Goal: Communication & Community: Answer question/provide support

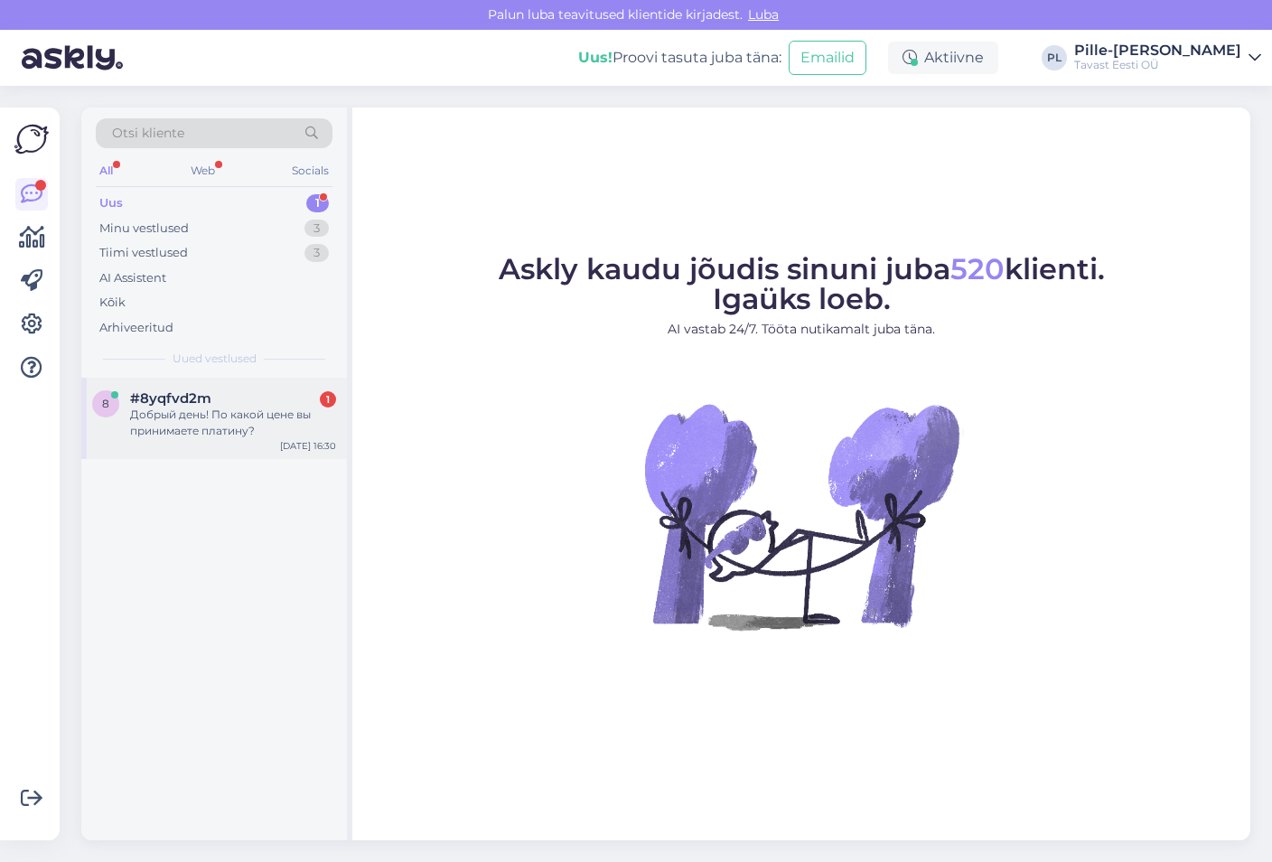
click at [183, 381] on div "8 #8yqfvd2m 1 Добрый день! По какой цене вы принимаете платину? [DATE] 16:30" at bounding box center [214, 418] width 266 height 81
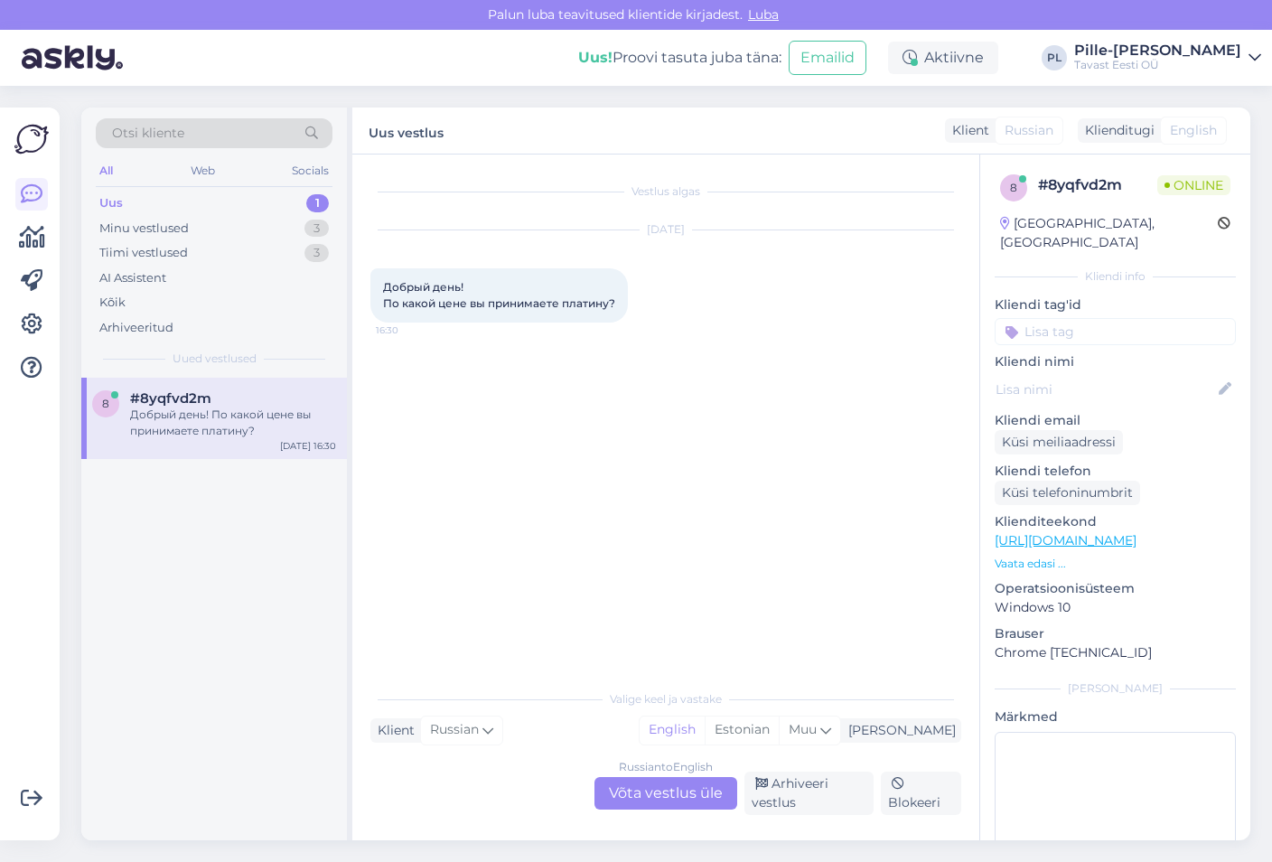
click at [688, 783] on div "Russian to English Võta vestlus üle" at bounding box center [665, 793] width 143 height 33
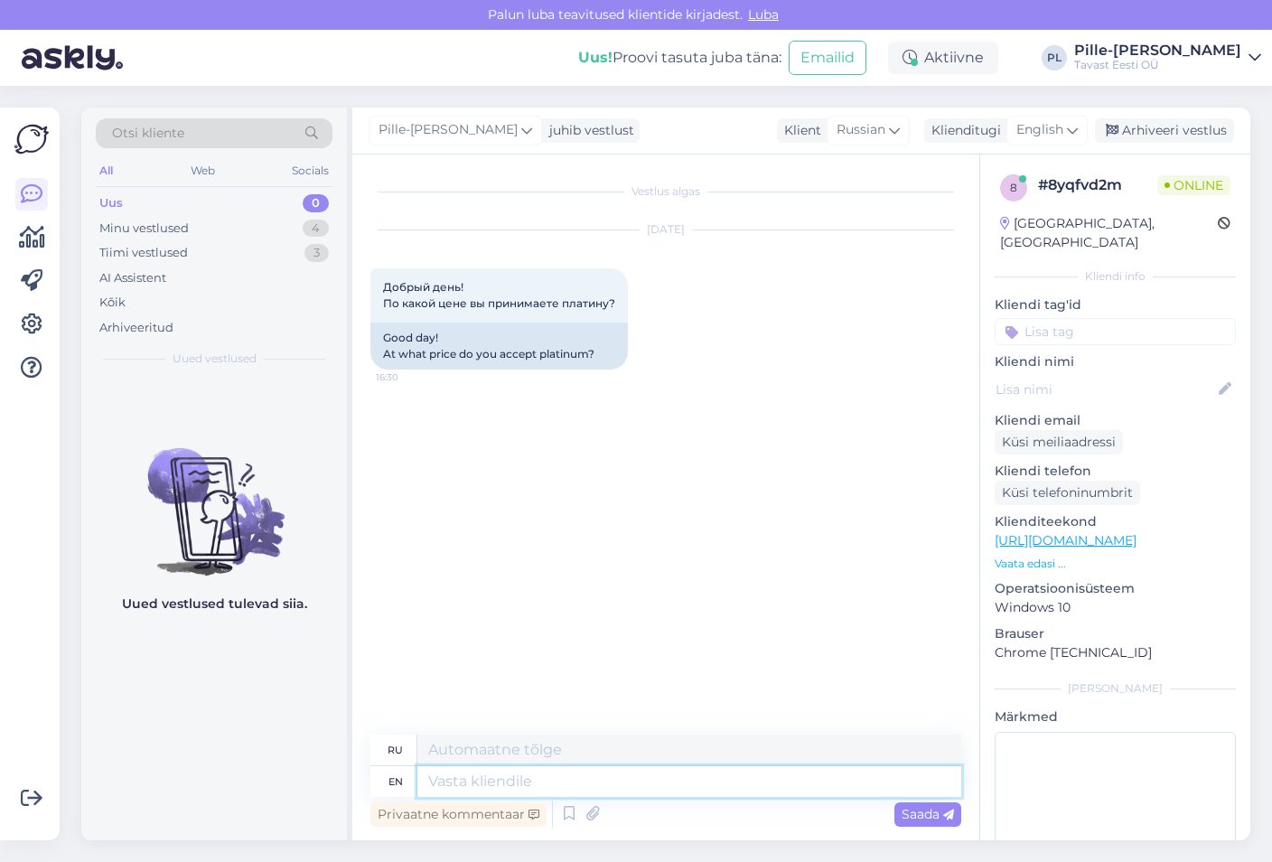
click at [666, 789] on textarea at bounding box center [689, 781] width 544 height 31
type textarea "Hello!"
type textarea "Привет!"
type textarea "One"
type textarea "Один"
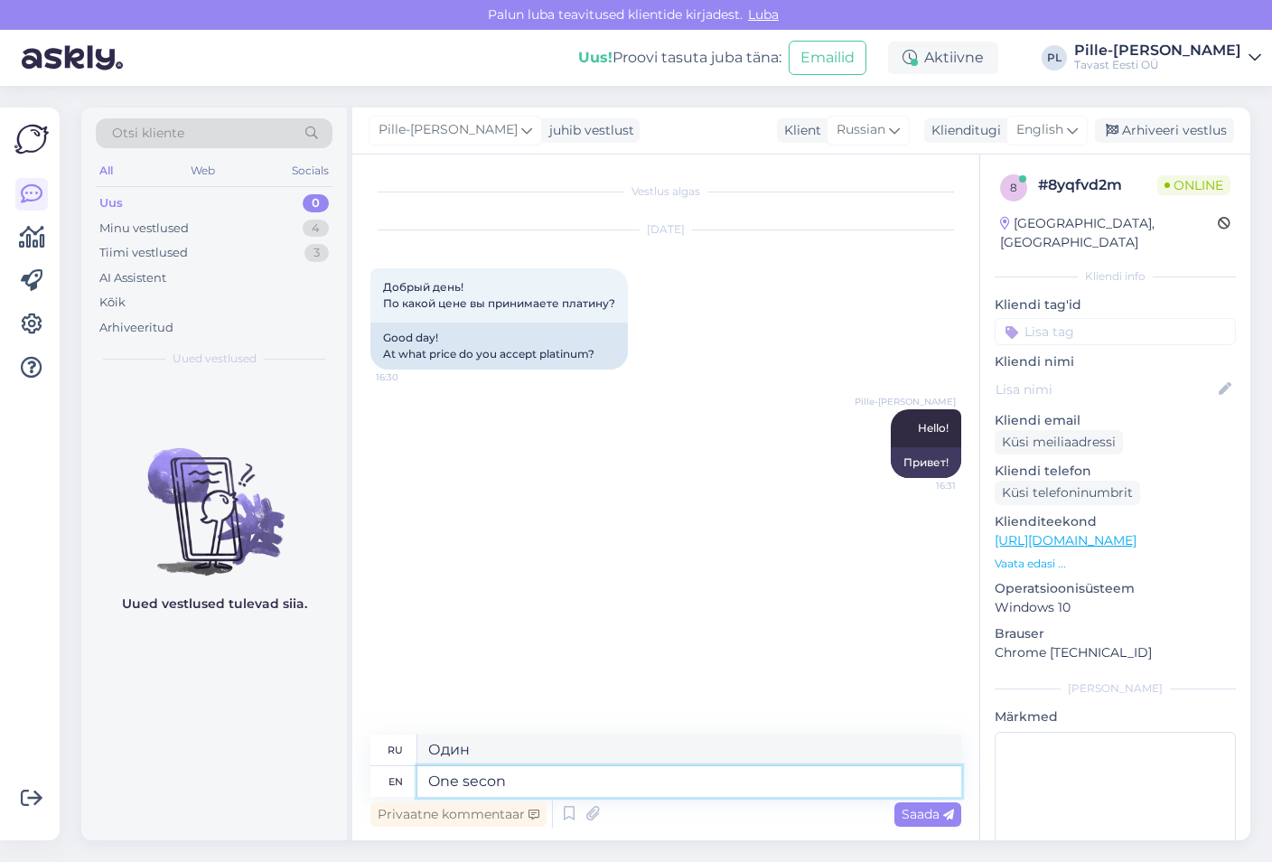
type textarea "One second"
type textarea "Одну секунду"
type textarea "One second"
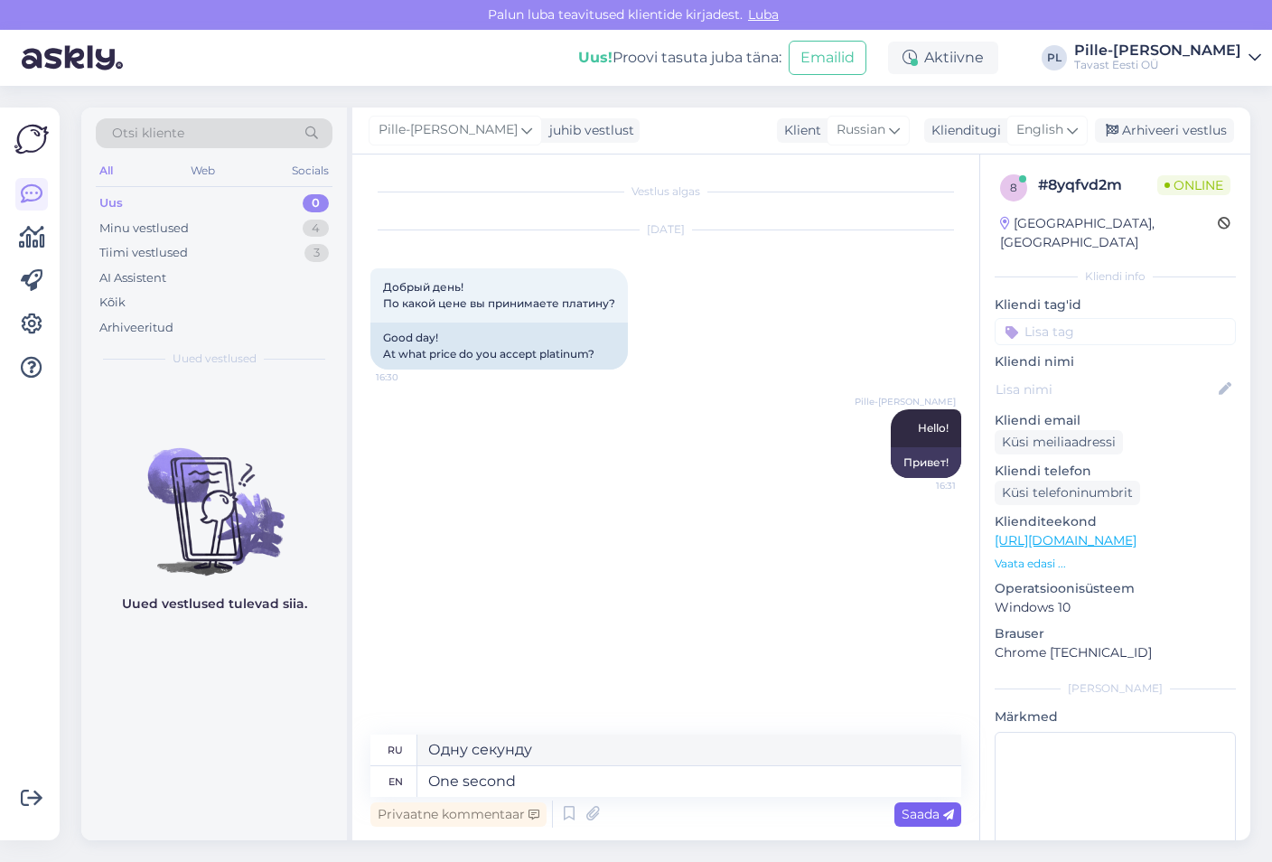
click at [913, 807] on span "Saada" at bounding box center [927, 814] width 52 height 16
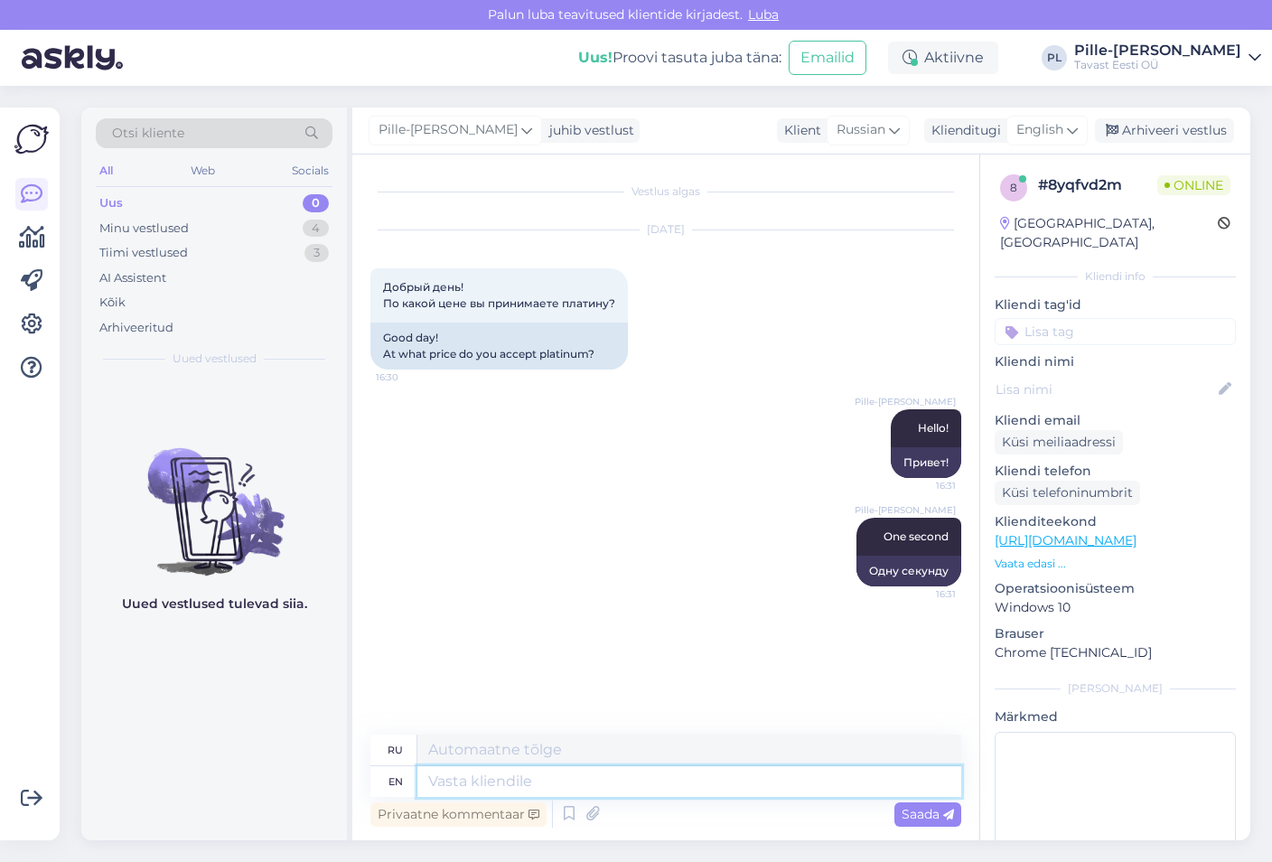
click at [726, 774] on textarea at bounding box center [689, 781] width 544 height 31
type textarea "Pure"
type textarea "Чистый"
type textarea "Pure play"
type textarea "Чистая игра"
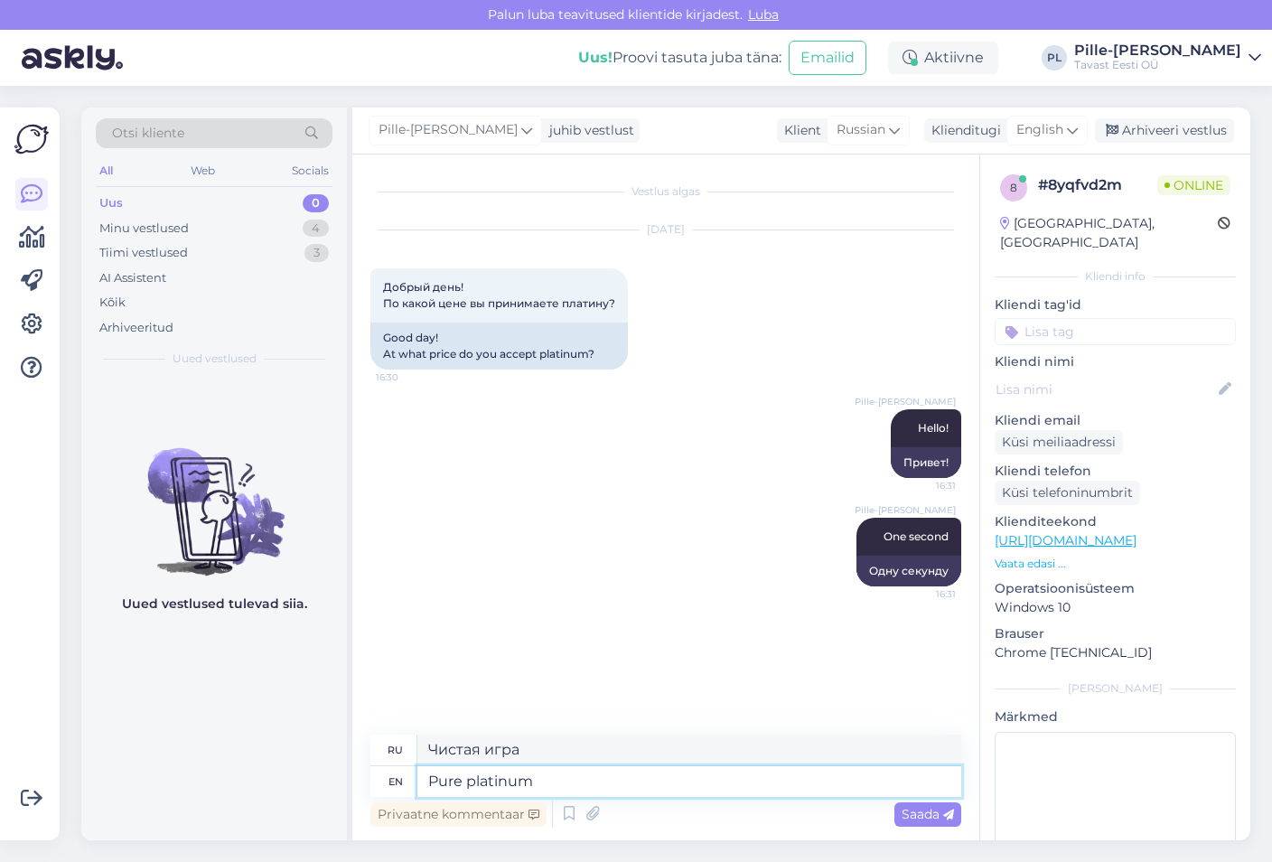
type textarea "Pure platinum"
type textarea "Чистая платина"
type textarea "Pure platinum is"
type textarea "Чистая платина - это"
type textarea "Pure platinum is 19"
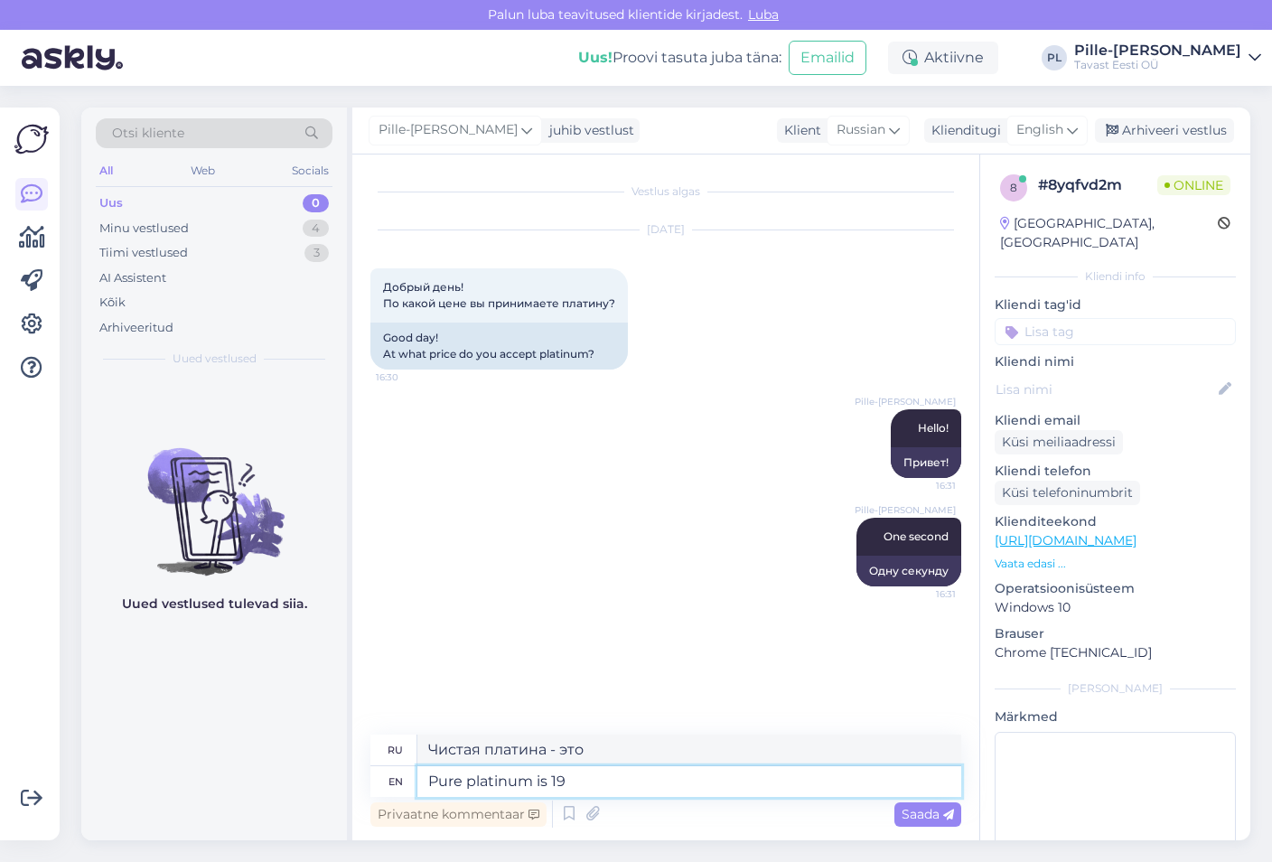
type textarea "Чистая платина — 19"
type textarea "Pure platinum is 19€"
type textarea "Чистая платина стоит 19 евро"
type textarea "Pure platinum is 19€/g"
type textarea "Чистая платина стоит 19 евро/г"
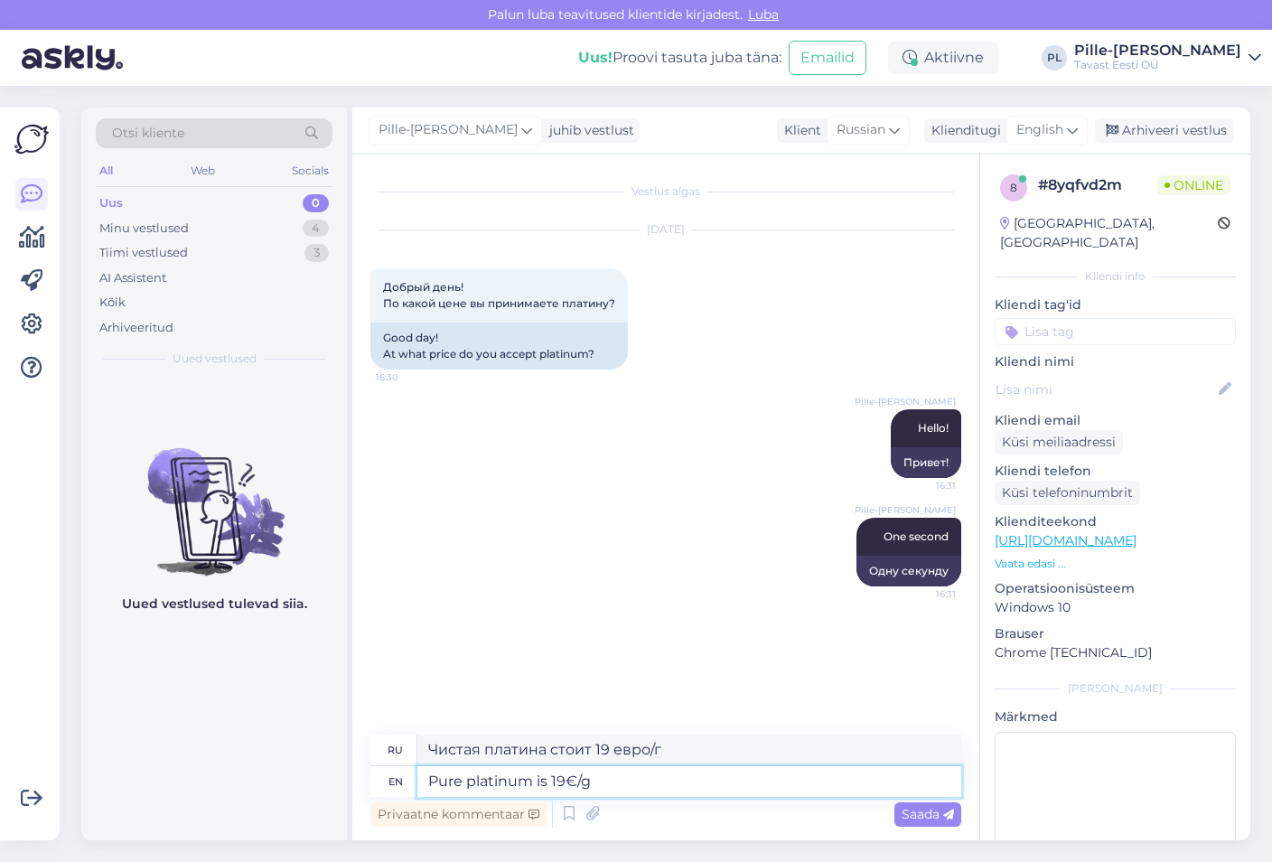
click at [552, 778] on textarea "Pure platinum is 19€/g" at bounding box center [689, 781] width 544 height 31
type textarea "Pure platinum is currently 19€/g"
type textarea "Чистая платина в настоящее время стоит 19 евро/г."
click at [671, 774] on textarea "Pure platinum is currently 19€/g" at bounding box center [689, 781] width 544 height 31
type textarea "Pure platinum is currently 19€/g"
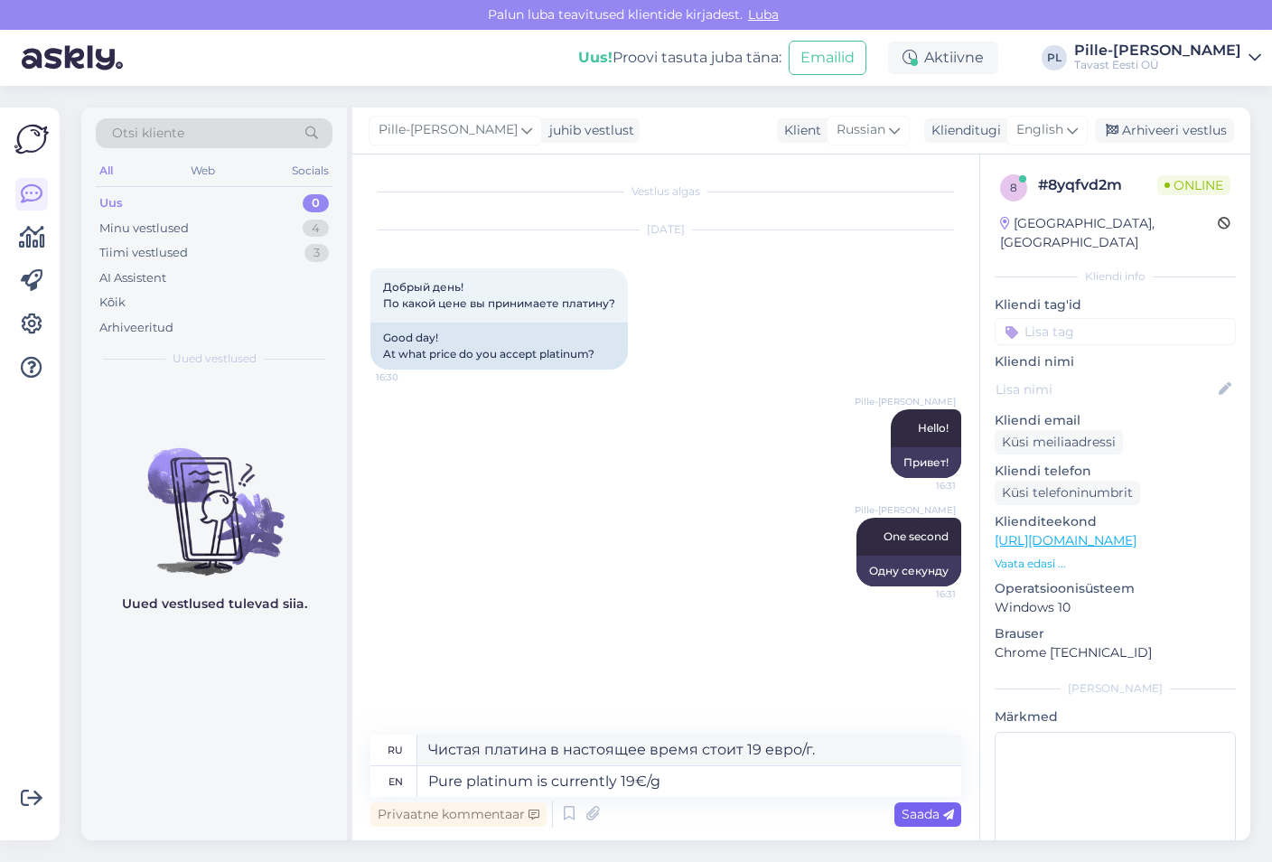
click at [921, 810] on span "Saada" at bounding box center [927, 814] width 52 height 16
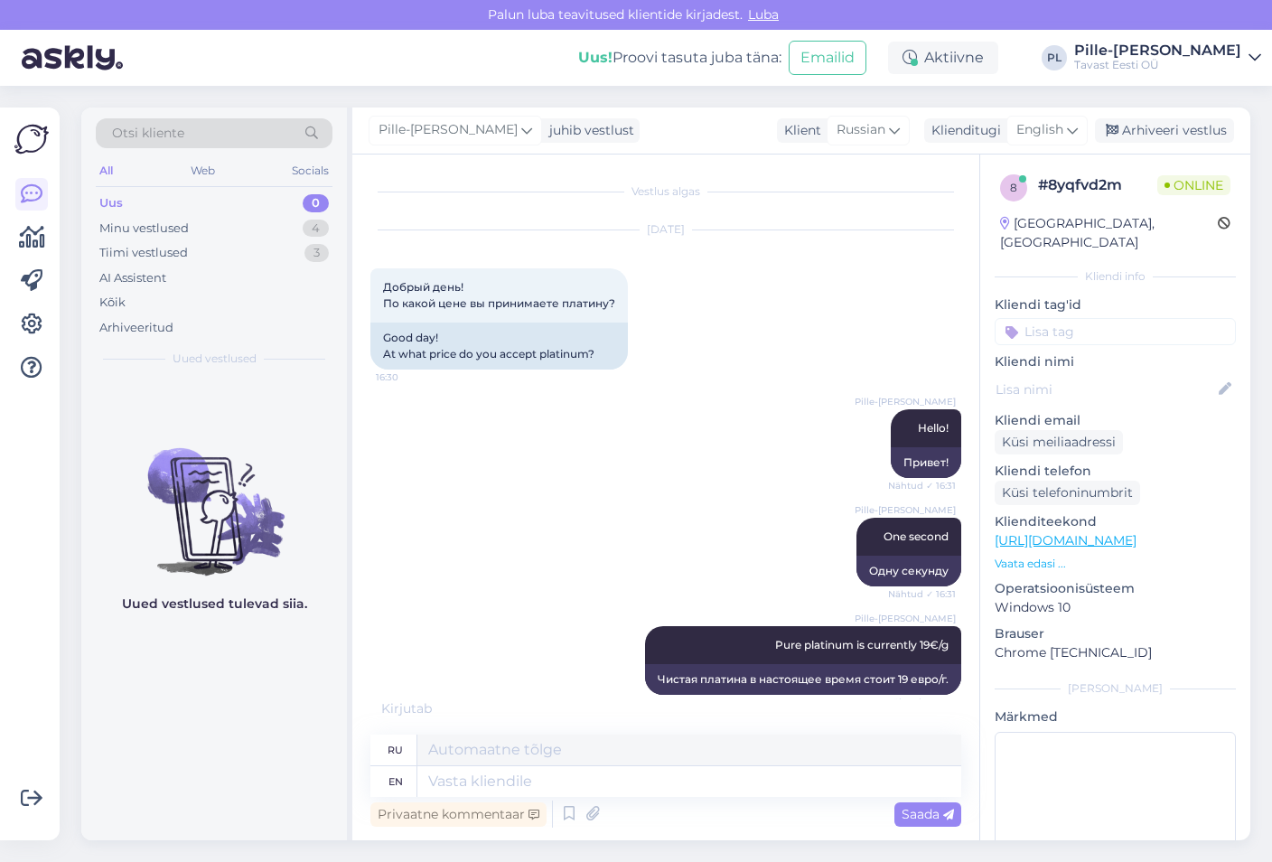
scroll to position [105, 0]
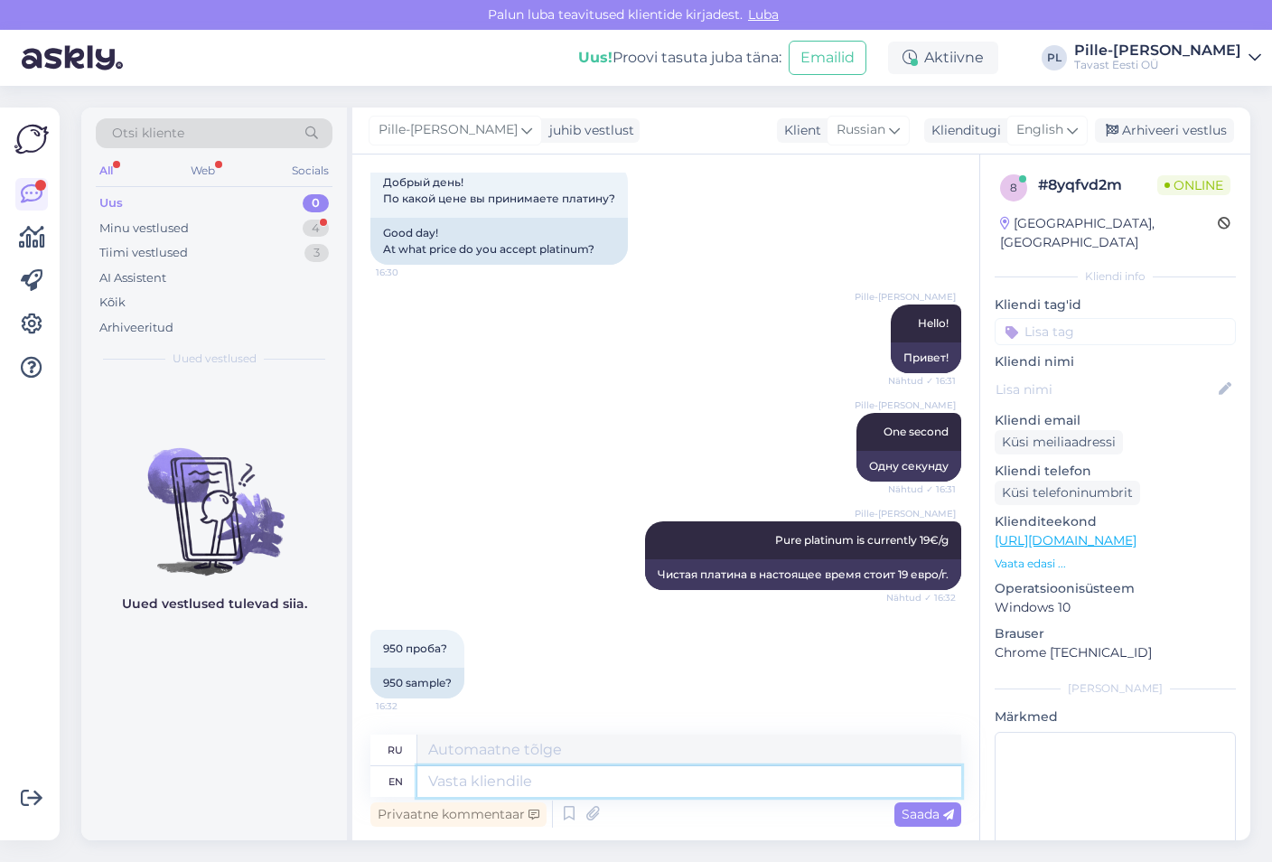
click at [619, 778] on textarea at bounding box center [689, 781] width 544 height 31
click at [701, 783] on textarea at bounding box center [689, 781] width 544 height 31
type textarea "~18"
type textarea "~18€"
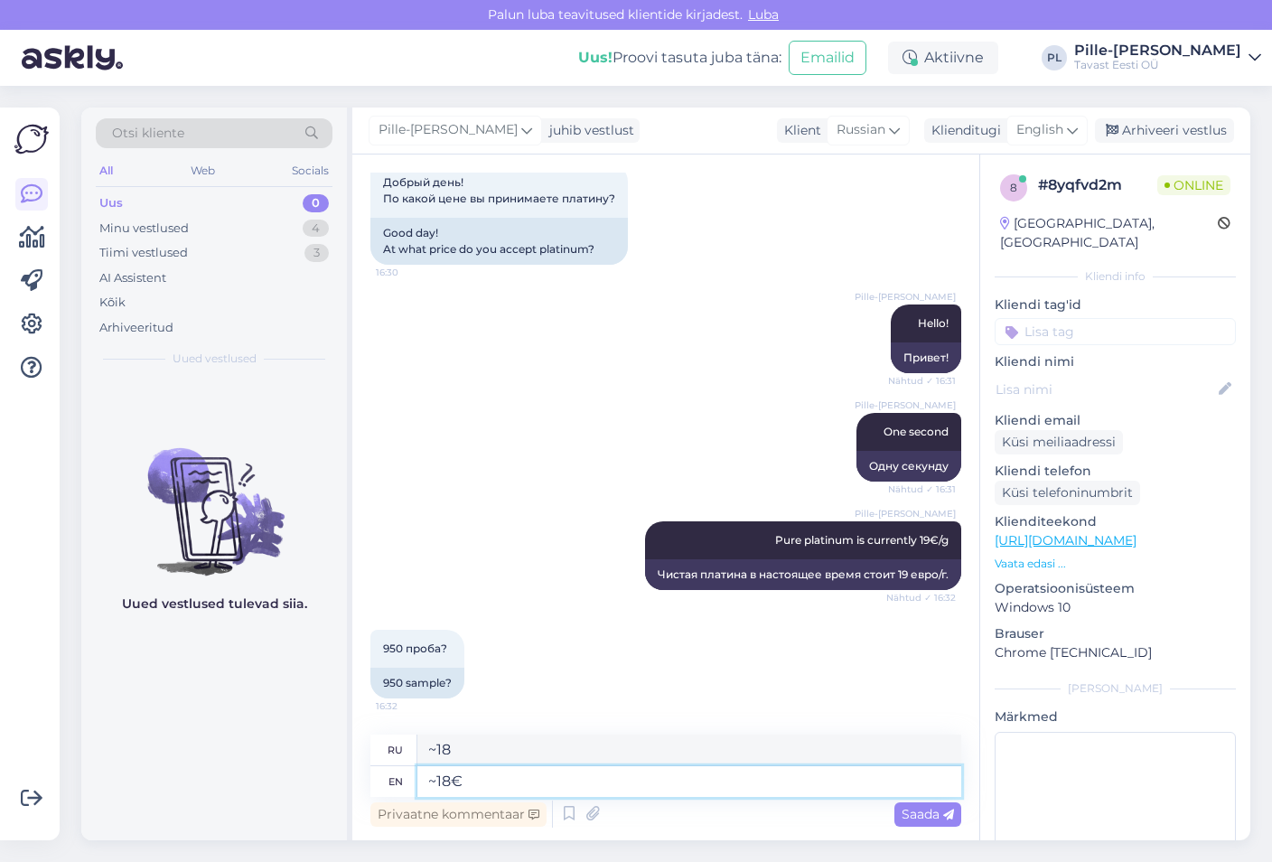
type textarea "~18€"
click at [472, 774] on textarea "~18€" at bounding box center [689, 781] width 544 height 31
click at [426, 779] on textarea "~18€" at bounding box center [689, 781] width 544 height 31
type textarea "950 is ~18€"
type textarea "950 стоит ~18€"
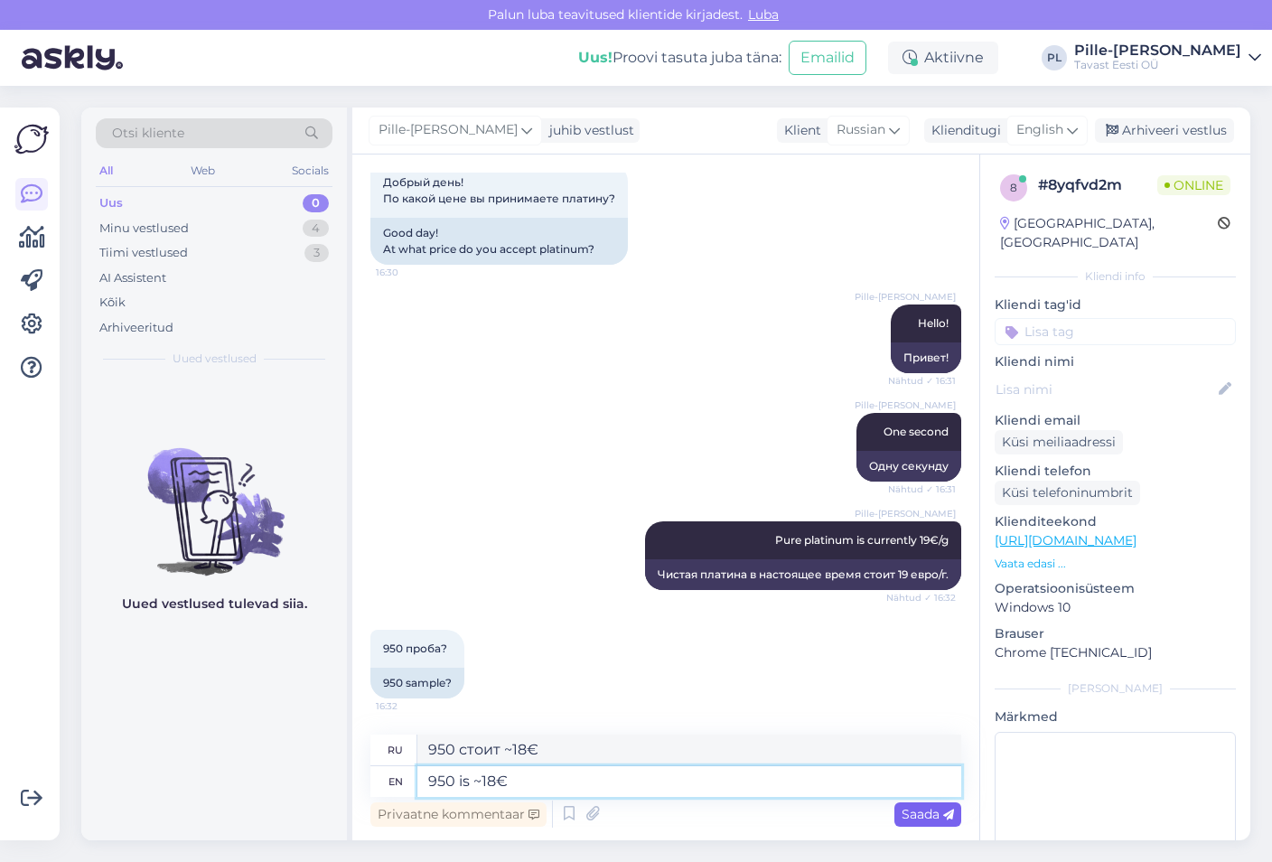
type textarea "950 is ~18€"
click at [945, 822] on div "Saada" at bounding box center [927, 814] width 67 height 24
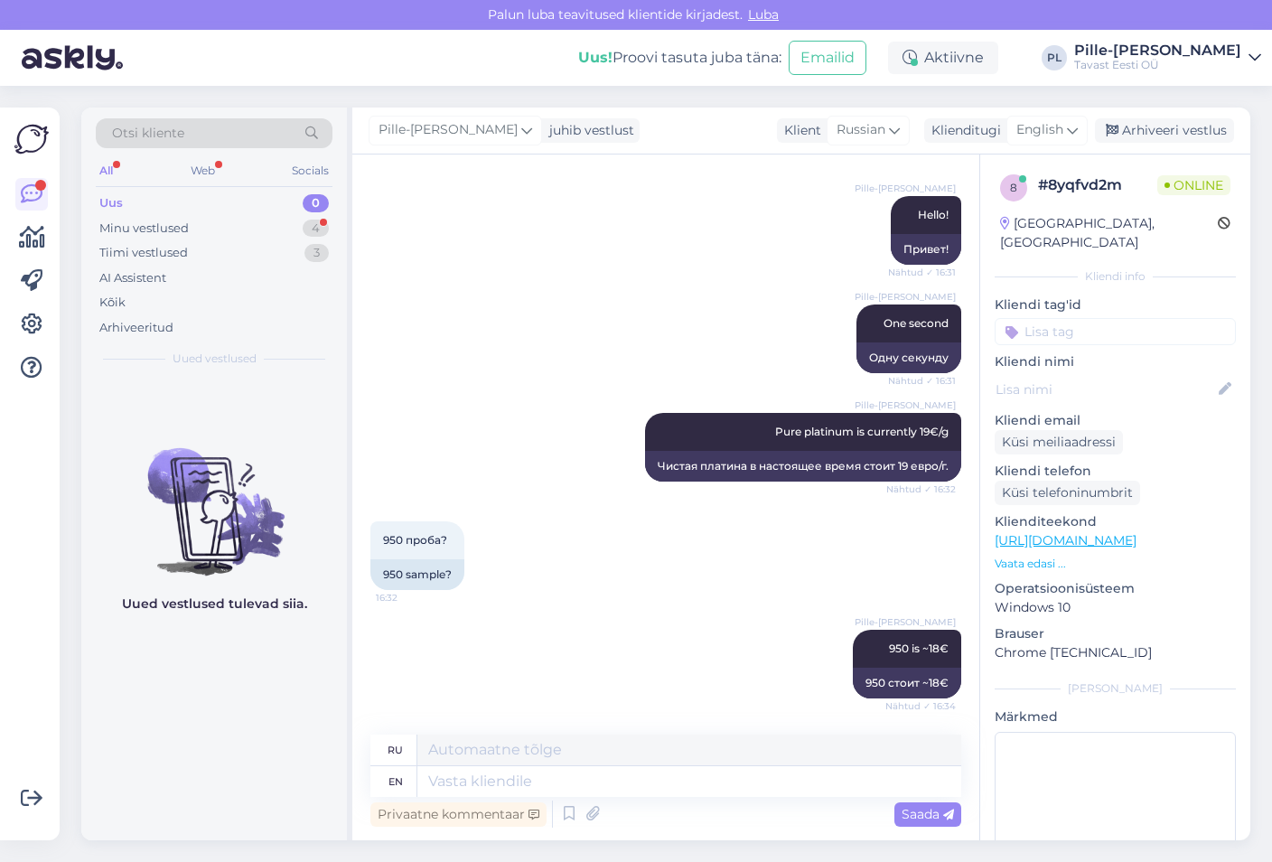
scroll to position [387, 0]
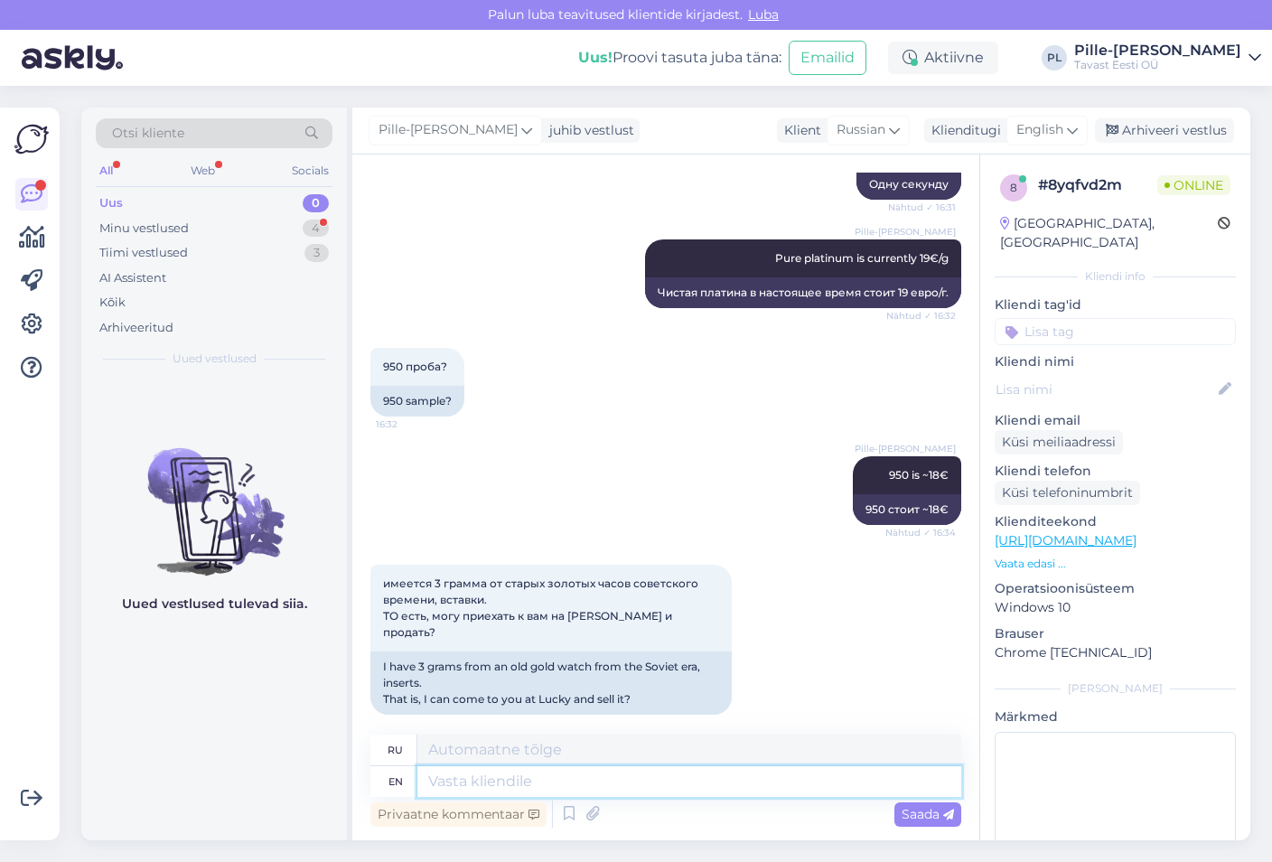
click at [685, 784] on textarea at bounding box center [689, 781] width 544 height 31
type textarea "Yes"
type textarea "Да"
type textarea "Yes, y"
type textarea "Да,"
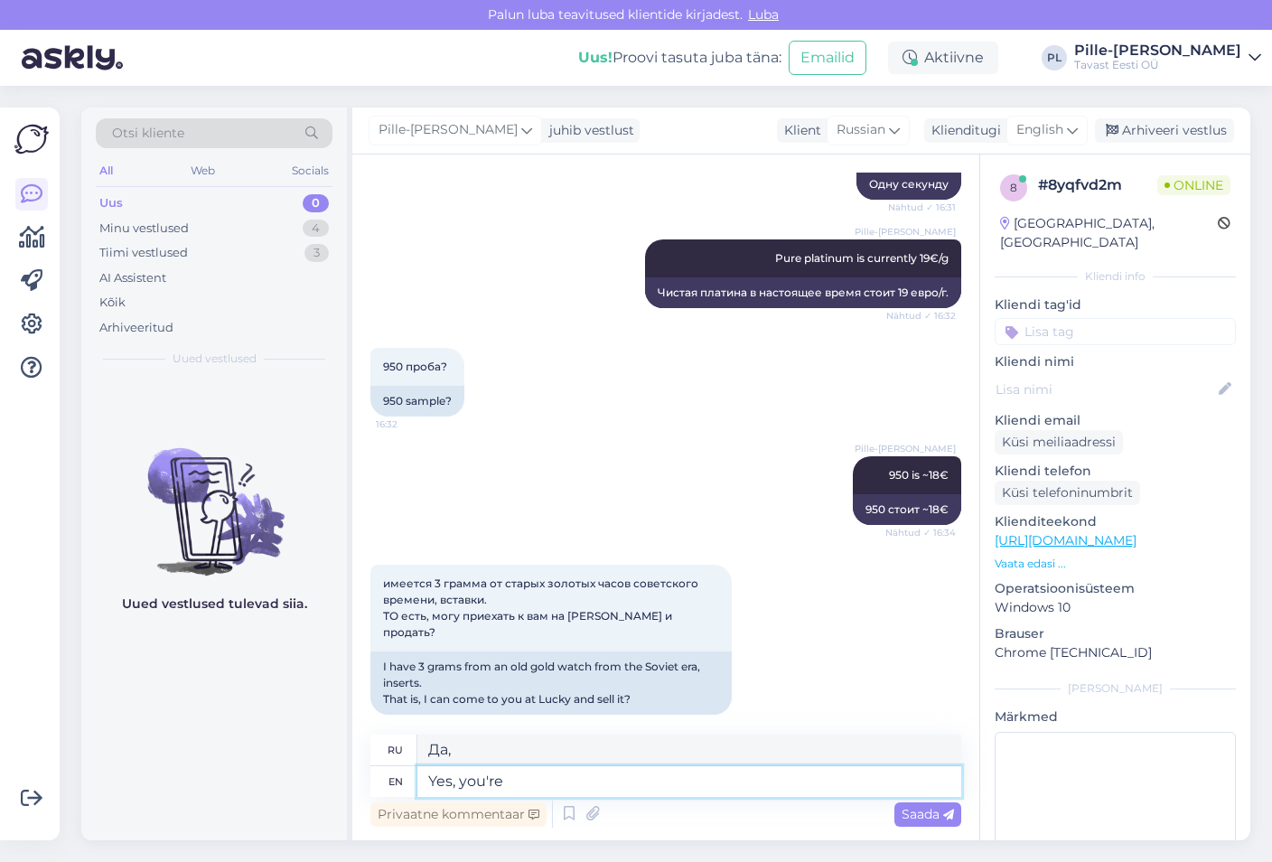
type textarea "Yes, you're w"
type textarea "Да, ты"
type textarea "Yes, you're welcome t"
type textarea "Да, пожалуйста."
type textarea "Yes, you're welcome to"
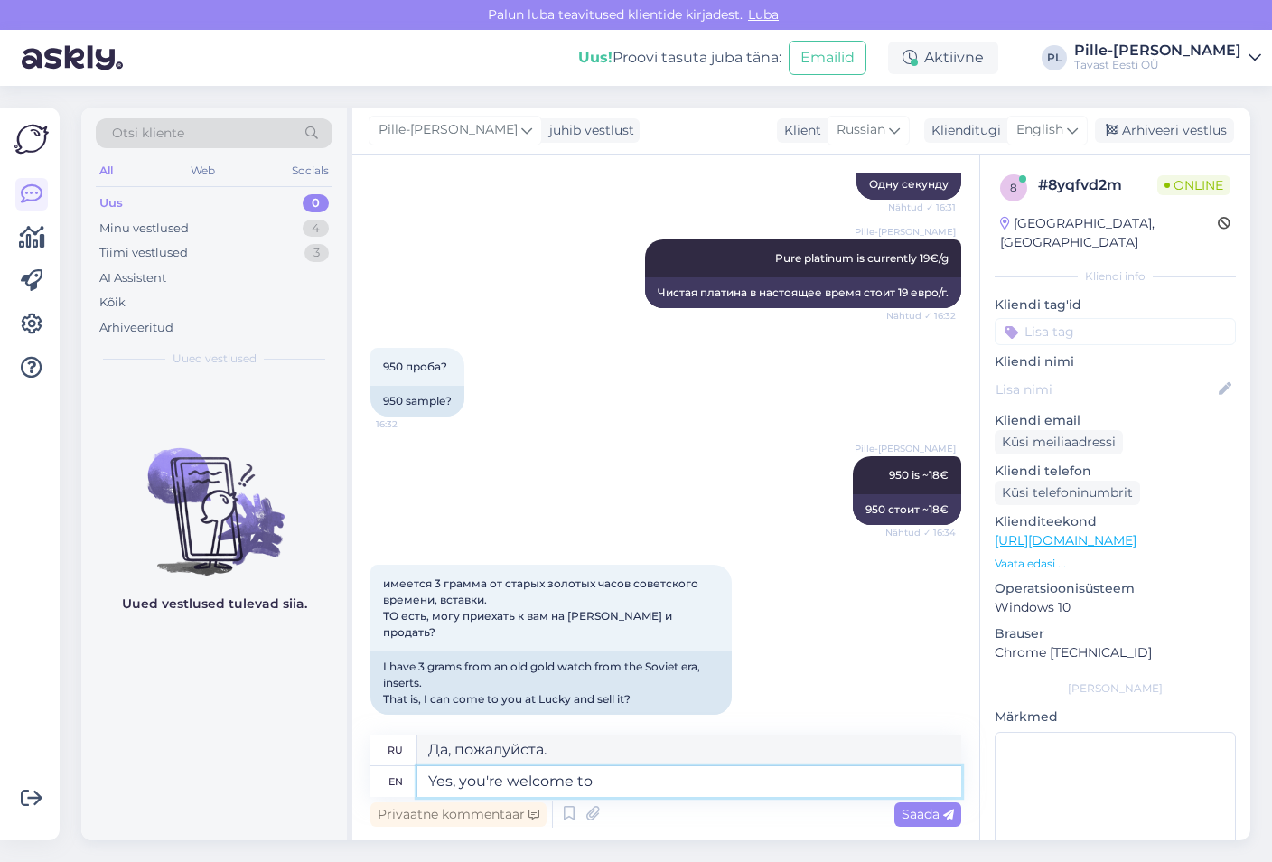
type textarea "Да, вы можете"
type textarea "Yes, you're welcome to come t"
type textarea "Да, вы можете прийти."
type textarea "Yes, you're welcome to come to our"
type textarea "Да, вы можете прийти к нам."
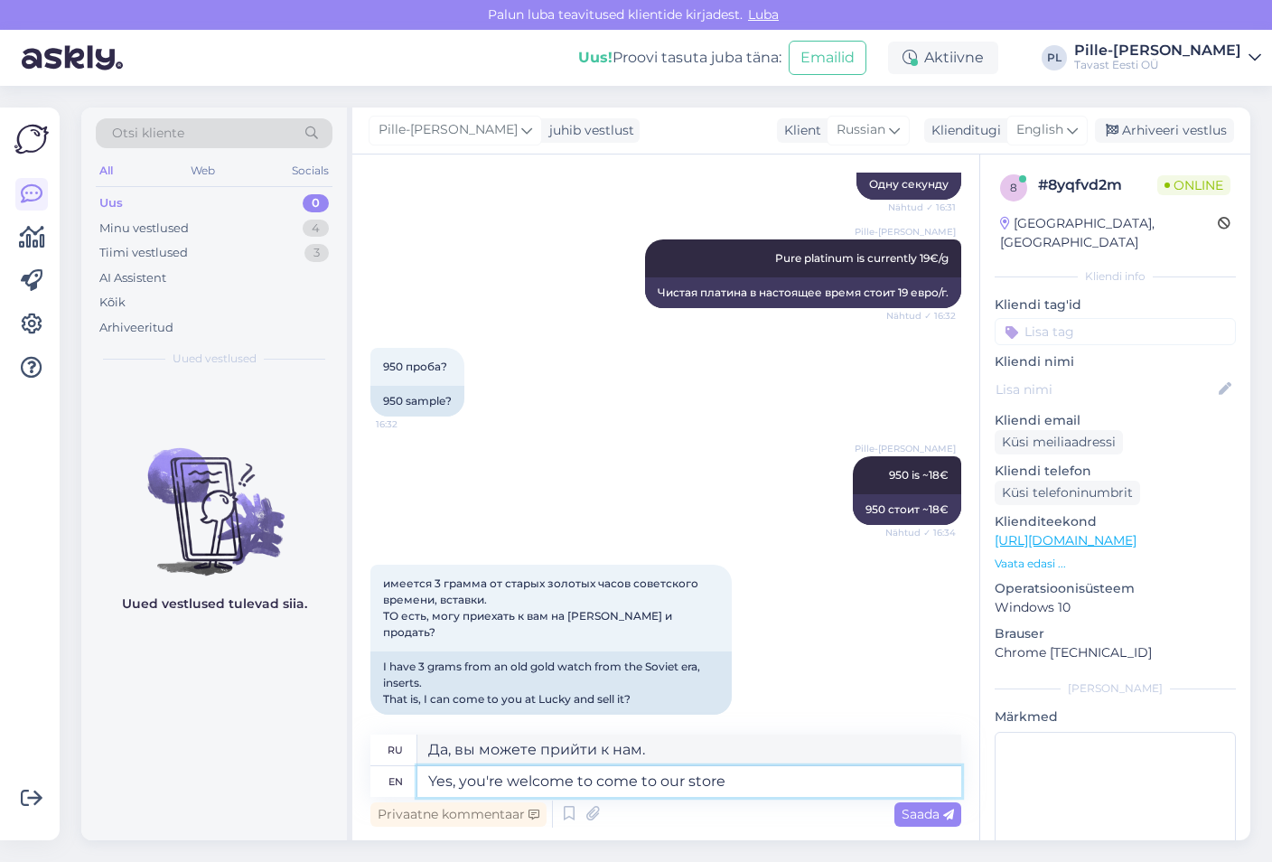
type textarea "Yes, you're welcome to come to our store"
type textarea "Да, вы можете прийти в наш магазин."
type textarea "Yes, you're welcome to come to our store at"
type textarea "Да, вы можете прийти в наш магазин по адресу"
type textarea "Yes, you're welcome to come to our store at [GEOGRAPHIC_DATA]"
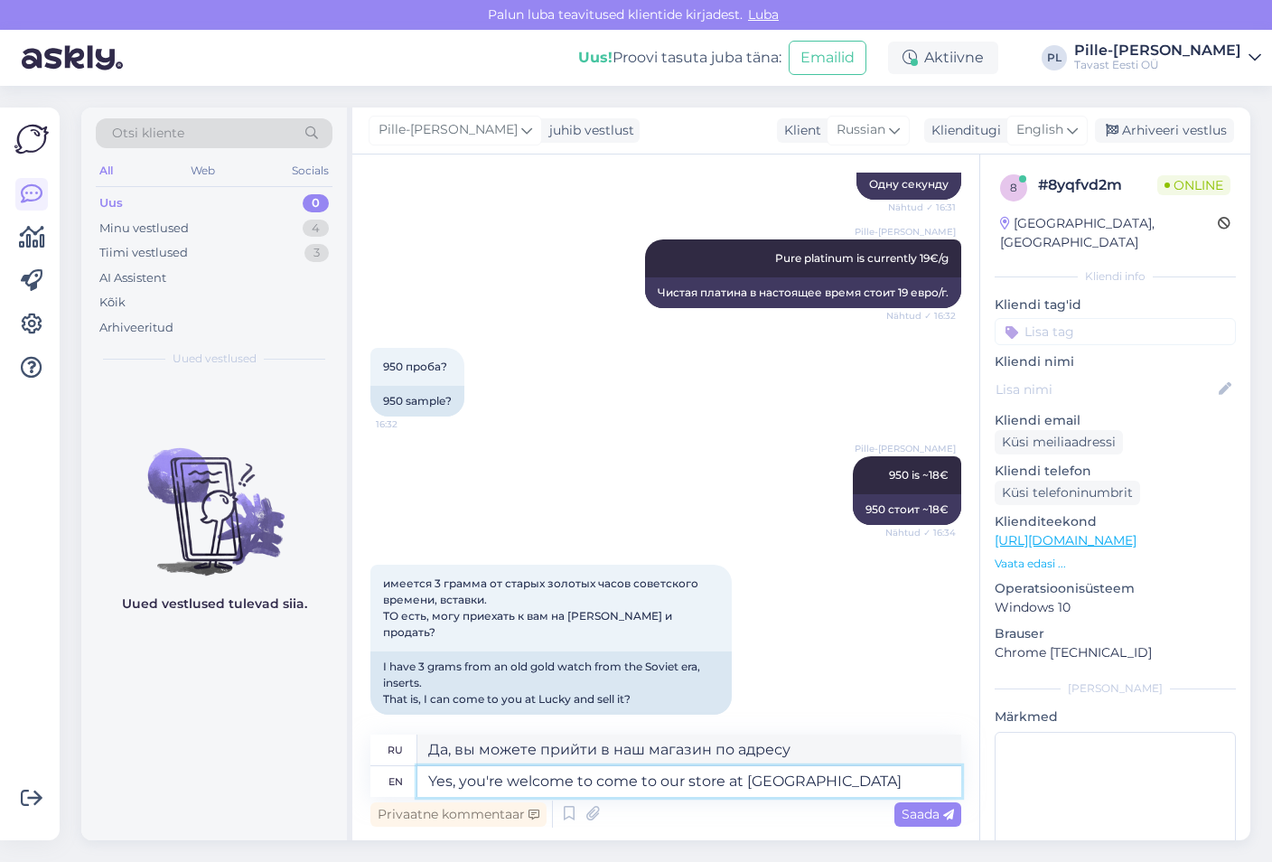
type textarea "Да, добро пожаловать в наш магазин в [GEOGRAPHIC_DATA]."
type textarea "Yes, you're welcome to come to our store at [GEOGRAPHIC_DATA]"
type textarea "Да, вы можете зайти в наш магазин на Кадака Ти."
type textarea "Yes, you're welcome to come to our store at [STREET_ADDRESS]"
type textarea "Да, вы можете зайти в наш магазин по адресу [GEOGRAPHIC_DATA]."
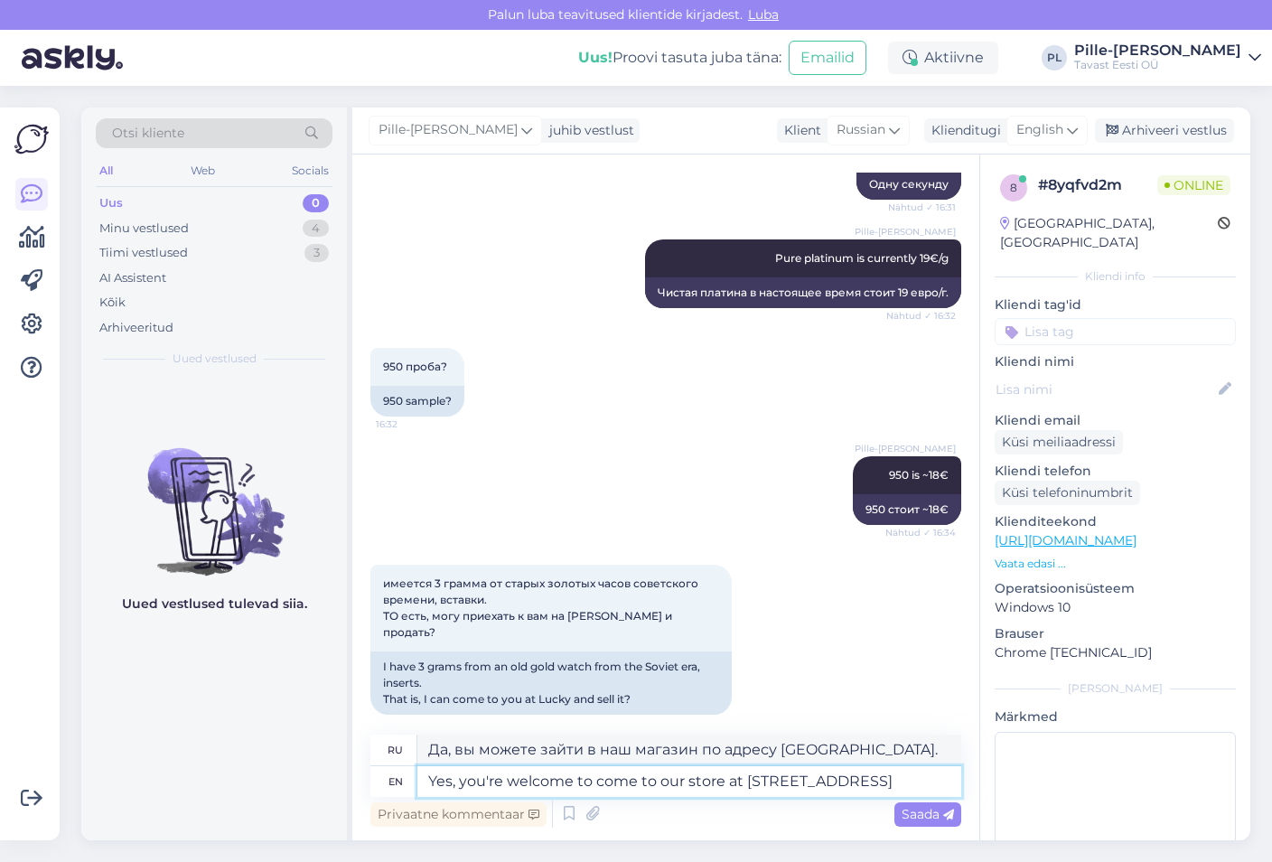
type textarea "Yes, you're welcome to come to our store at [STREET_ADDRESS]"
type textarea "Да, вы можете зайти в наш магазин по адресу [STREET_ADDRESS]."
type textarea "Yes, you're welcome to come to our store at [STREET_ADDRESS]"
type textarea "Да, вы можете зайти в наш магазин по адресу: [STREET_ADDRESS]."
type textarea "Yes, you're welcome to come to our store at [STREET_ADDRESS]"
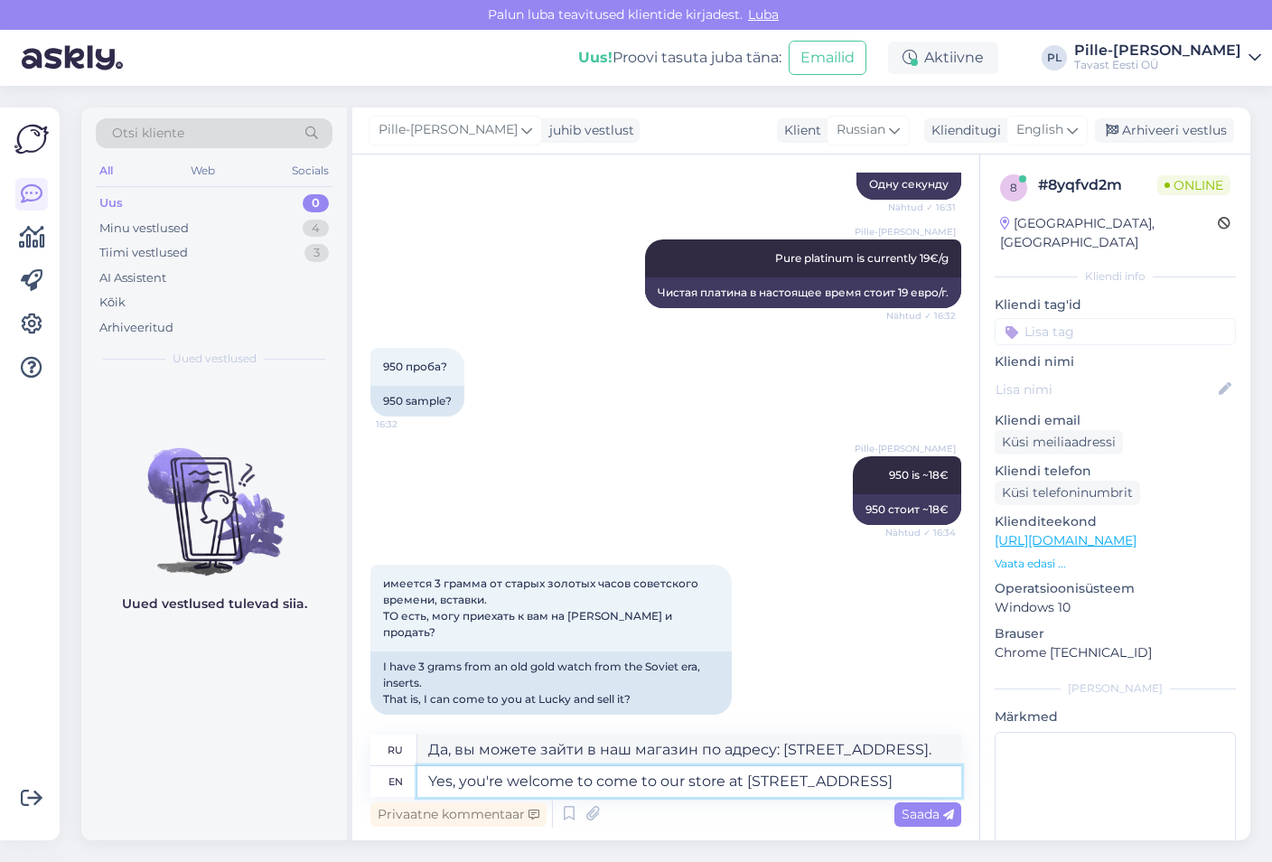
type textarea "Да, добро пожаловать в наш магазин по адресу [STREET_ADDRESS]."
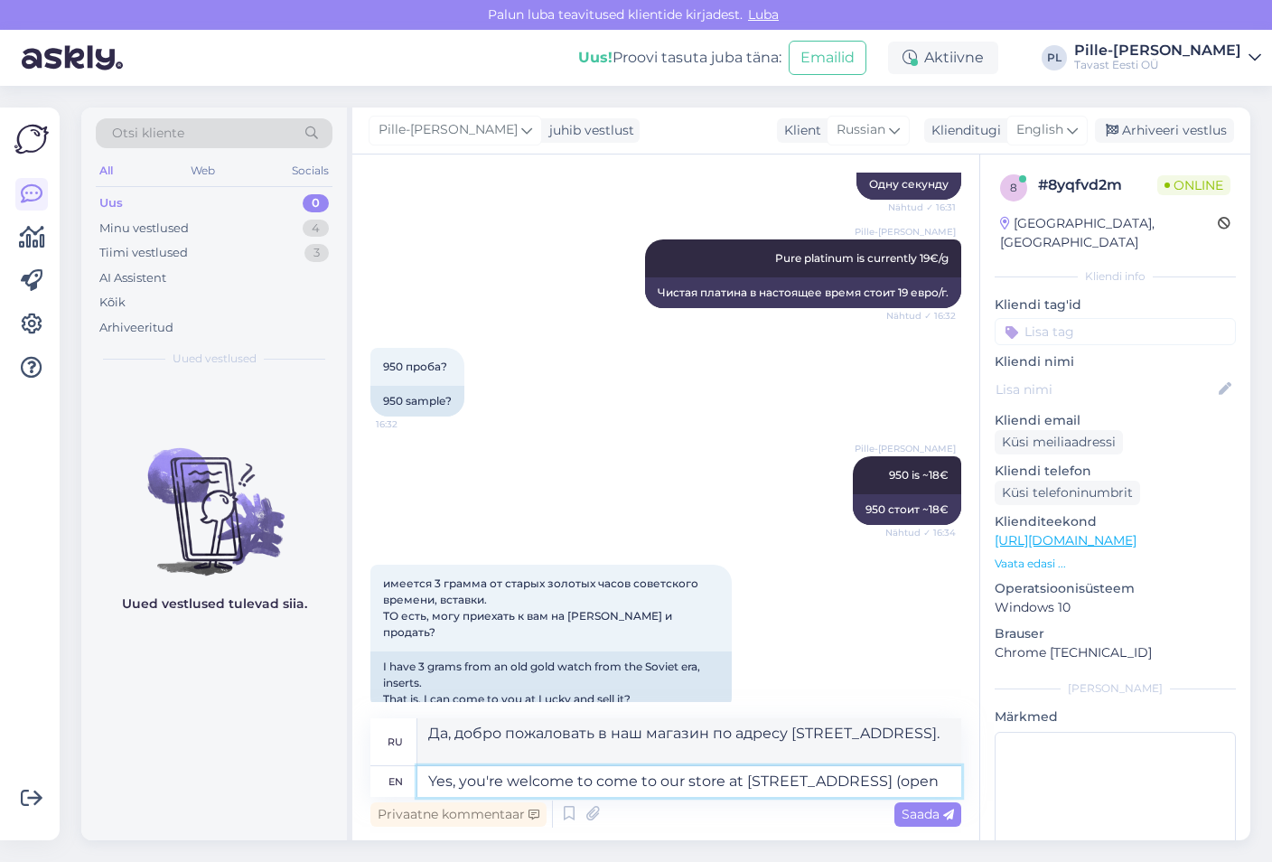
type textarea "Yes, you're welcome to come to our store at [STREET_ADDRESS] (open"
type textarea "Да, добро пожаловать в наш магазин по адресу [STREET_ADDRESS] (открыто"
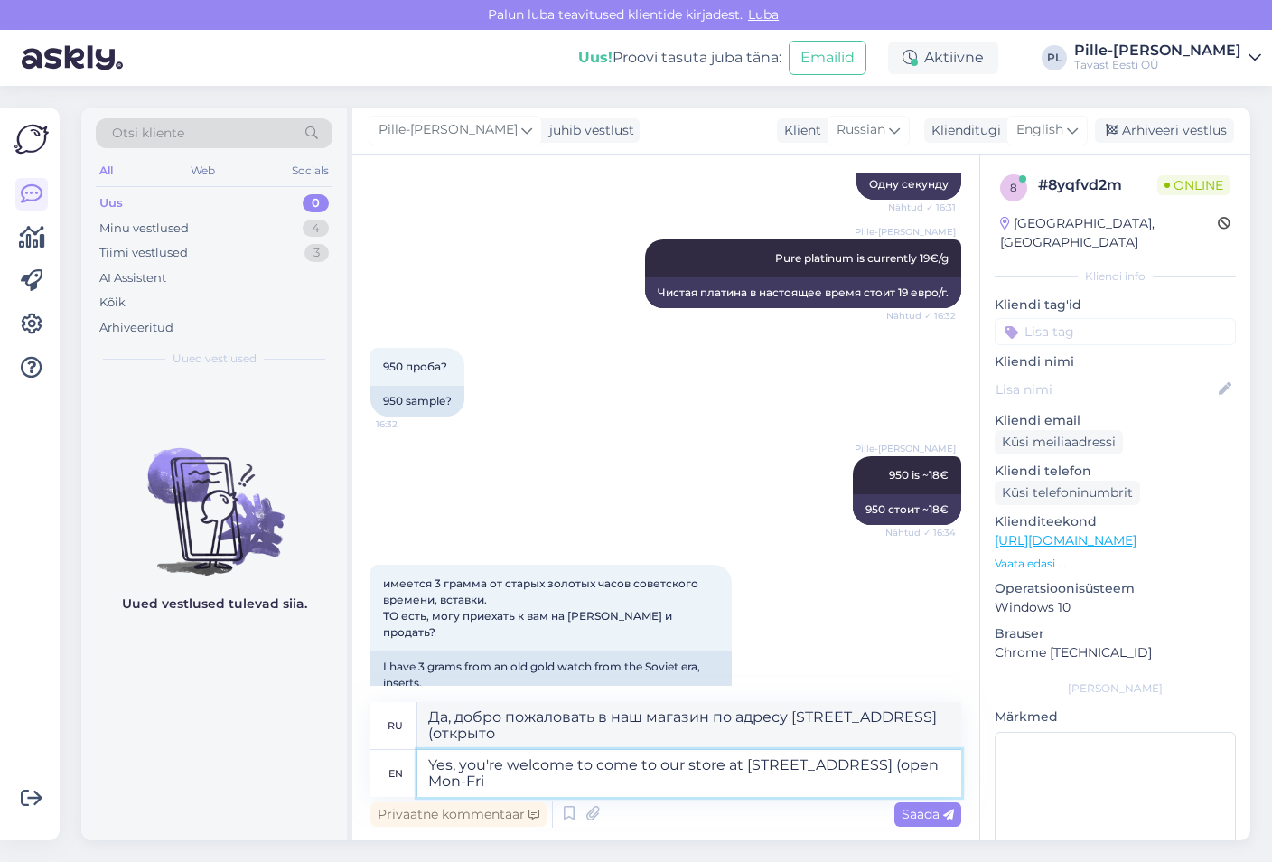
type textarea "Yes, you're welcome to come to our store at [STREET_ADDRESS] (open Mon-Fri"
type textarea "Да, добро пожаловать в наш магазин по адресу [GEOGRAPHIC_DATA] (открыто с [DATE…"
type textarea "Yes, you're welcome to come to our store at [STREET_ADDRESS] (open Mon-Fri 8-17"
type textarea "Да, добро пожаловать в наш магазин по адресу [GEOGRAPHIC_DATA] (открыто с [DATE…"
type textarea "Yes, you're welcome to come to our store at [STREET_ADDRESS] (open Mon-Fri 8-17:"
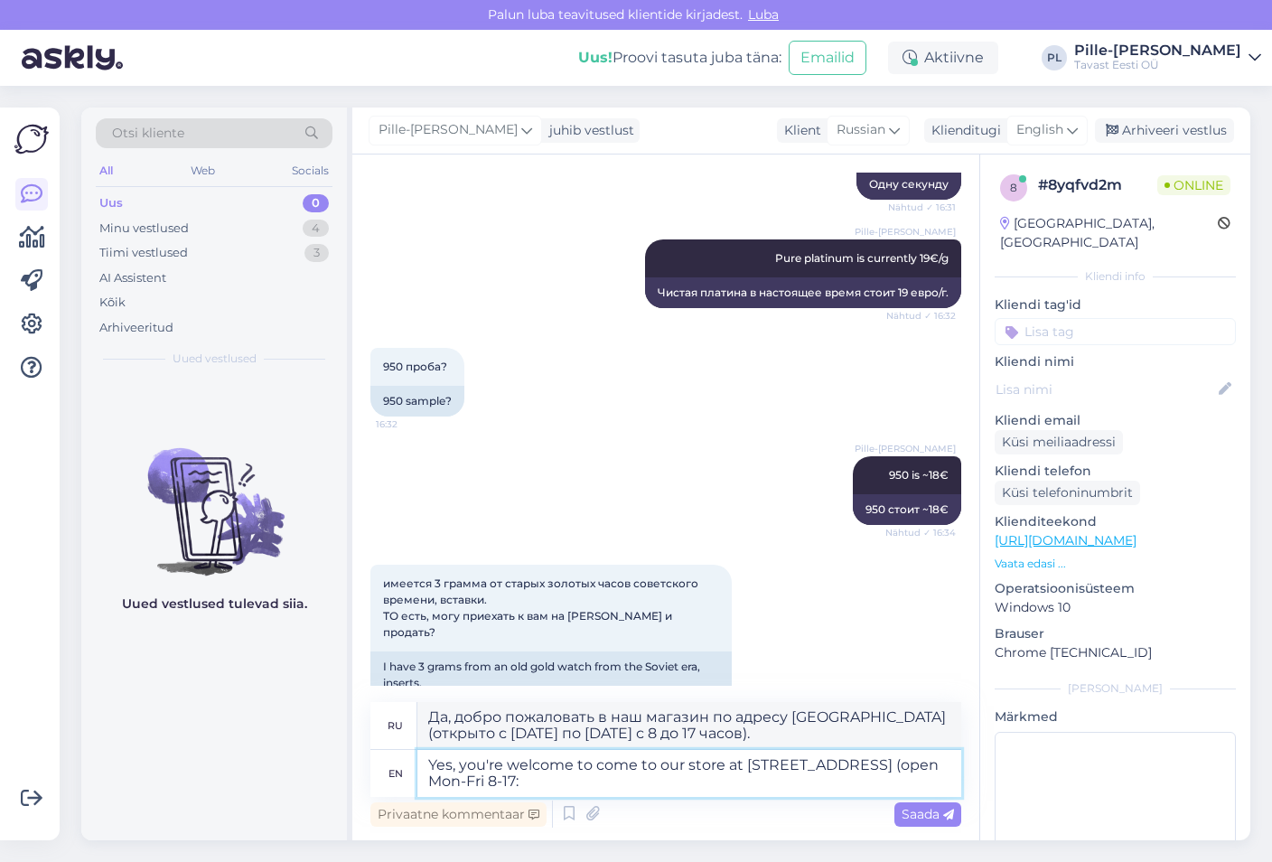
type textarea "Да, мы будем рады видеть вас в нашем магазине по адресу [STREET_ADDRESS] (откры…"
type textarea "Yes, you're welcome to come to our store at [STREET_ADDRESS] (open Mon-Fri 8-17…"
type textarea "Да, вы можете прийти в наш магазин по адресу [STREET_ADDRESS] (открыто пн-пт с …"
type textarea "Yes, you're welcome to come to our store at [STREET_ADDRESS] (open Mon-Fri 8-17…"
type textarea "Да, мы будем рады видеть вас в нашем магазине по адресу [STREET_ADDRESS] (часы …"
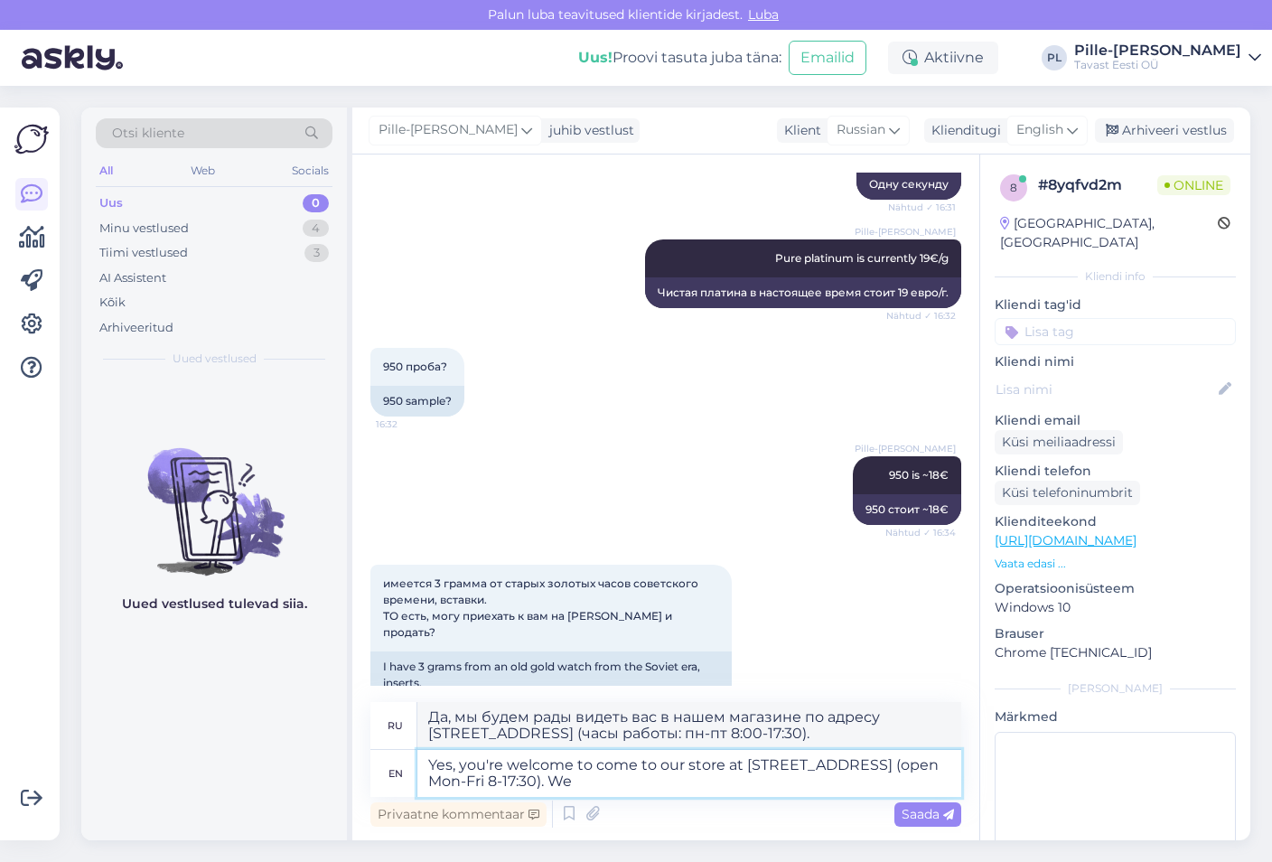
type textarea "Yes, you're welcome to come to our store at [STREET_ADDRESS] (open Mon-Fri 8-17…"
type textarea "Да, добро пожаловать в наш магазин по адресу [GEOGRAPHIC_DATA] (открыто с [DATE…"
type textarea "Yes, you're welcome to come to our store at [STREET_ADDRESS] (open Mon-Fri 8-17…"
type textarea "Да, вы можете прийти в наш магазин по адресу [GEOGRAPHIC_DATA] (открыто с [DATE…"
type textarea "Yes, you're welcome to come to our store at [STREET_ADDRESS] (open Mon-Fri 8-17…"
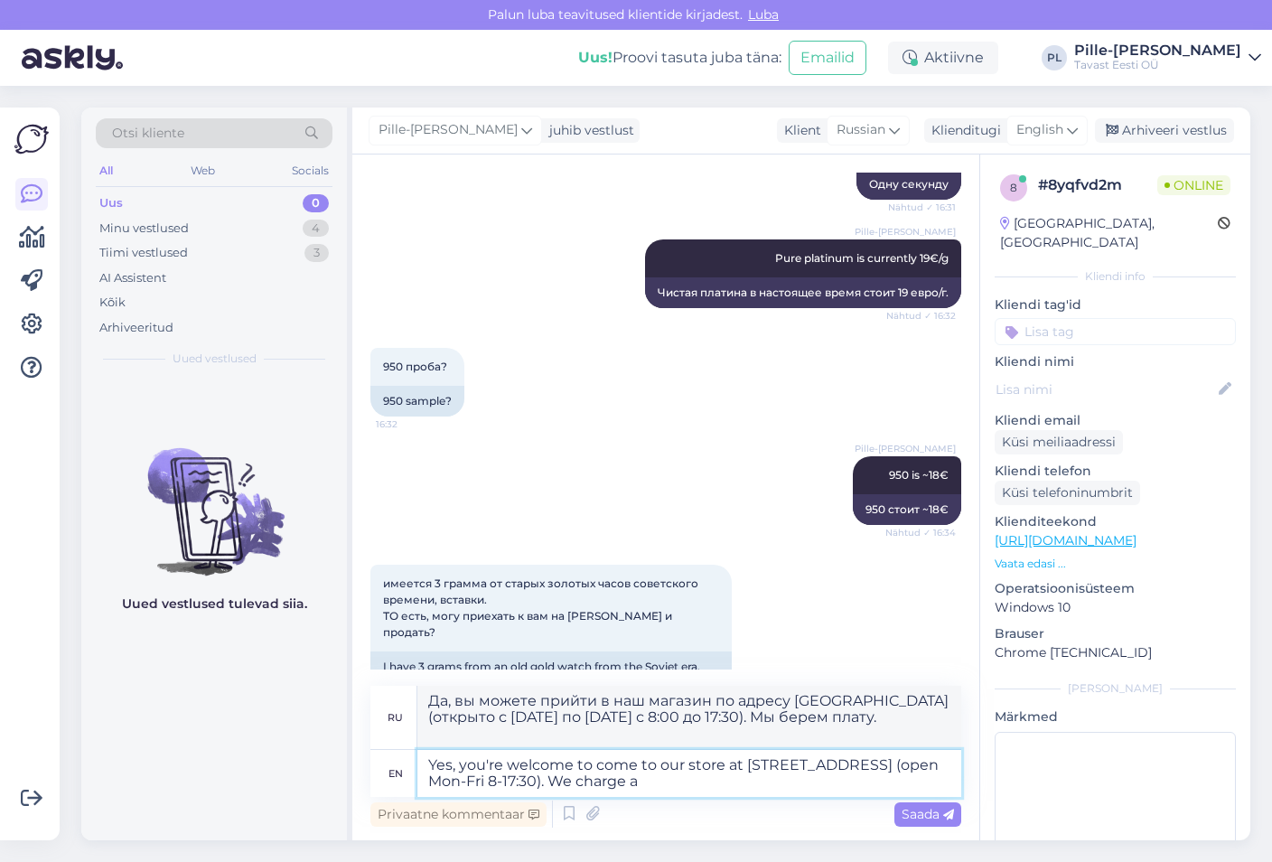
type textarea "Да, вы можете прийти в наш магазин по адресу [GEOGRAPHIC_DATA] (открыто с [DATE…"
type textarea "Yes, you're welcome to come to our store at [STREET_ADDRESS] (open Mon-Fri 8-17…"
type textarea "Да, вы можете зайти в наш магазин по адресу [GEOGRAPHIC_DATA] (открыто с [DATE]…"
type textarea "Yes, you're welcome to come to our store at [STREET_ADDRESS] (open Mon-Fri 8-17…"
type textarea "Да, вы можете прийти в наш магазин по адресу [GEOGRAPHIC_DATA] (открыто с [DATE…"
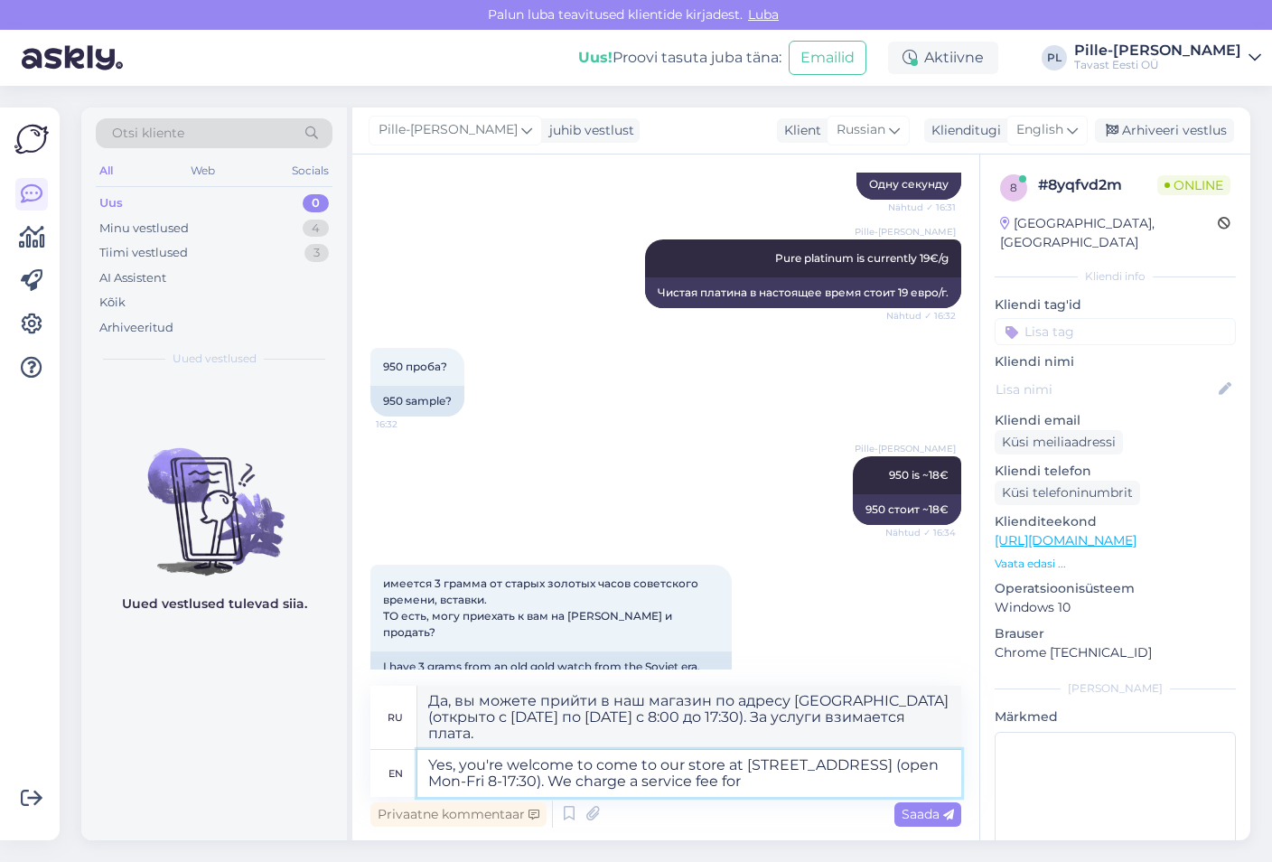
type textarea "Yes, you're welcome to come to our store at [STREET_ADDRESS] (open Mon-Fri 8-17…"
type textarea "Да, вы можете прийти в наш магазин по адресу [GEOGRAPHIC_DATA] (открыто с [DATE…"
type textarea "Yes, you're welcome to come to our store at [STREET_ADDRESS] (open Mon-Fri 8-17…"
type textarea "Да, вы можете приехать в наш магазин по адресу [STREET_ADDRESS] (открыто с [DAT…"
type textarea "Yes, you're welcome to come to our store at [STREET_ADDRESS] (open Mon-Fri 8-17…"
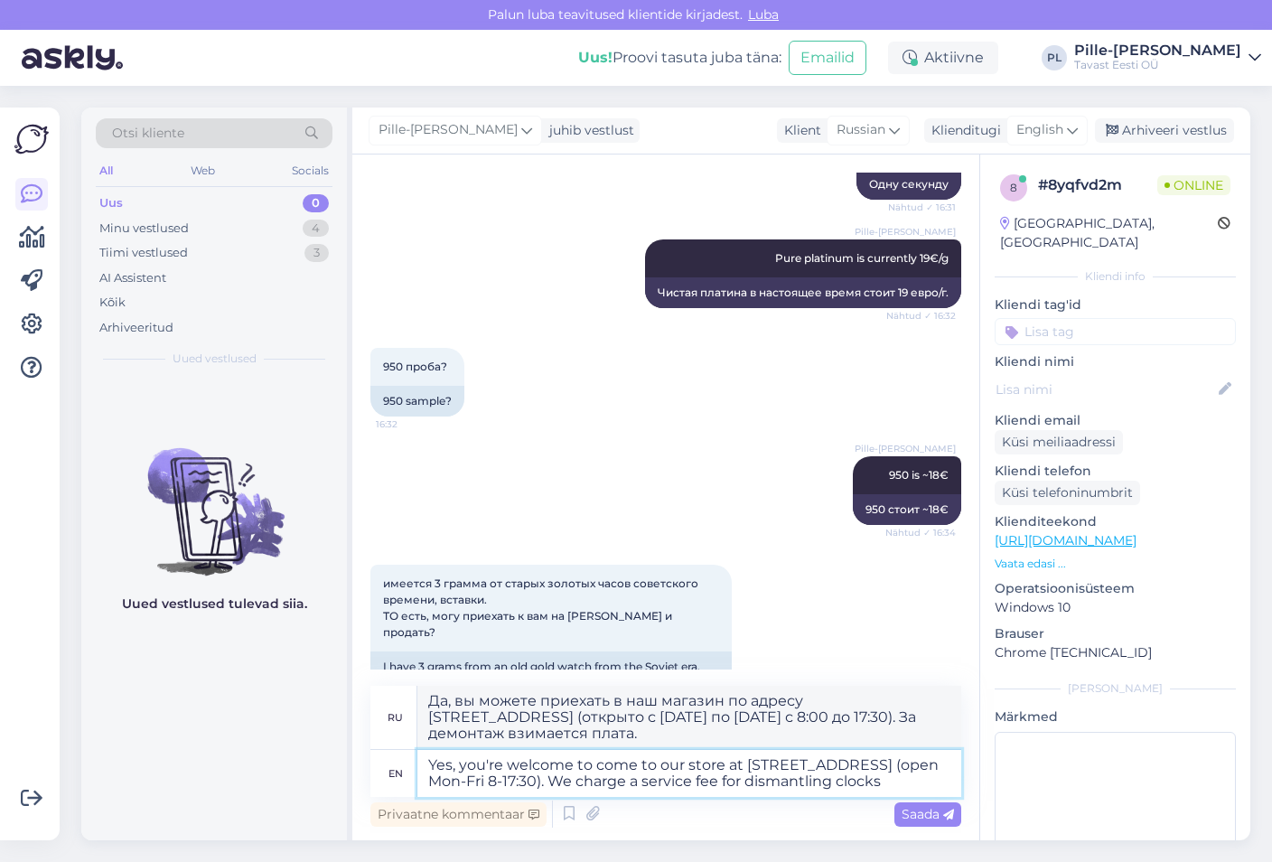
type textarea "Да, вы можете прийти в наш магазин по адресу [GEOGRAPHIC_DATA] (открыто с [DATE…"
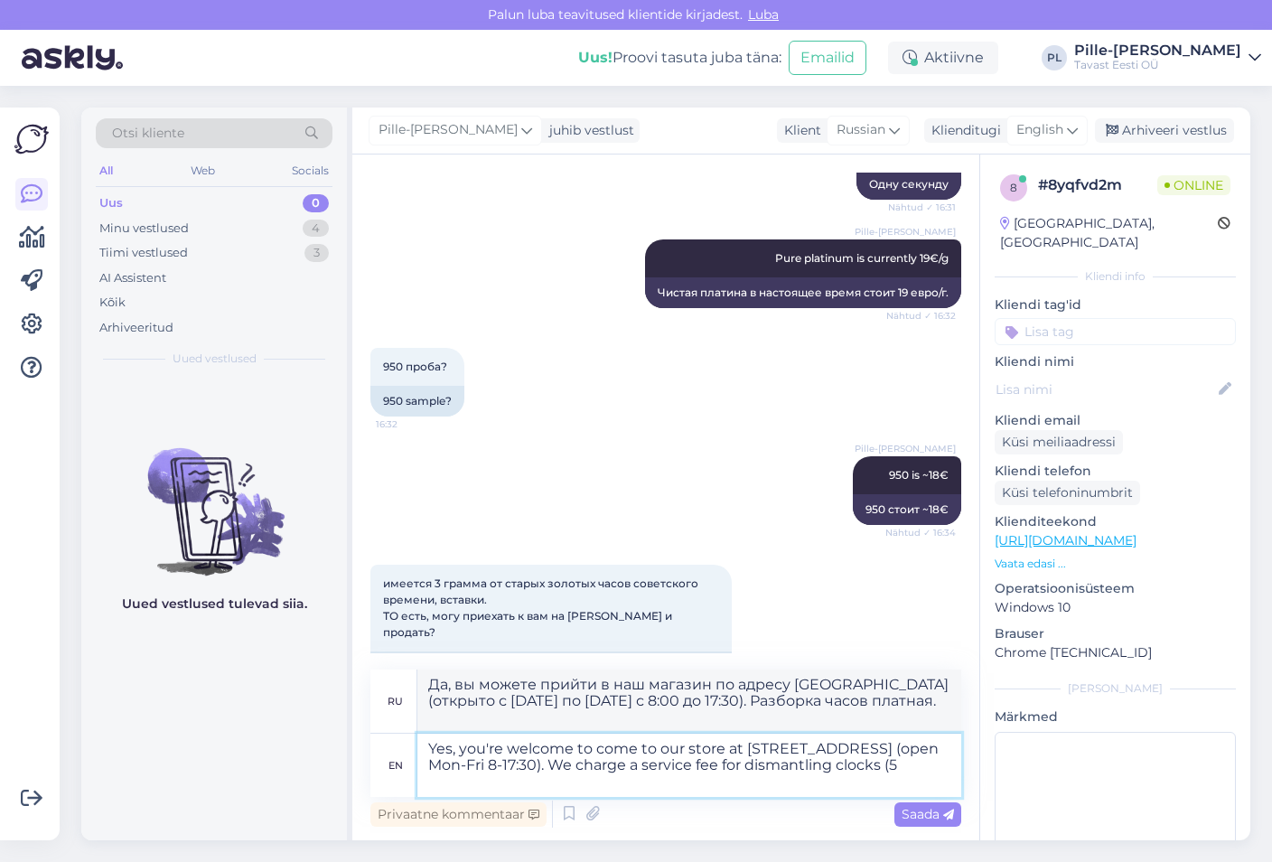
type textarea "Yes, you're welcome to come to our store at [STREET_ADDRESS] (open Mon-Fri 8-17…"
type textarea "Да, вы можете прийти в наш магазин по адресу [STREET_ADDRESS] (открыто с [DATE]…"
type textarea "Yes, you're welcome to come to our store at [STREET_ADDRESS] (open Mon-Fri 8-17…"
type textarea "Да, вы можете прийти в наш магазин по адресу [GEOGRAPHIC_DATA] (открыто с [DATE…"
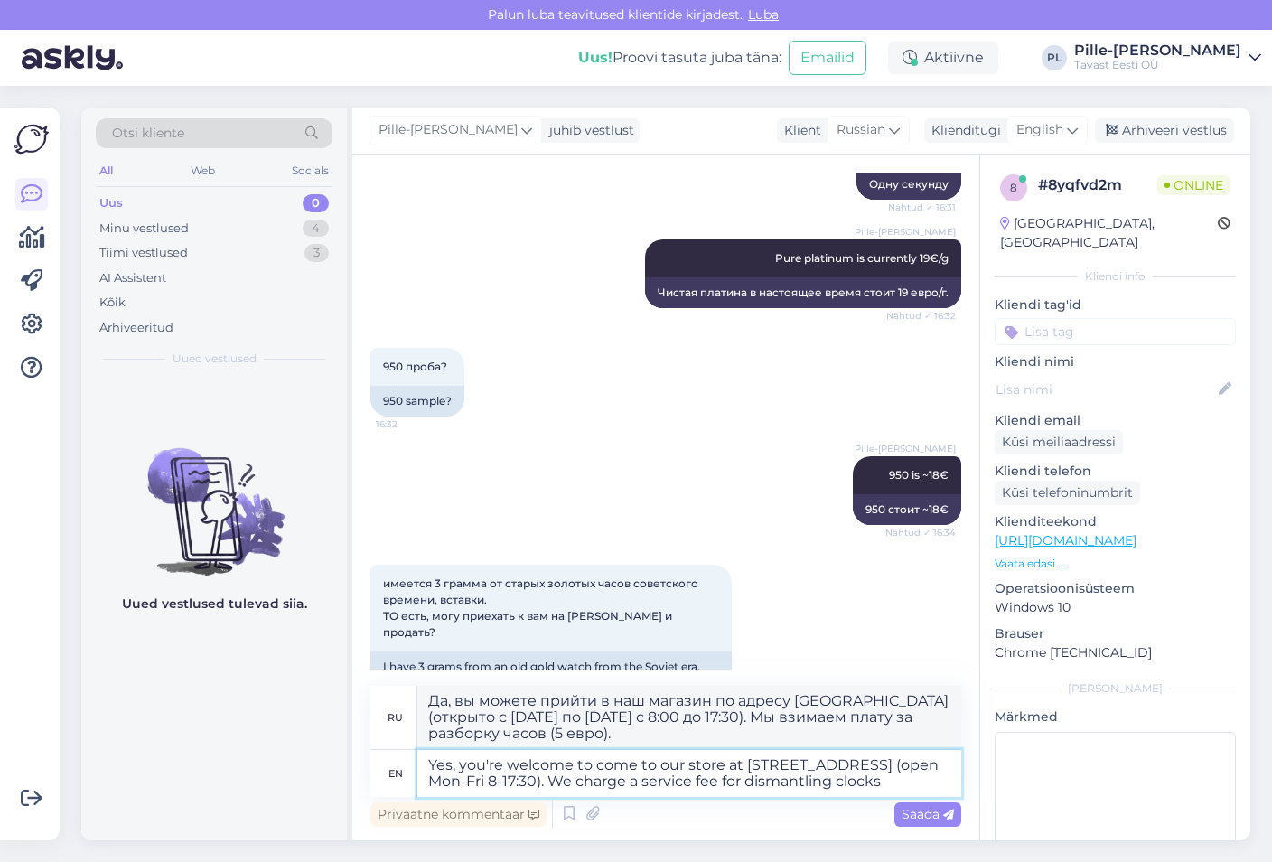
type textarea "Yes, you're welcome to come to our store at [STREET_ADDRESS] (open Mon-Fri 8-17…"
type textarea "Да, вы можете прийти в наш магазин по адресу [GEOGRAPHIC_DATA] (открыто с [DATE…"
type textarea "Yes, you're welcome to come to our store at [STREET_ADDRESS] (open Mon-Fri 8-17…"
type textarea "Да, вы можете прийти в наш магазин по адресу [STREET_ADDRESS] (время работы: пн…"
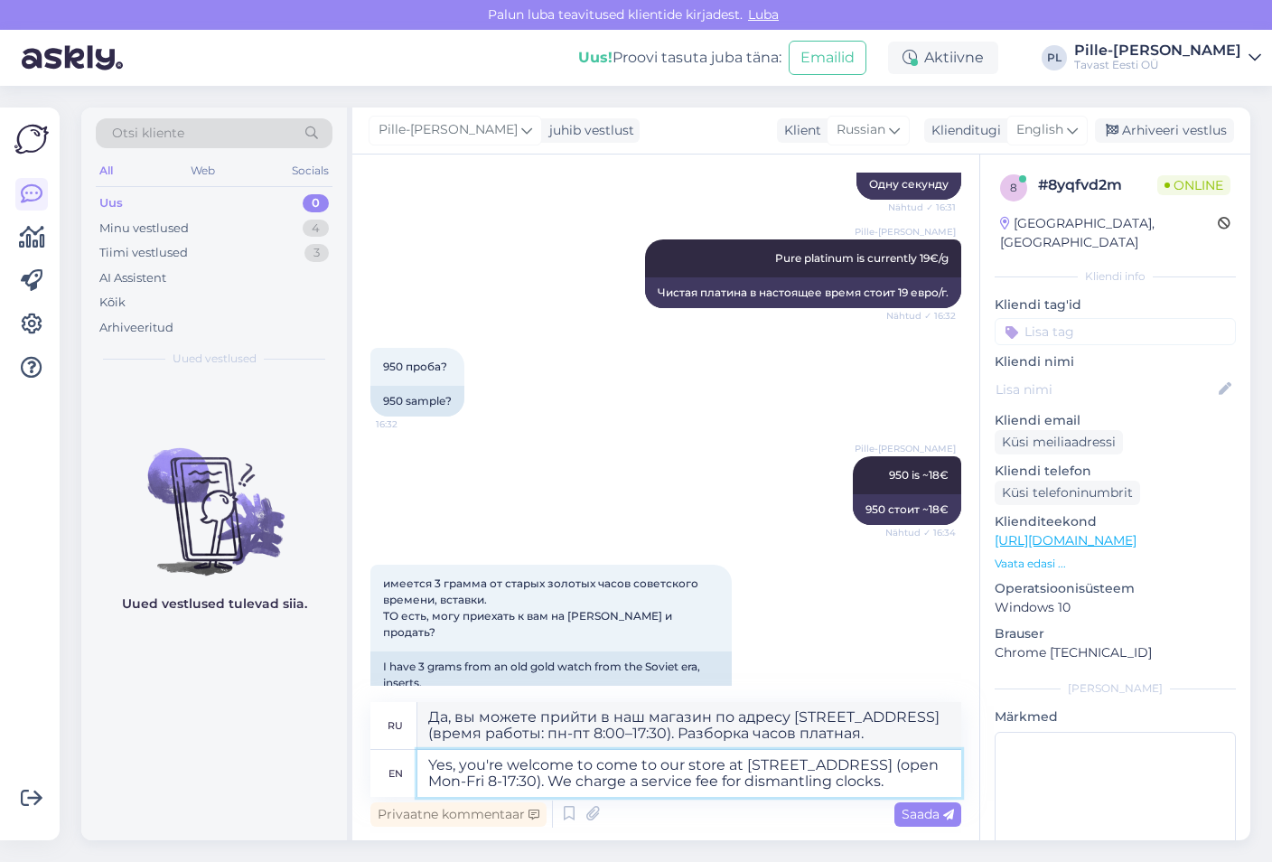
click at [640, 777] on textarea "Yes, you're welcome to come to our store at [STREET_ADDRESS] (open Mon-Fri 8-17…" at bounding box center [689, 773] width 544 height 47
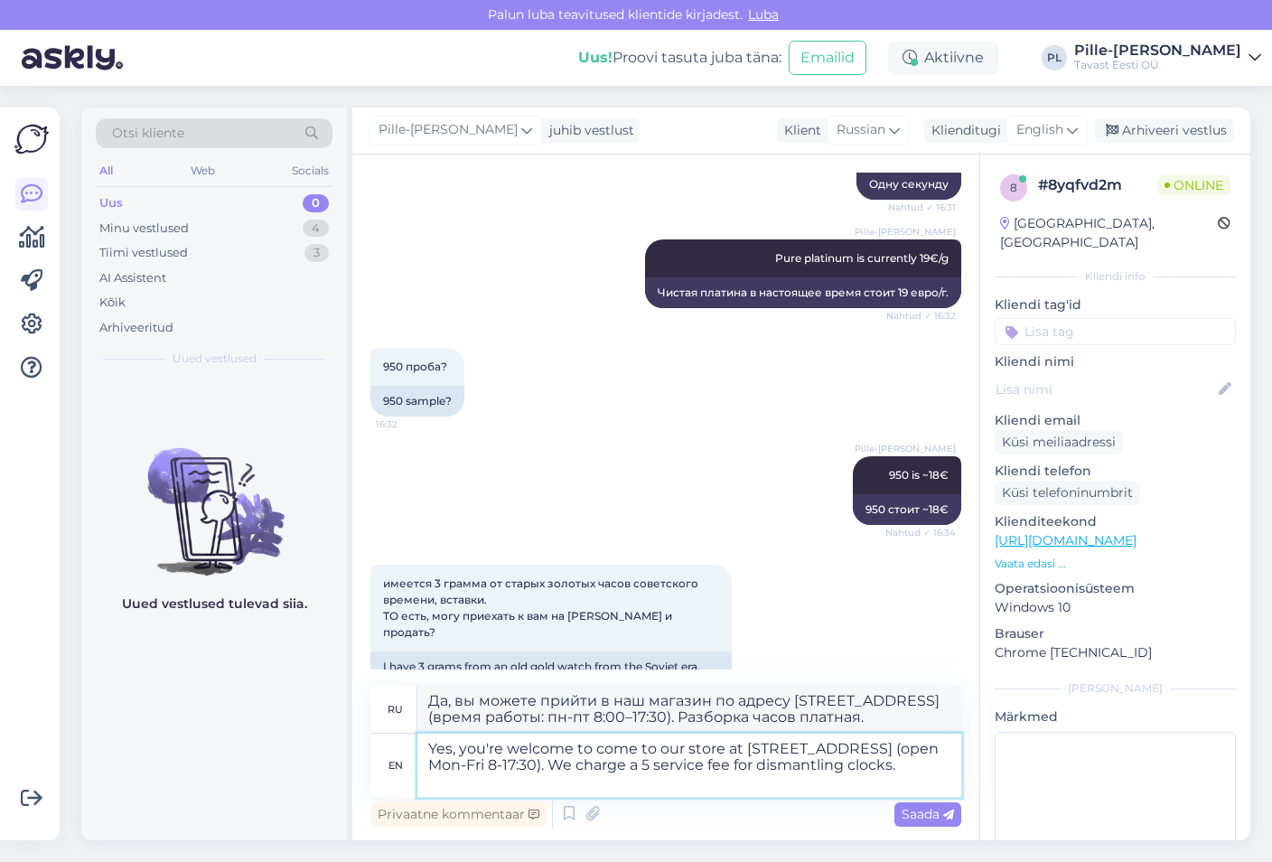
type textarea "Yes, you're welcome to come to our store at [STREET_ADDRESS] (open Mon-Fri 8-17…"
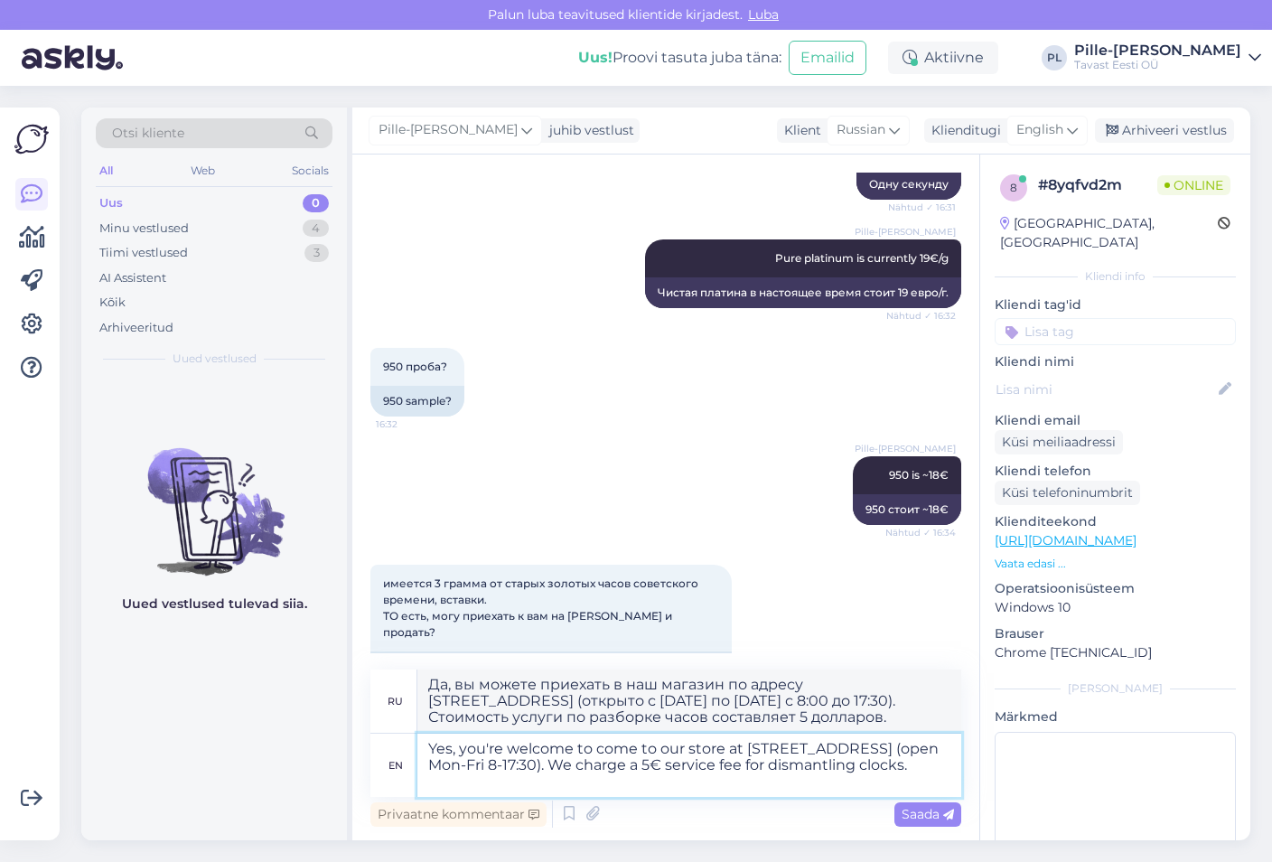
type textarea "Да, вы можете приехать в наш магазин по адресу [STREET_ADDRESS] (время работы: …"
click at [840, 769] on textarea "Yes, you're welcome to come to our store at [STREET_ADDRESS] (open Mon-Fri 8-17…" at bounding box center [689, 764] width 544 height 63
type textarea "Yes, you're welcome to come to our store at [STREET_ADDRESS] (open Mon-Fri 8-17…"
click at [939, 816] on span "Saada" at bounding box center [927, 814] width 52 height 16
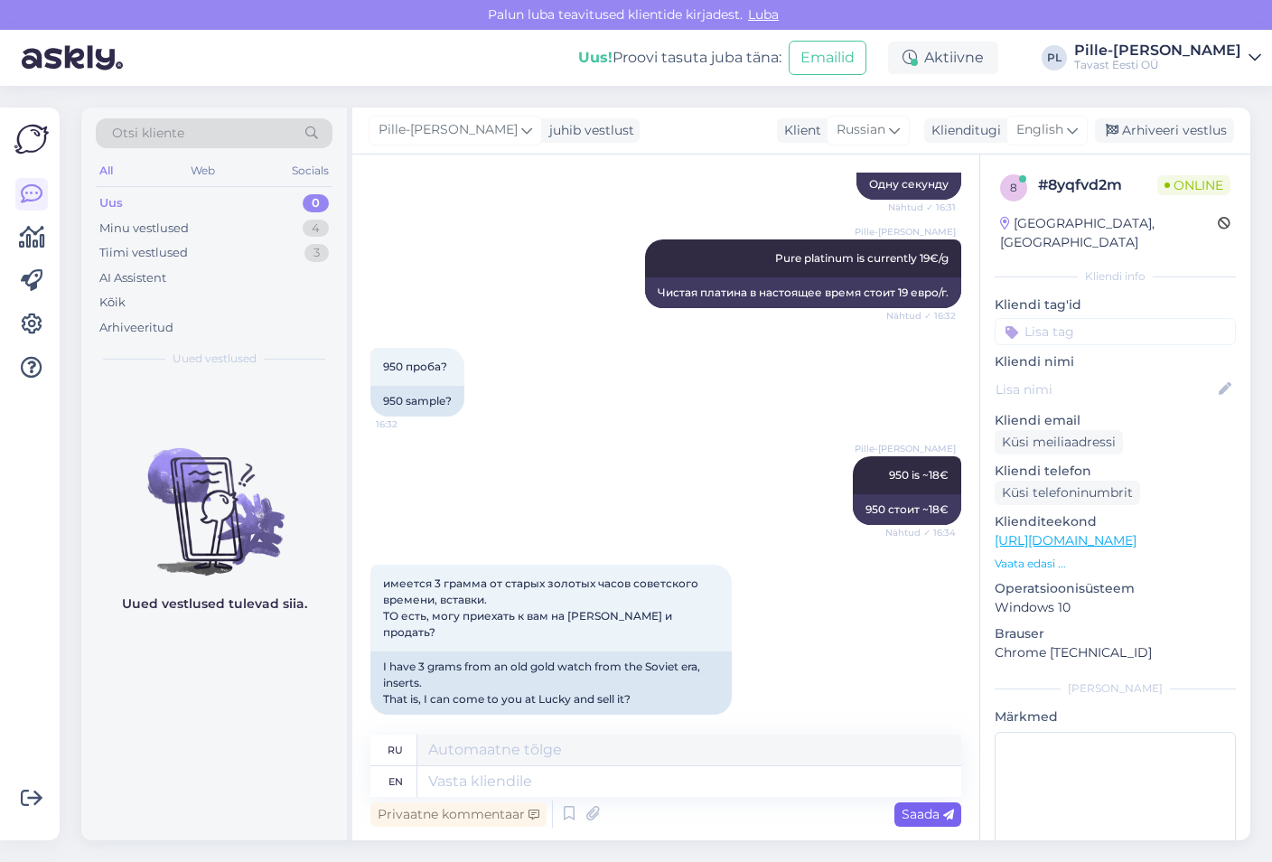
scroll to position [560, 0]
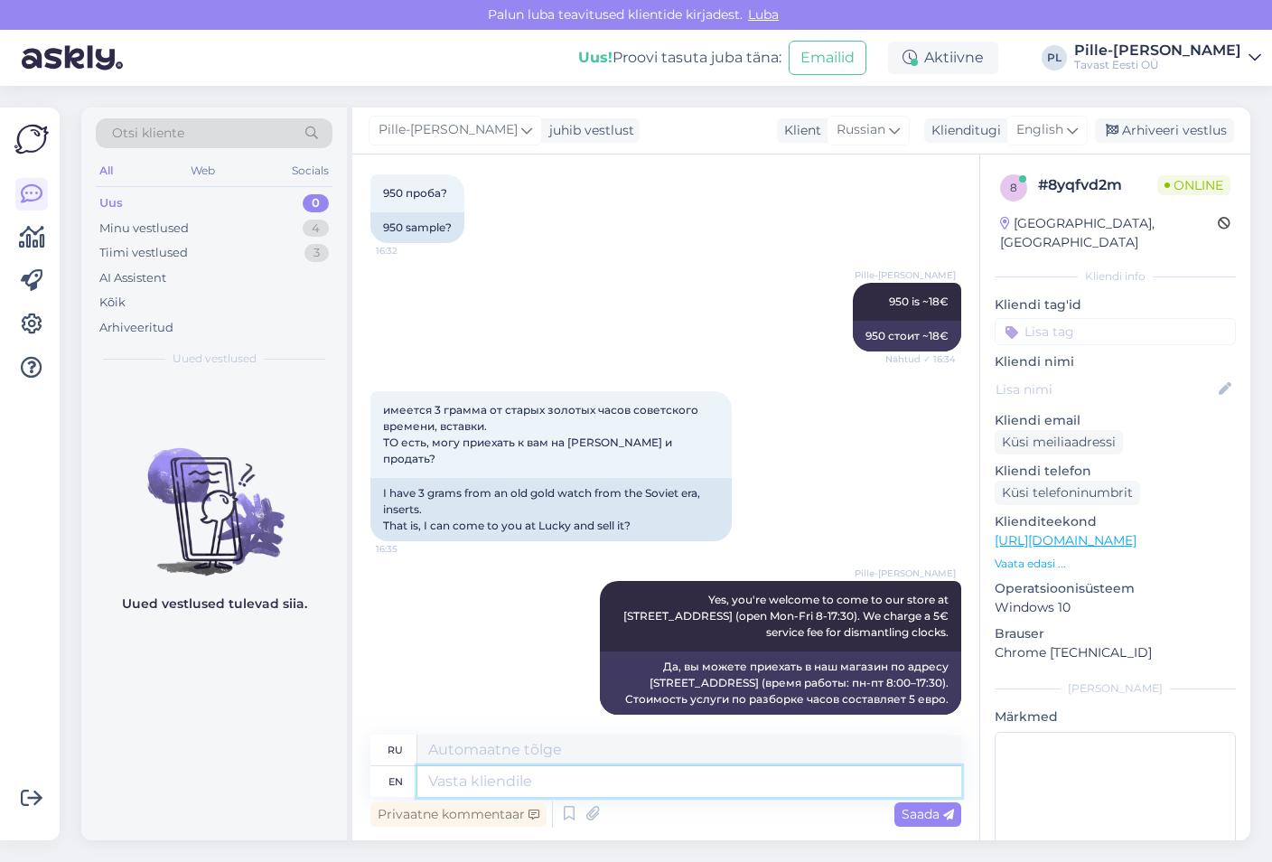
click at [638, 780] on textarea at bounding box center [689, 781] width 544 height 31
type textarea "Sorry"
type textarea "Извини"
type textarea "Sorry I"
type textarea "Извините, я"
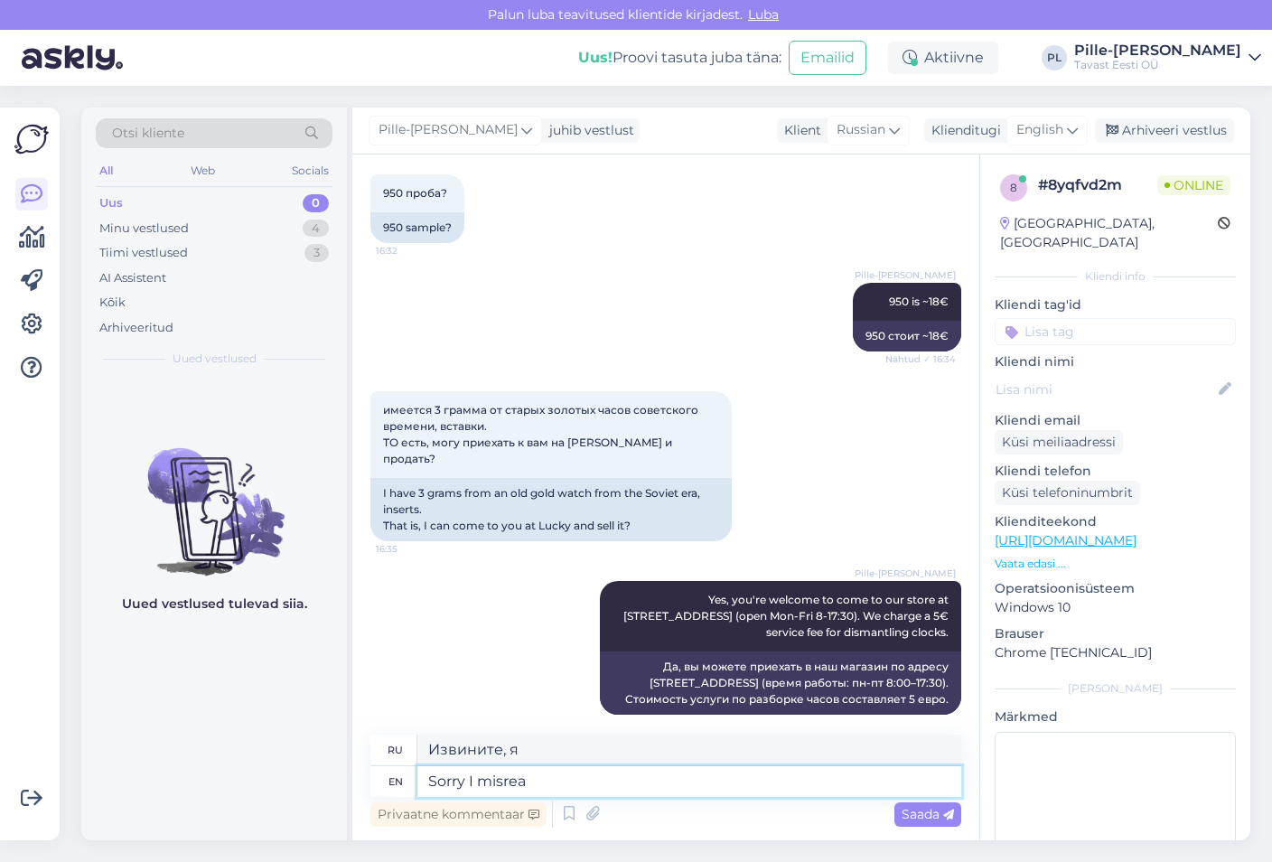
type textarea "Sorry I misread"
type textarea "Извините, я неправильно понял."
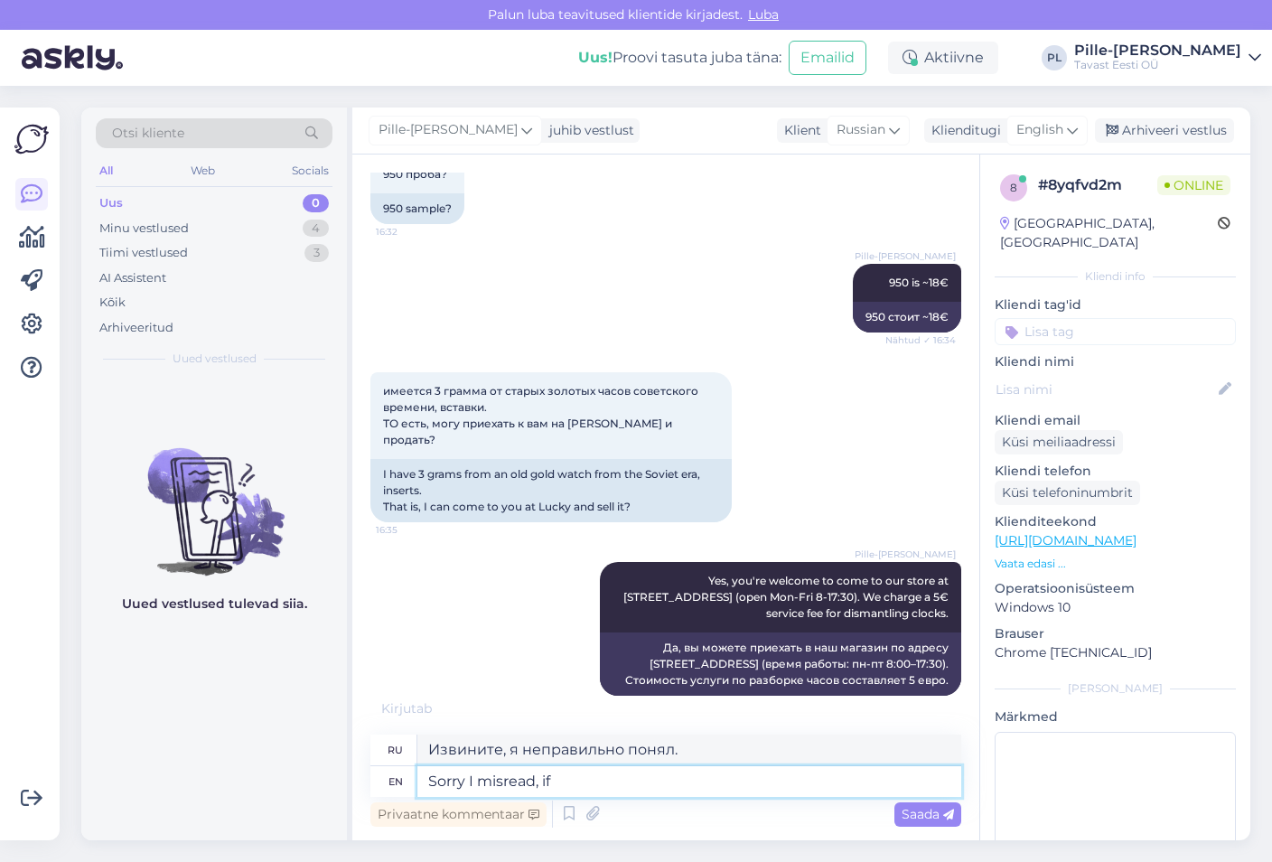
type textarea "Sorry I misread, if t"
type textarea "Извините, я неправильно понял, если"
type textarea "Sorry I misread, if it's"
type textarea "Извините, я неправильно понял, если это"
type textarea "Sorry I misread, if it's already"
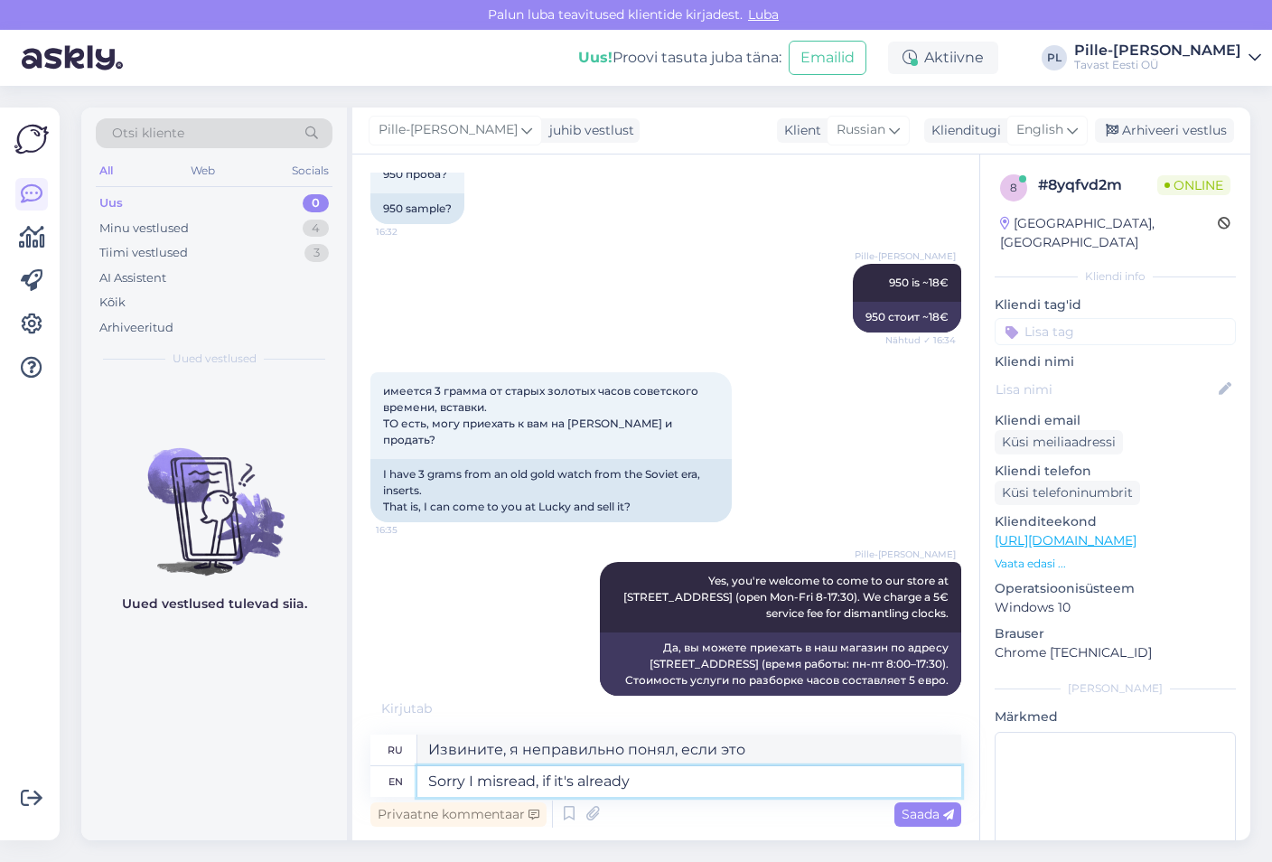
type textarea "Извините, я неправильно понял, если это уже было"
type textarea "Sorry I misread, if it's already only"
type textarea "Извините, я неправильно понял, если это уже только"
type textarea "Sorry I misread, if it's already only the platinum m"
type textarea "Извините, я неправильно понял, если это уже только платина"
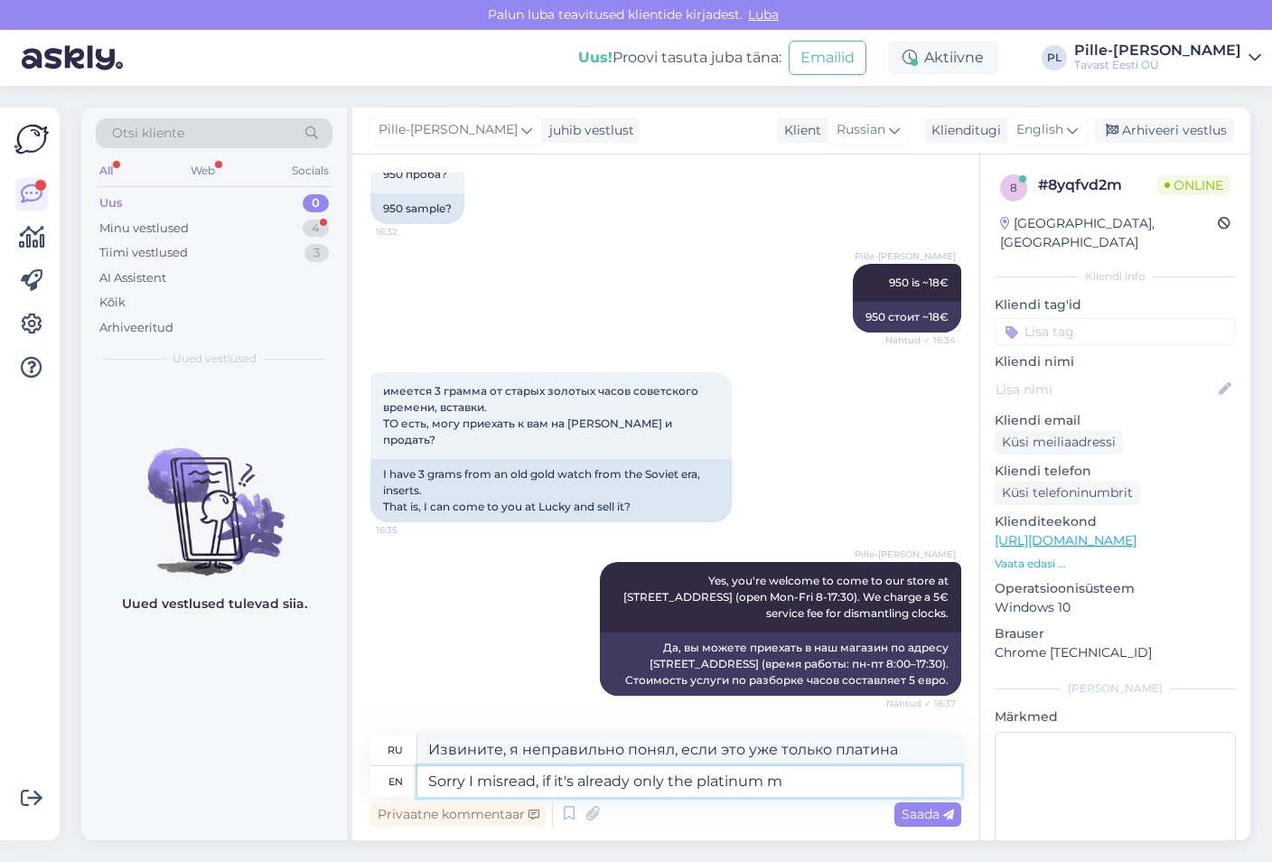
scroll to position [668, 0]
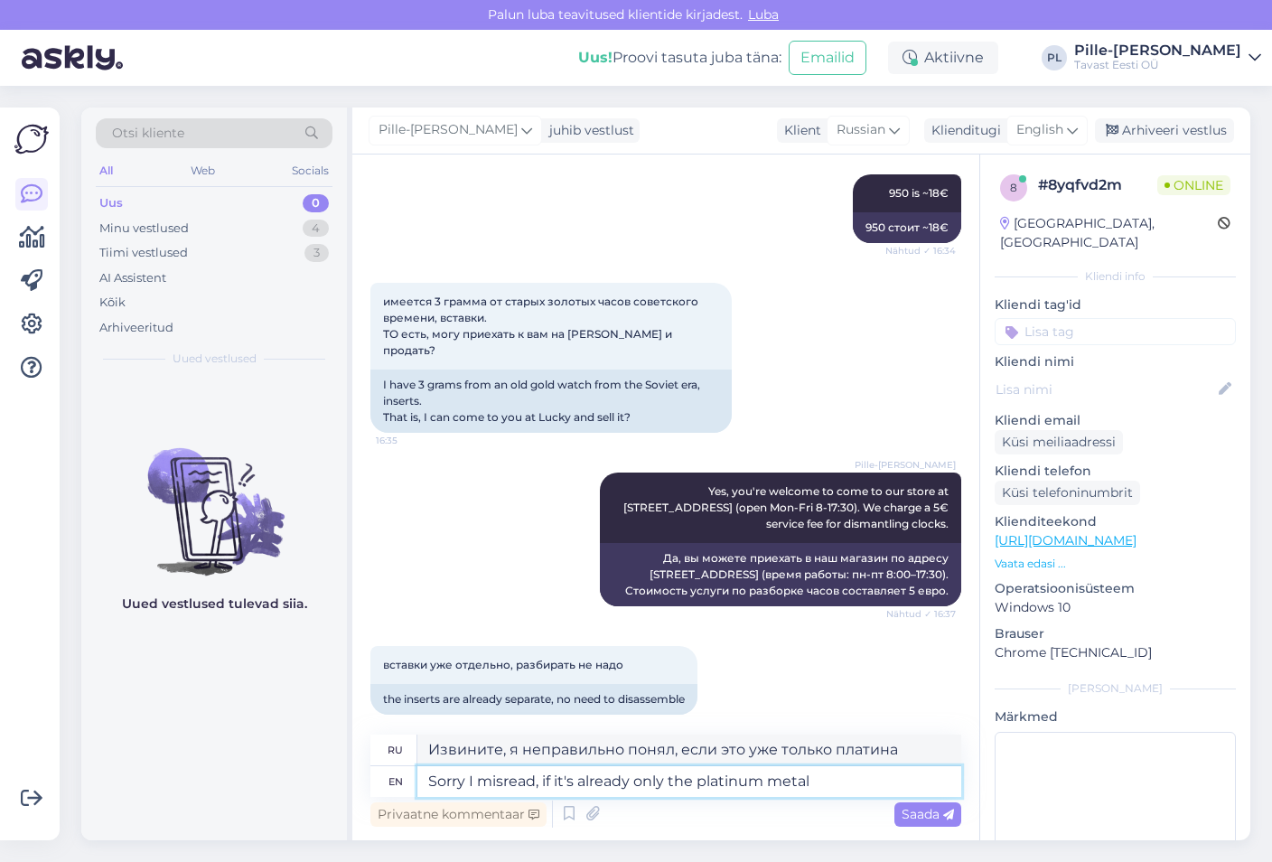
type textarea "Sorry I misread, if it's already only the platinum metal"
type textarea "Извините, я неправильно понял, если это уже только платиновый металл"
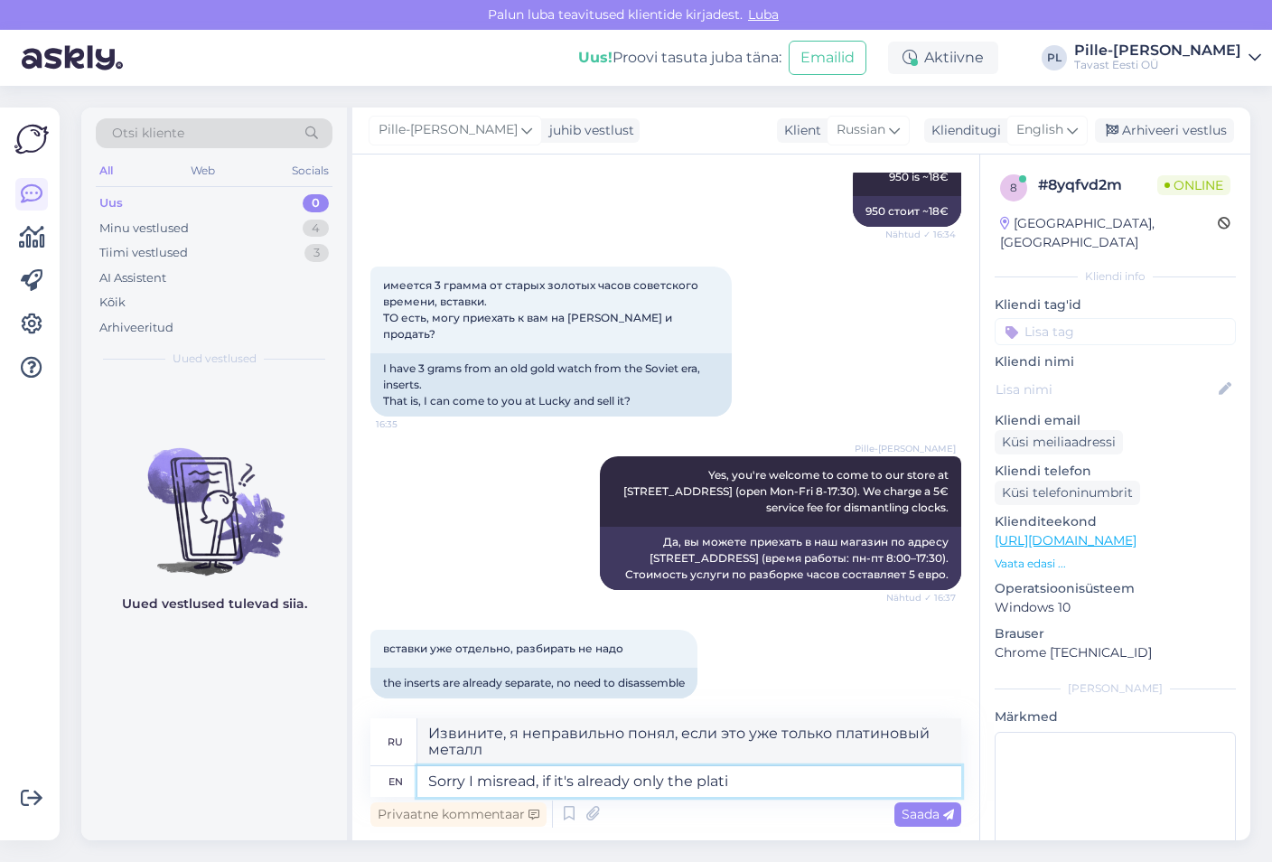
type textarea "Sorry I misread, if it's already only the plat"
type textarea "Извините, я неправильно понял, если это уже только платина"
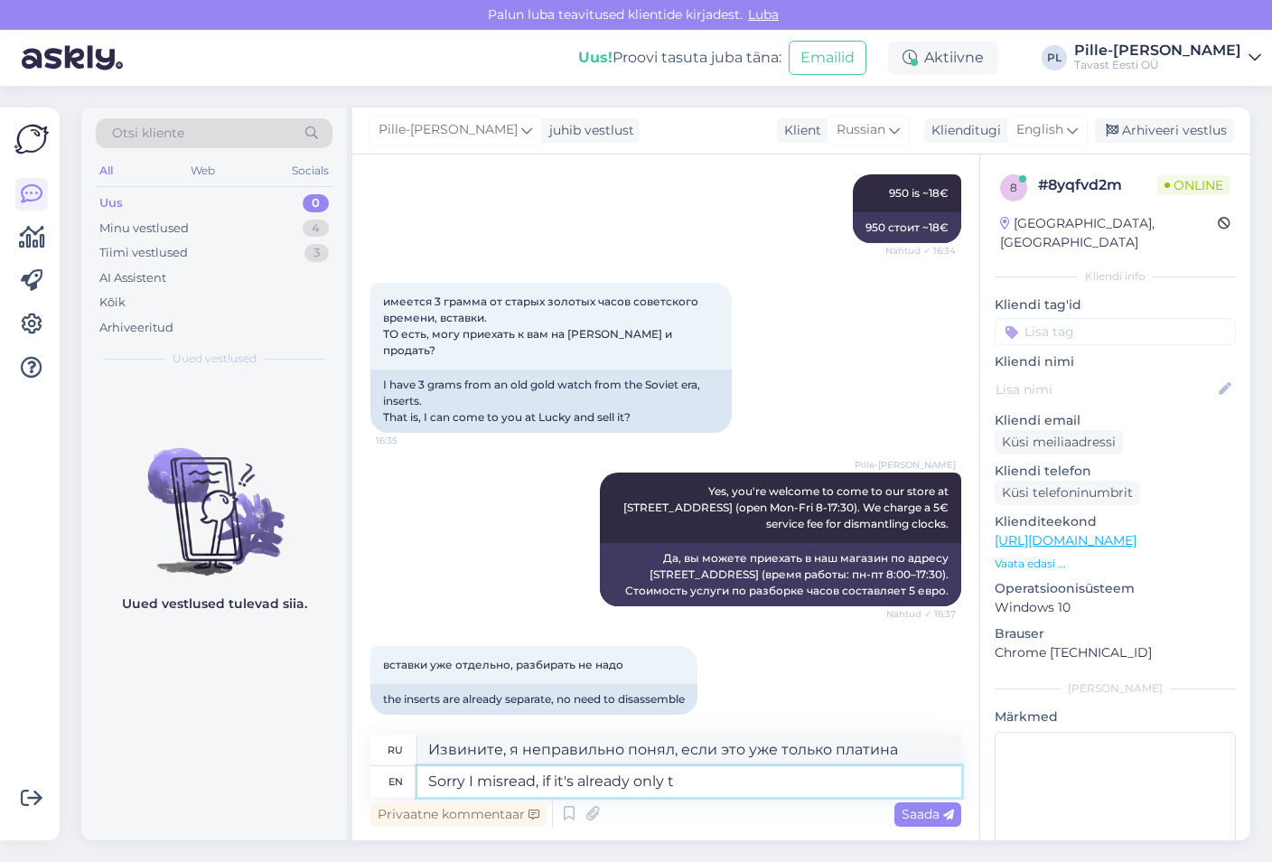
type textarea "Sorry I misread, if it's already only"
type textarea "Извините, я неправильно понял, если это уже только"
type textarea "Sorry I misread, if it's alre"
type textarea "Извините, я неправильно понял, если это уже было"
type textarea "Sorry I misread, if it"
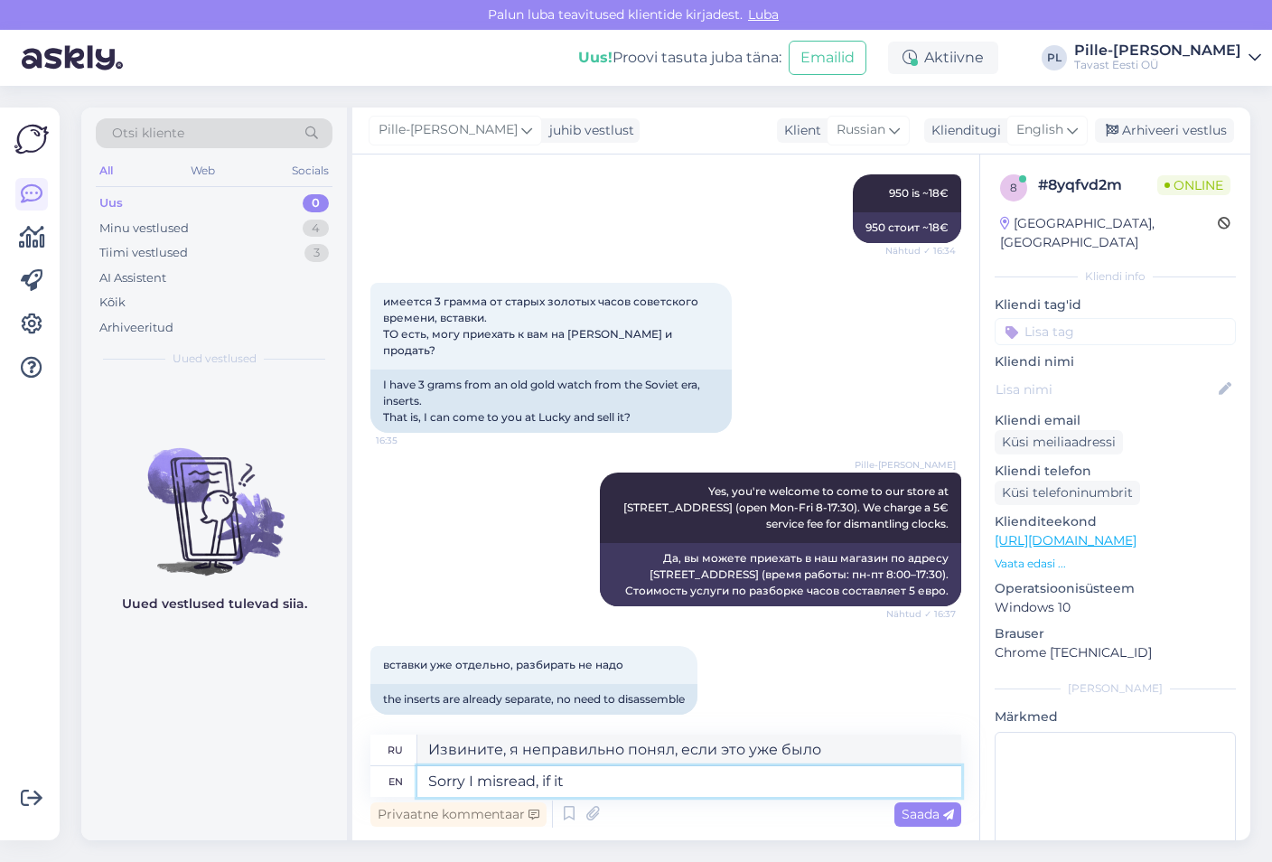
type textarea "Извините, я неправильно понял, если это"
type textarea "Sorry I misread, i"
type textarea "Извините, я неправильно понял, если"
type textarea "Sorry I misread,"
type textarea "Извините, я неправильно понял."
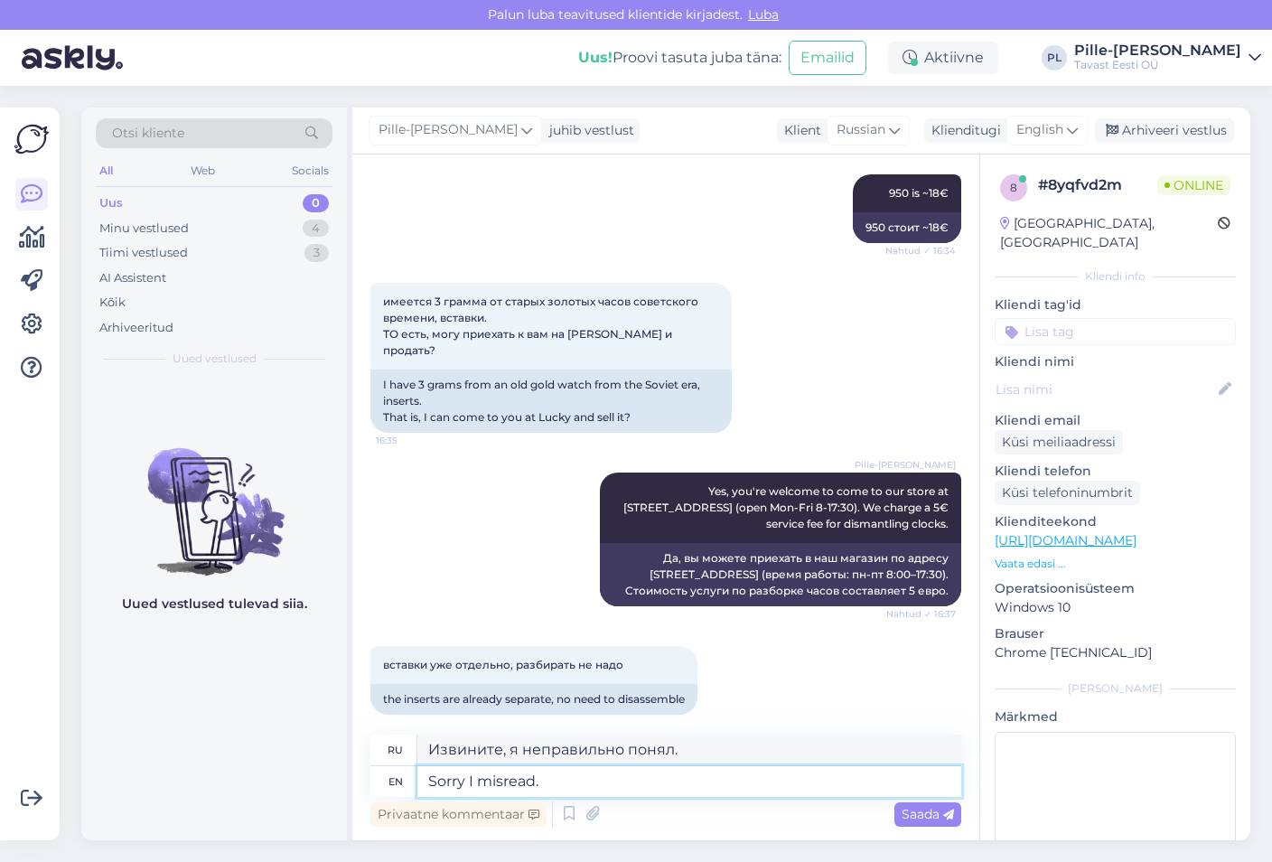
click at [440, 783] on textarea "Sorry I misread." at bounding box center [689, 781] width 544 height 31
type textarea "Yes, sorry I misread."
type textarea "Да, извините, я неправильно понял."
click at [495, 788] on textarea "Yes, sorry I misread." at bounding box center [689, 781] width 544 height 31
click at [609, 776] on textarea "Yes, sorry I misread." at bounding box center [689, 781] width 544 height 31
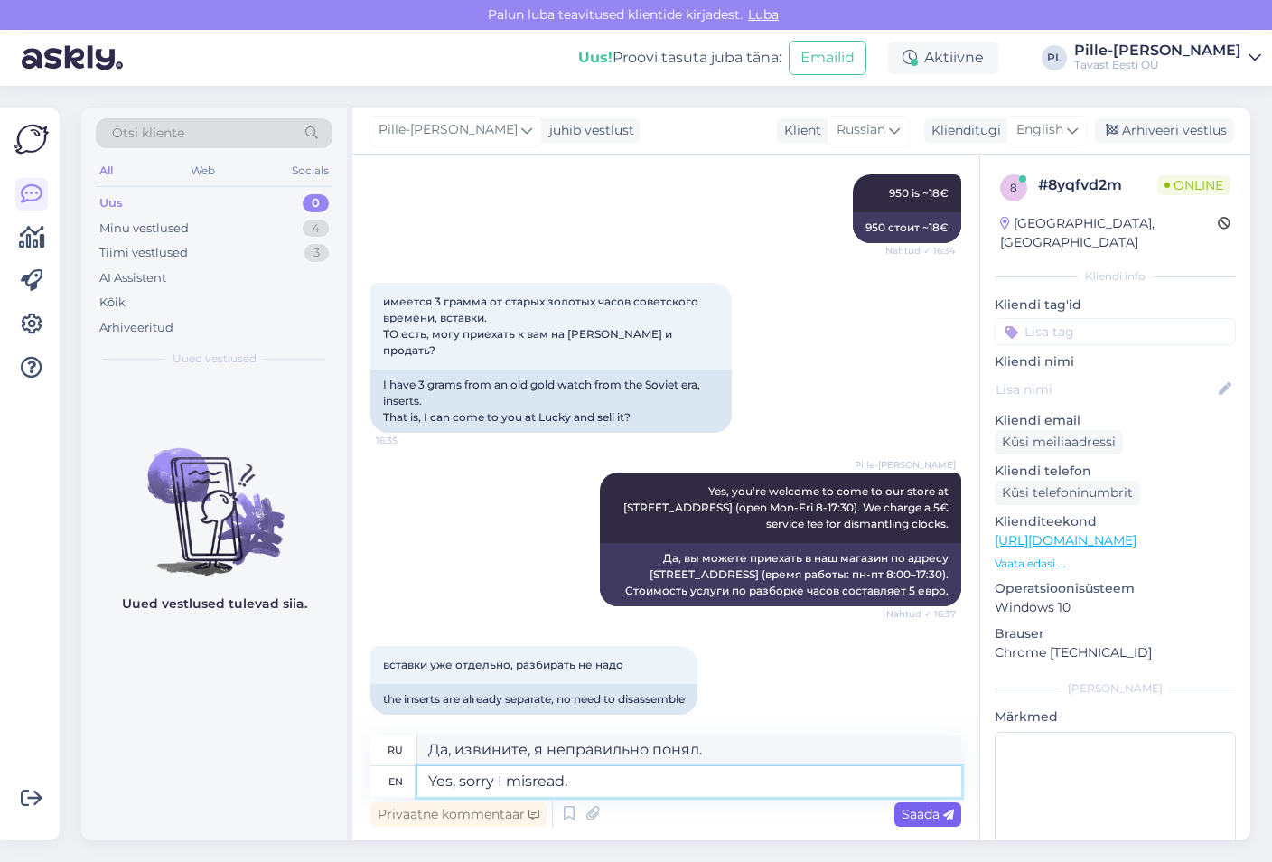
type textarea "Yes, sorry I misread."
click at [916, 810] on span "Saada" at bounding box center [927, 814] width 52 height 16
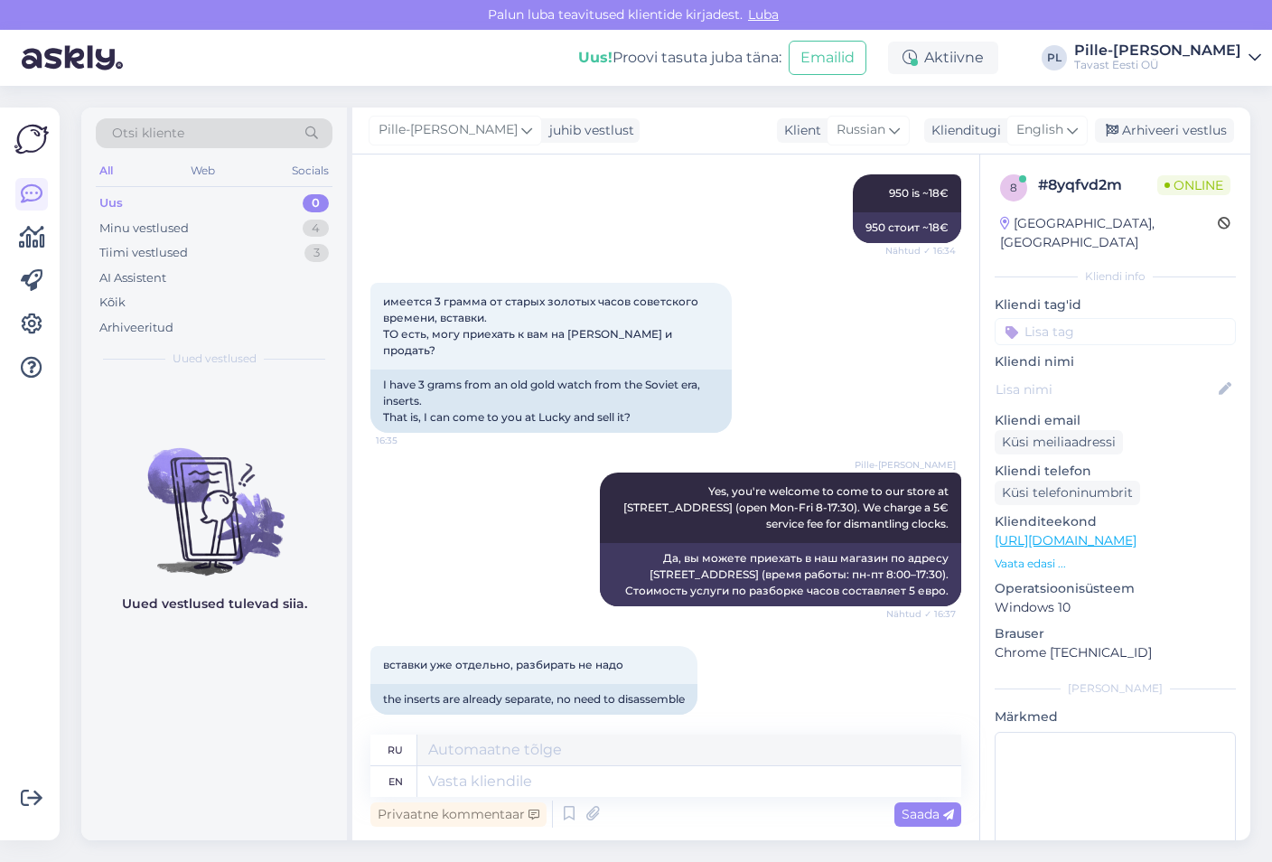
scroll to position [777, 0]
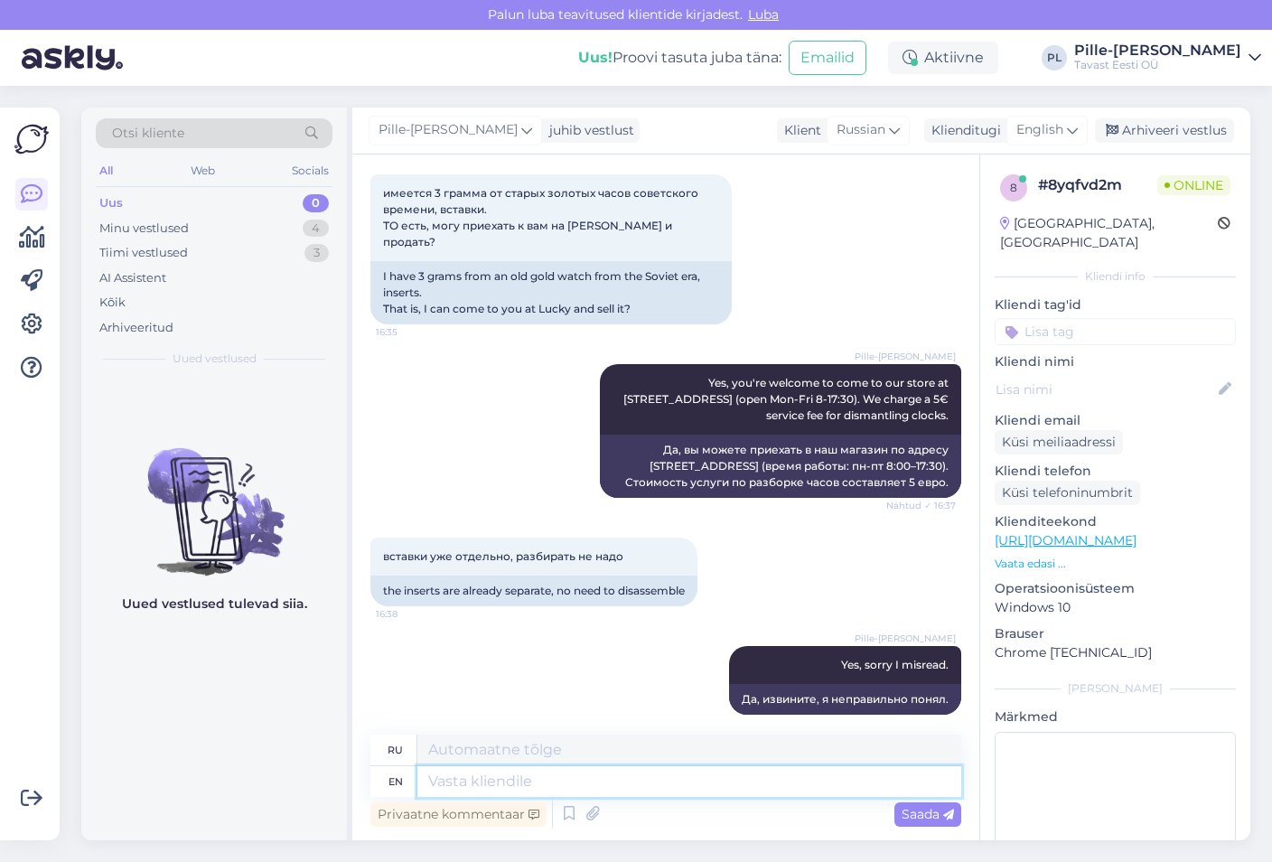
click at [651, 790] on textarea at bounding box center [689, 781] width 544 height 31
type textarea "Then"
type textarea "Затем"
type textarea "Then the service f"
type textarea "Затем служба"
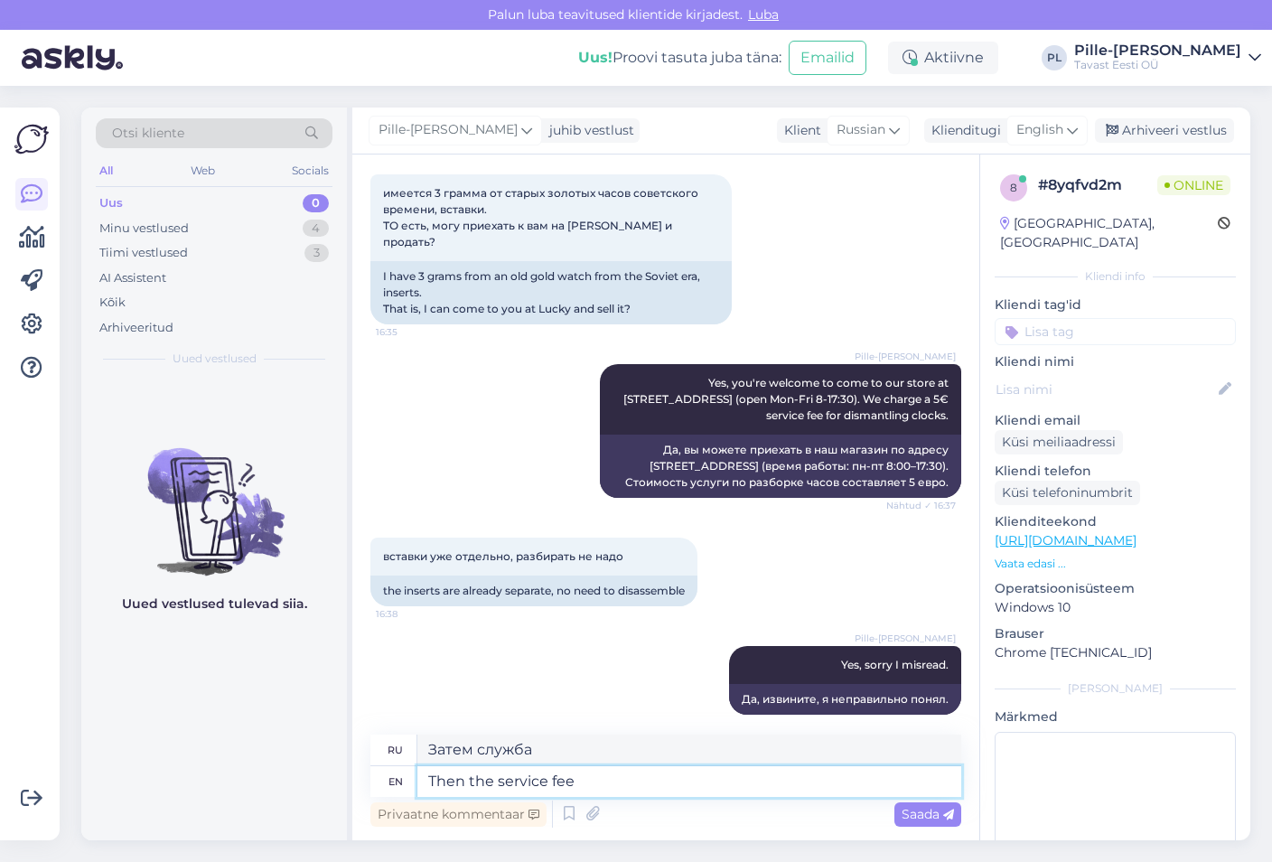
type textarea "Then the service fee"
type textarea "Затем плата за обслуживание"
type textarea "Then the service fee won't"
type textarea "Тогда плата за обслуживание не будет"
type textarea "Then the service fee won't apply"
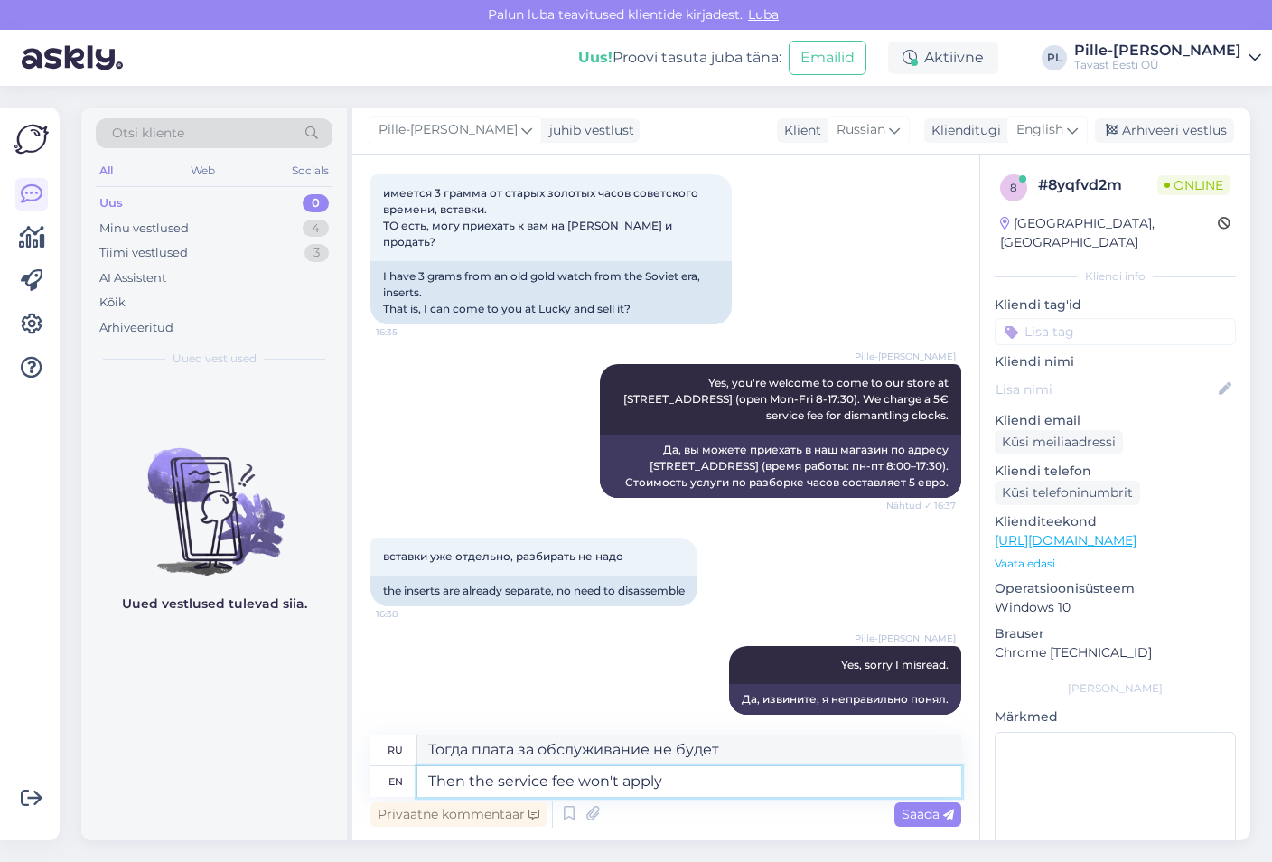
type textarea "Тогда плата за обслуживание не будет взиматься."
type textarea "Then the service fee won't apply in t"
type textarea "Тогда плата за обслуживание не будет применяться"
type textarea "Then the service fee won't apply in this"
type textarea "Тогда плата за обслуживание не будет применяться в этом случае."
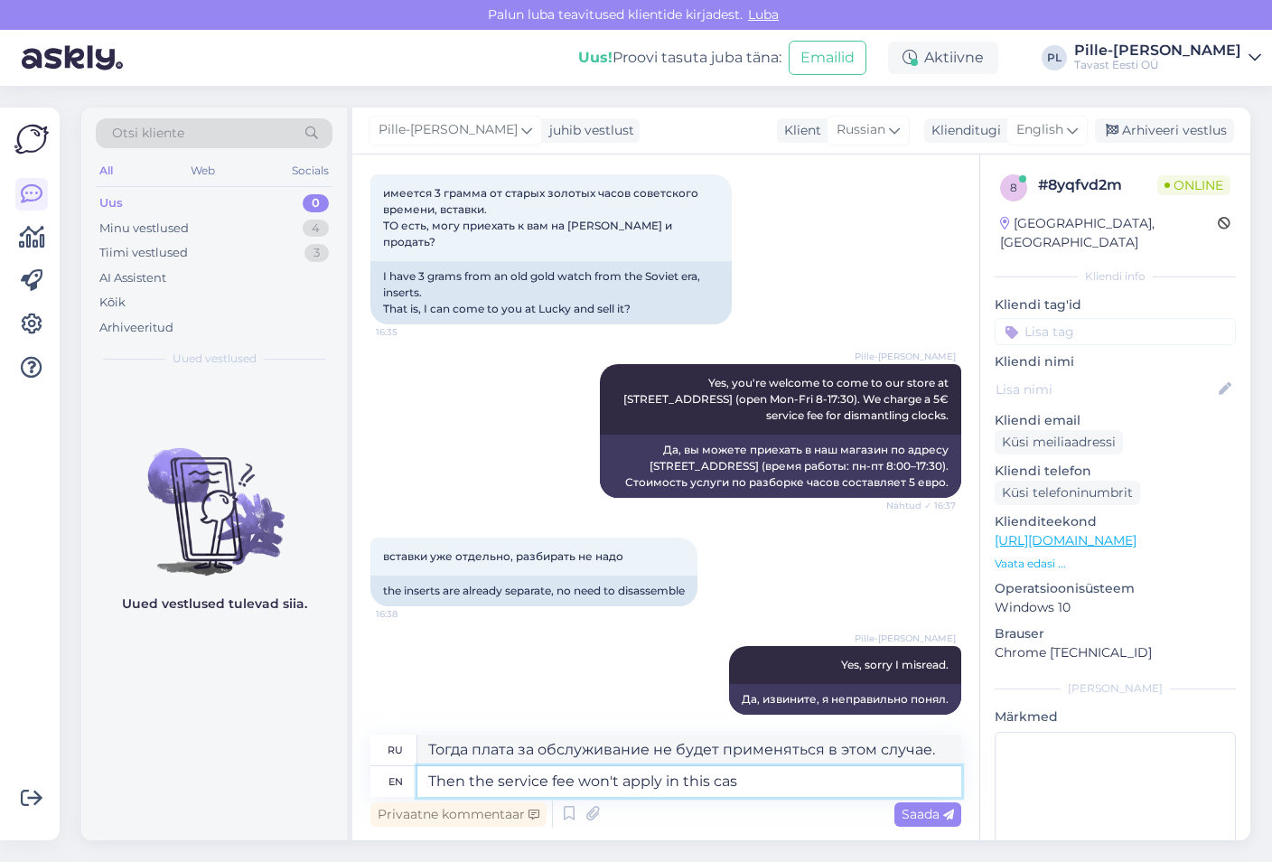
type textarea "Then the service fee won't apply in this case"
type textarea "В этом случае плата за услугу взиматься не будет."
type textarea "Then the service fee won't apply in this case"
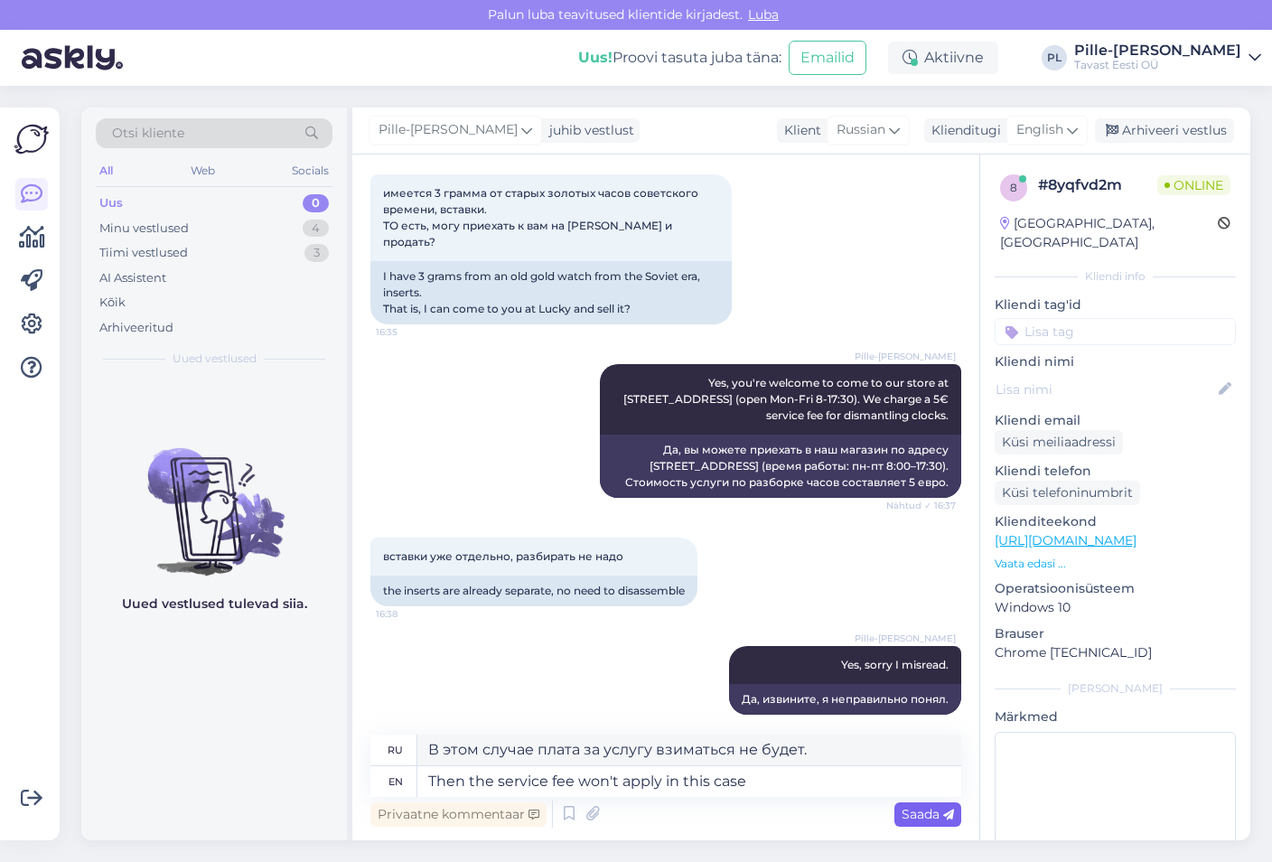
click at [948, 816] on icon at bounding box center [948, 814] width 11 height 11
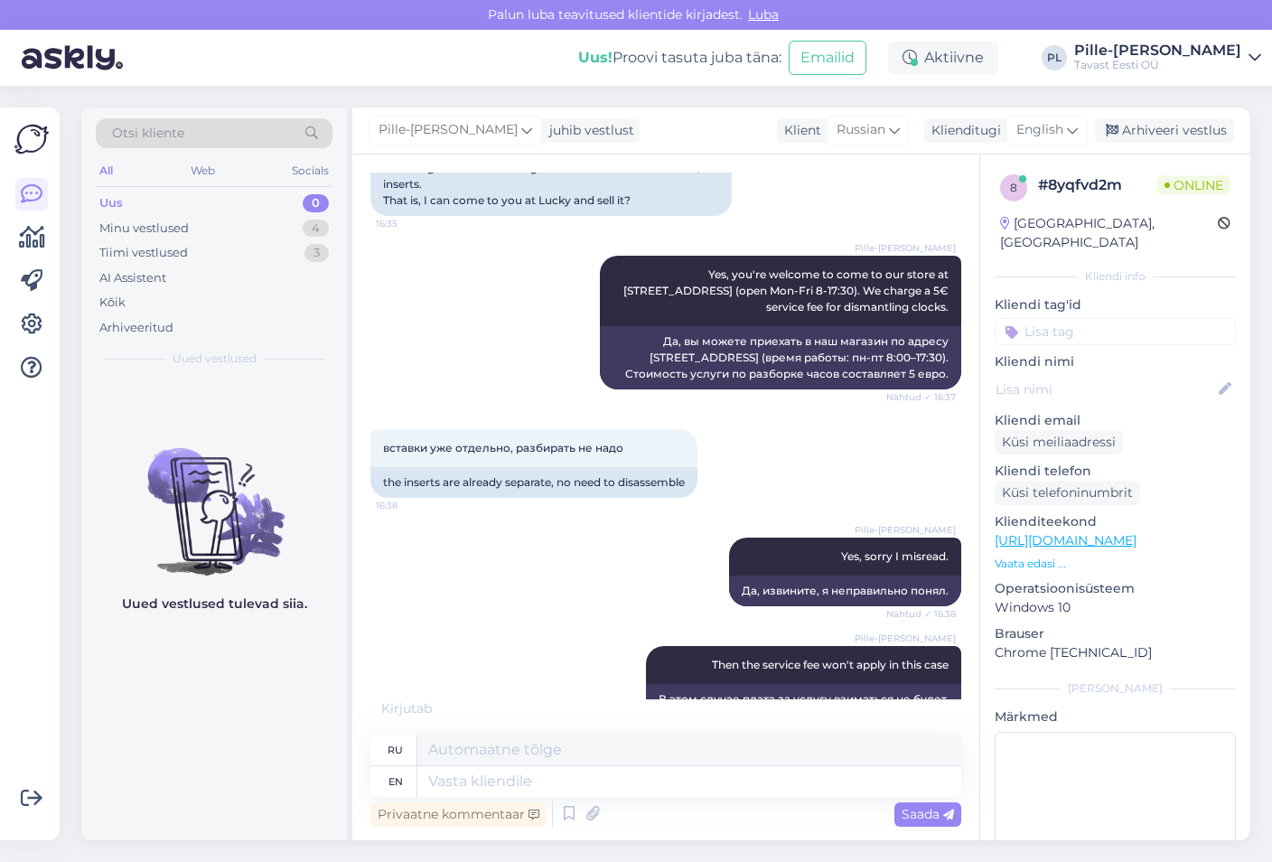
scroll to position [993, 0]
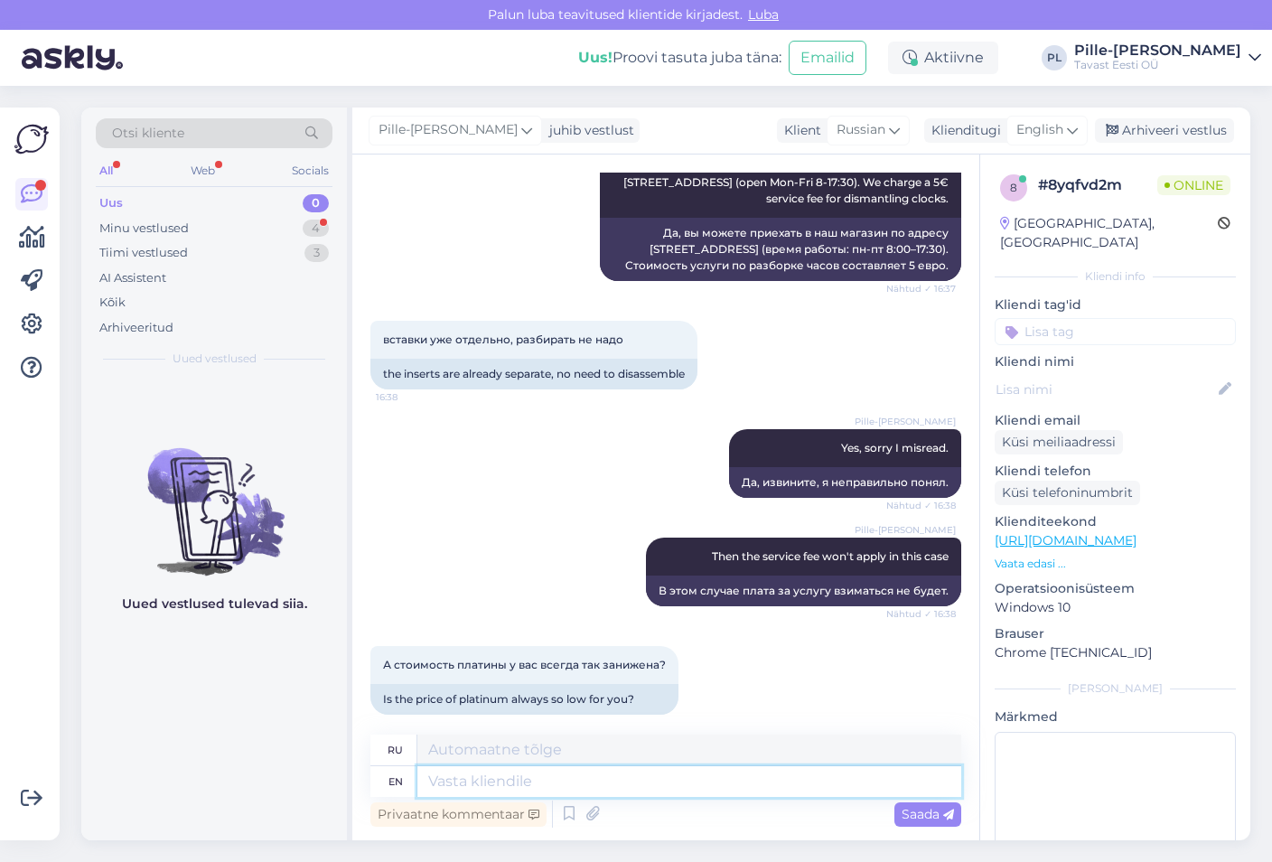
click at [629, 795] on textarea at bounding box center [689, 781] width 544 height 31
type textarea "The"
type textarea "The price d"
type textarea "Цена"
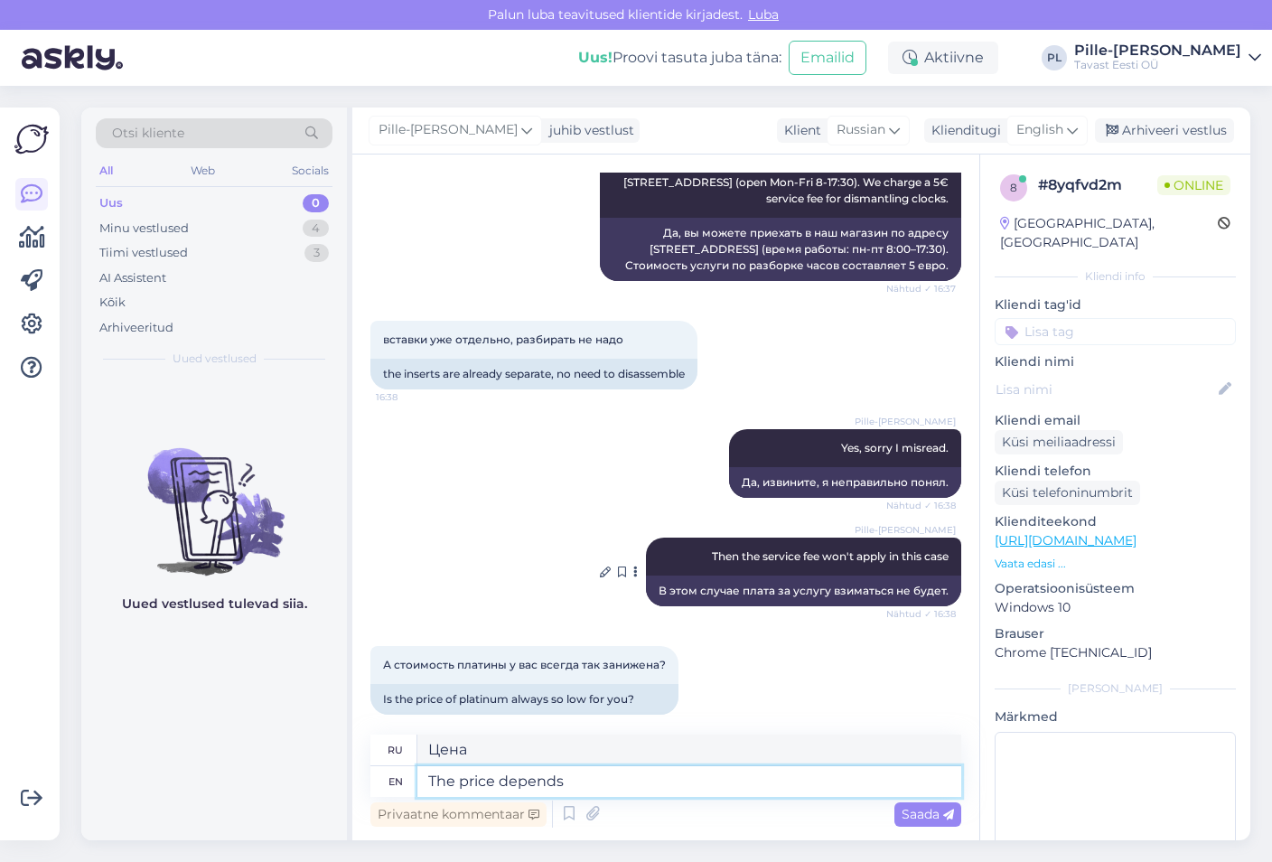
type textarea "The price depends"
type textarea "Цена зависит"
type textarea "The price depends on"
type textarea "Цена зависит от"
type textarea "The price depends on the market"
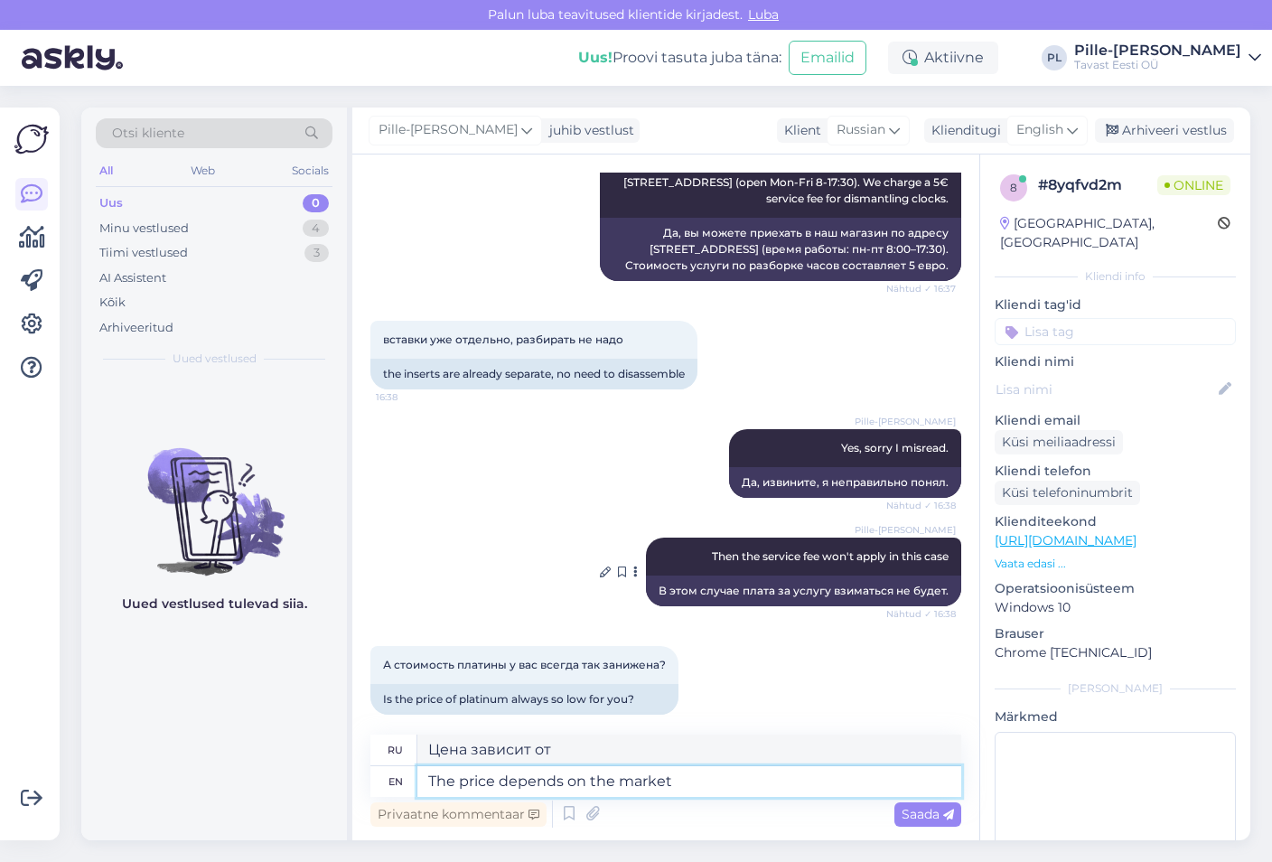
type textarea "Цена зависит от рынка."
type textarea "The price depends on the market price"
type textarea "Цена зависит от рыночной цены."
click at [563, 782] on textarea "The price depends on the market price" at bounding box center [689, 781] width 544 height 31
click at [680, 781] on textarea "The price depends on the market price" at bounding box center [689, 781] width 544 height 31
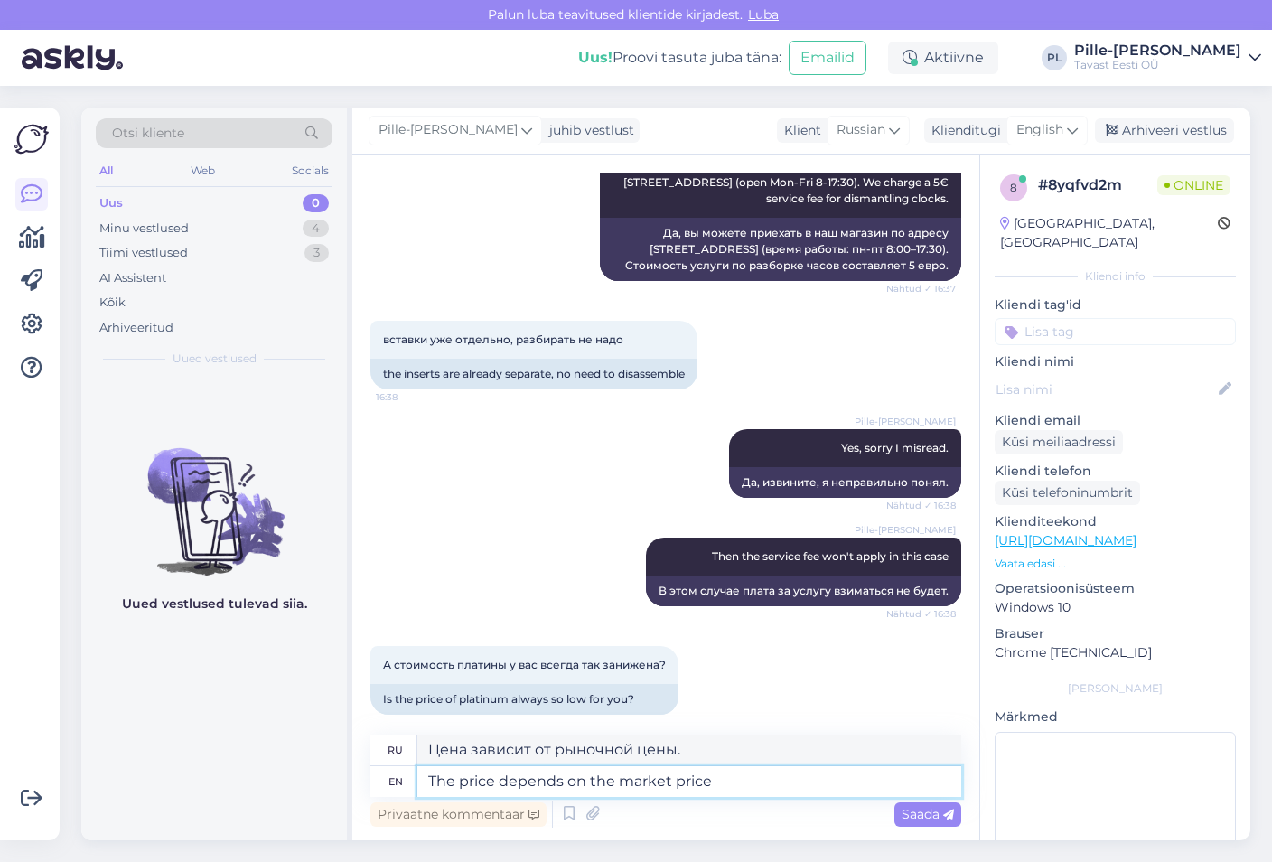
click at [732, 784] on textarea "The price depends on the market price" at bounding box center [689, 781] width 544 height 31
type textarea "The price depends on the market price,"
type textarea "Цена зависит от рыночной цены,"
type textarea "The price depends on the market price"
type textarea "Цена зависит от рыночной цены."
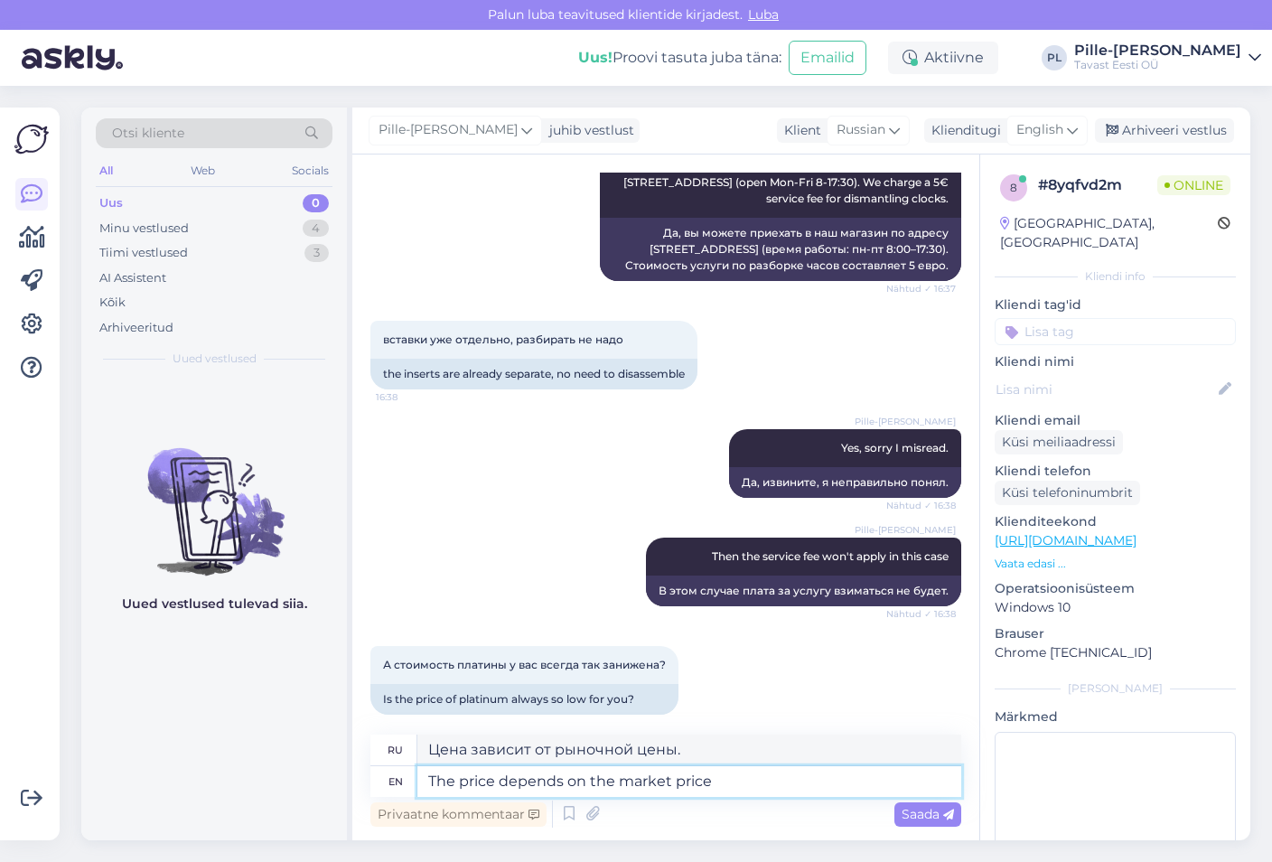
click at [806, 775] on textarea "The price depends on the market price" at bounding box center [689, 781] width 544 height 31
type textarea "The price depends on the market price,"
type textarea "Цена зависит от рыночной цены,"
type textarea "The price depends on the market price"
type textarea "Цена зависит от рыночной цены."
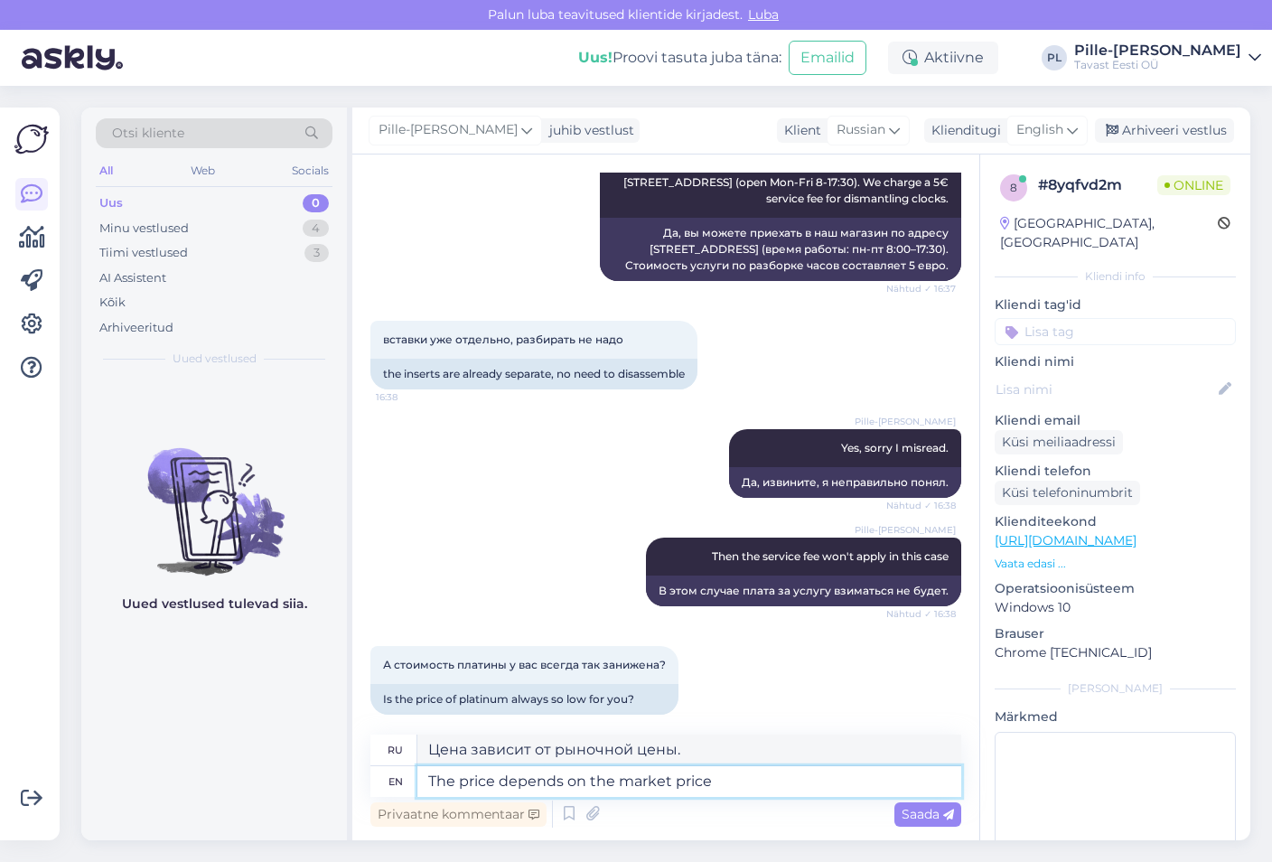
click at [729, 778] on textarea "The price depends on the market price" at bounding box center [689, 781] width 544 height 31
click at [733, 777] on textarea "The price depends on the market price" at bounding box center [689, 781] width 544 height 31
drag, startPoint x: 795, startPoint y: 781, endPoint x: 694, endPoint y: 781, distance: 101.1
click at [694, 781] on textarea "The price depends on the market price" at bounding box center [689, 781] width 544 height 31
click at [492, 784] on textarea "The price depends on the market price" at bounding box center [689, 781] width 544 height 31
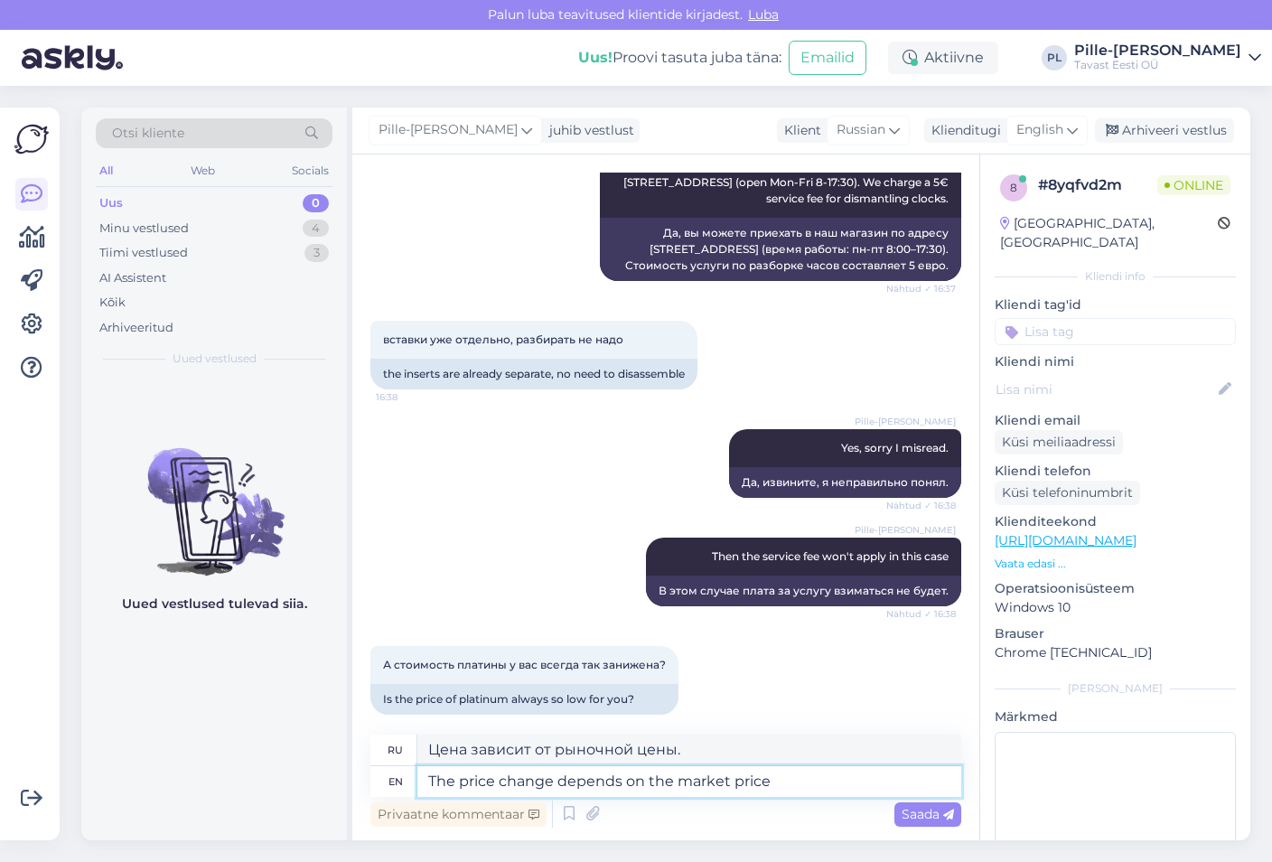
type textarea "The price changes depends on the market price"
type textarea "Изменение цены зависит от рыночной цены."
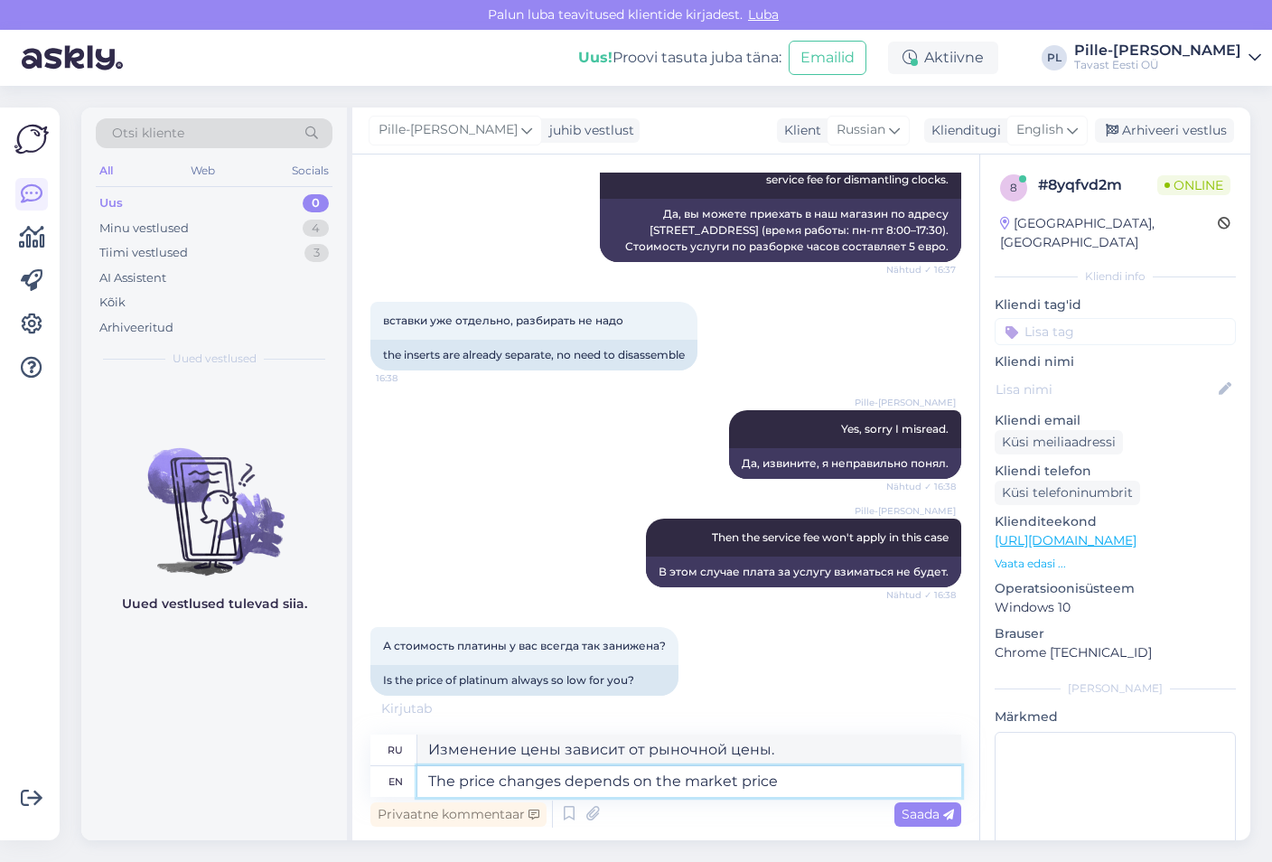
click at [631, 776] on textarea "The price changes depends on the market price" at bounding box center [689, 781] width 544 height 31
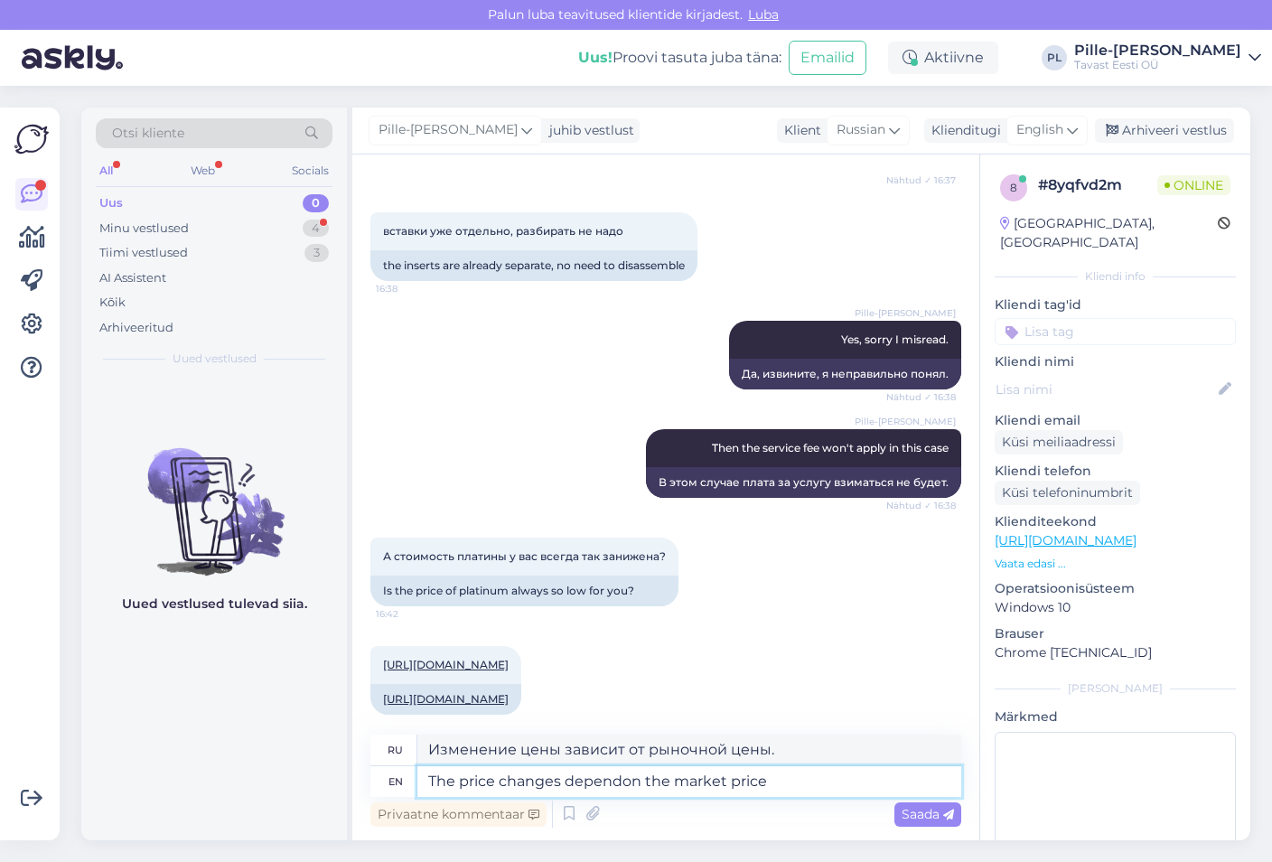
type textarea "The price changes dependion the market price"
type textarea "Изменения цен зависят от рыночной цены."
type textarea "The price changes depending on the market price"
type textarea "Цена меняется в зависимости от рыночной цены."
click at [822, 778] on textarea "The price changes depending on the market price" at bounding box center [689, 781] width 544 height 31
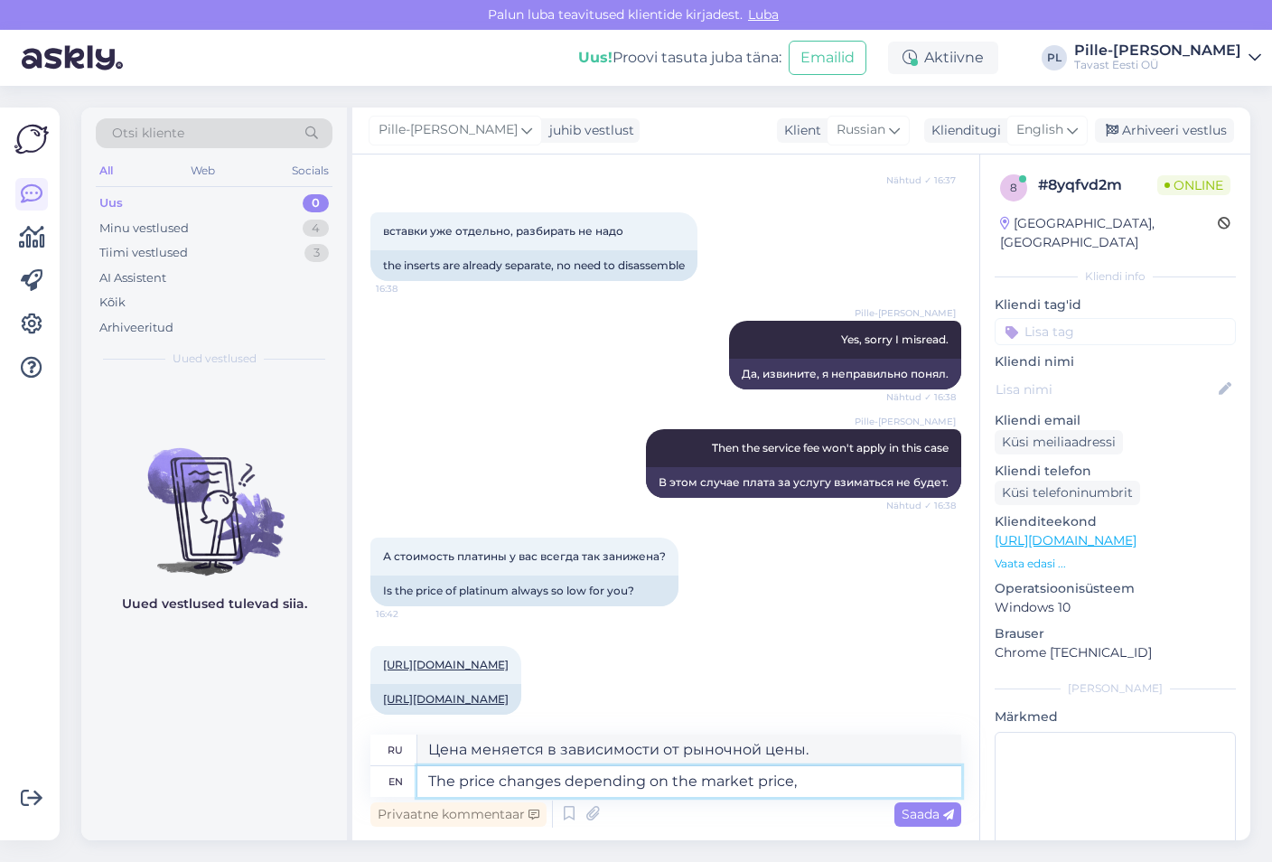
type textarea "The price changes depending on the market price,"
type textarea "Цена меняется в зависимости от рыночной цены,"
type textarea "The price changes depending on the market price, the difference w"
type textarea "Цена меняется в зависимости от рыночной цены, разница"
type textarea "The price changes depending on the market price, the difference with t"
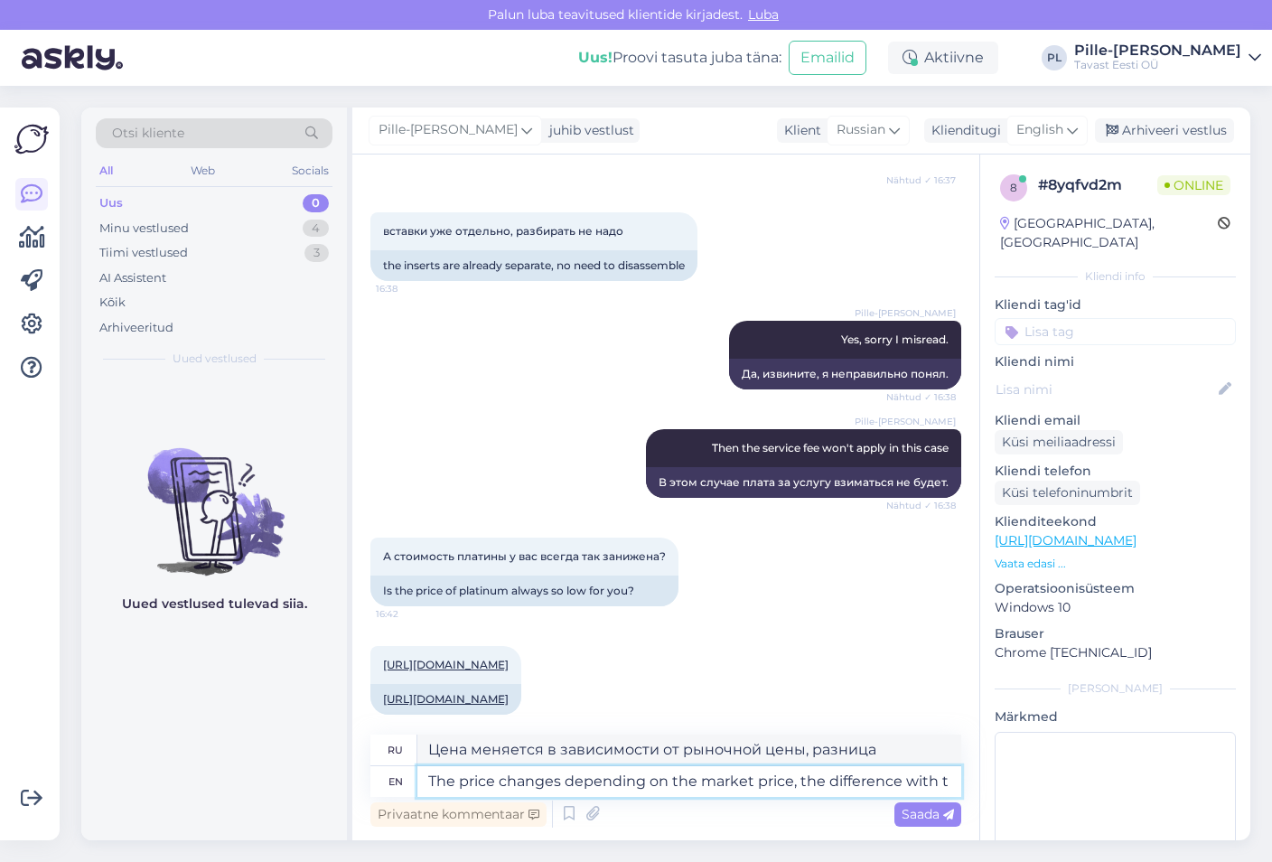
type textarea "Цена меняется в зависимости от рыночной цены, разницы с"
type textarea "The price changes depending on the market price, the difference with teh"
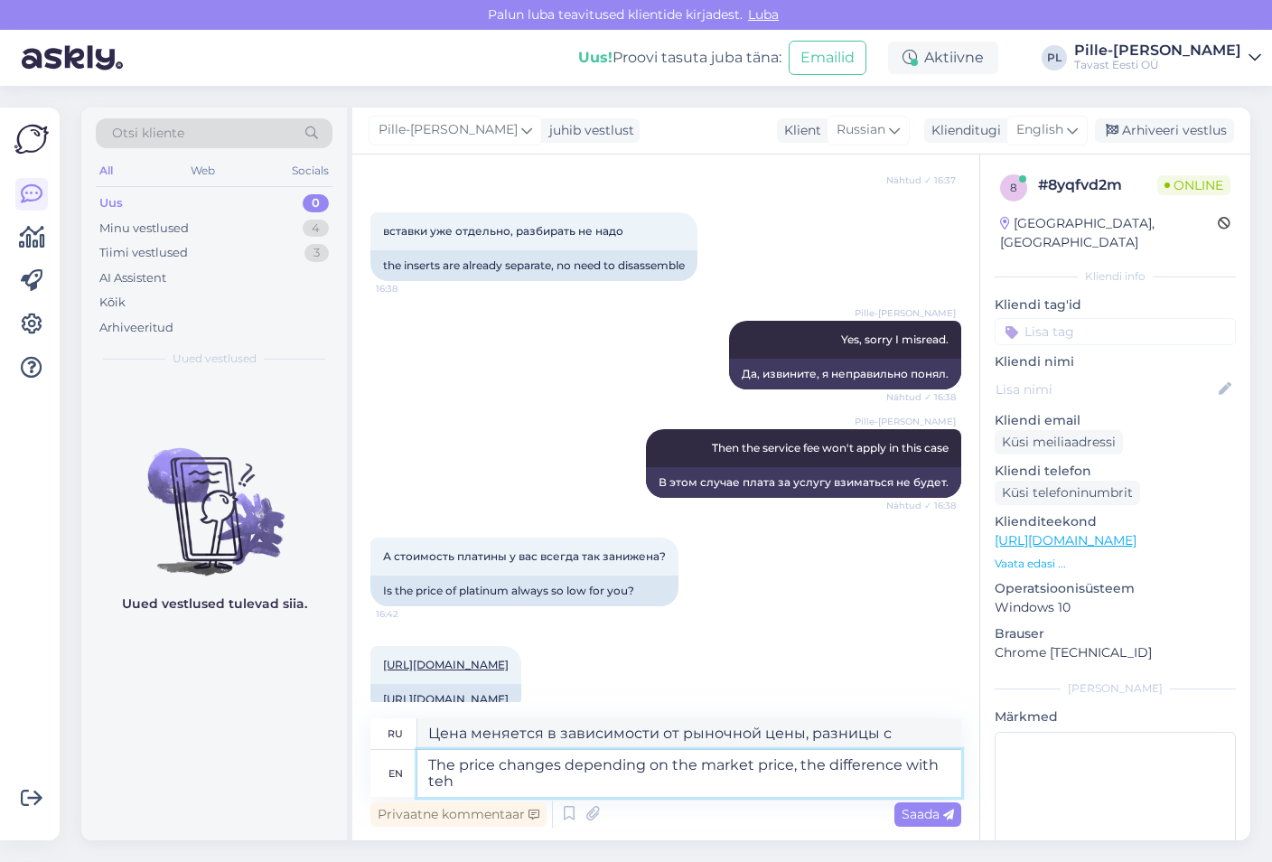
scroll to position [1118, 0]
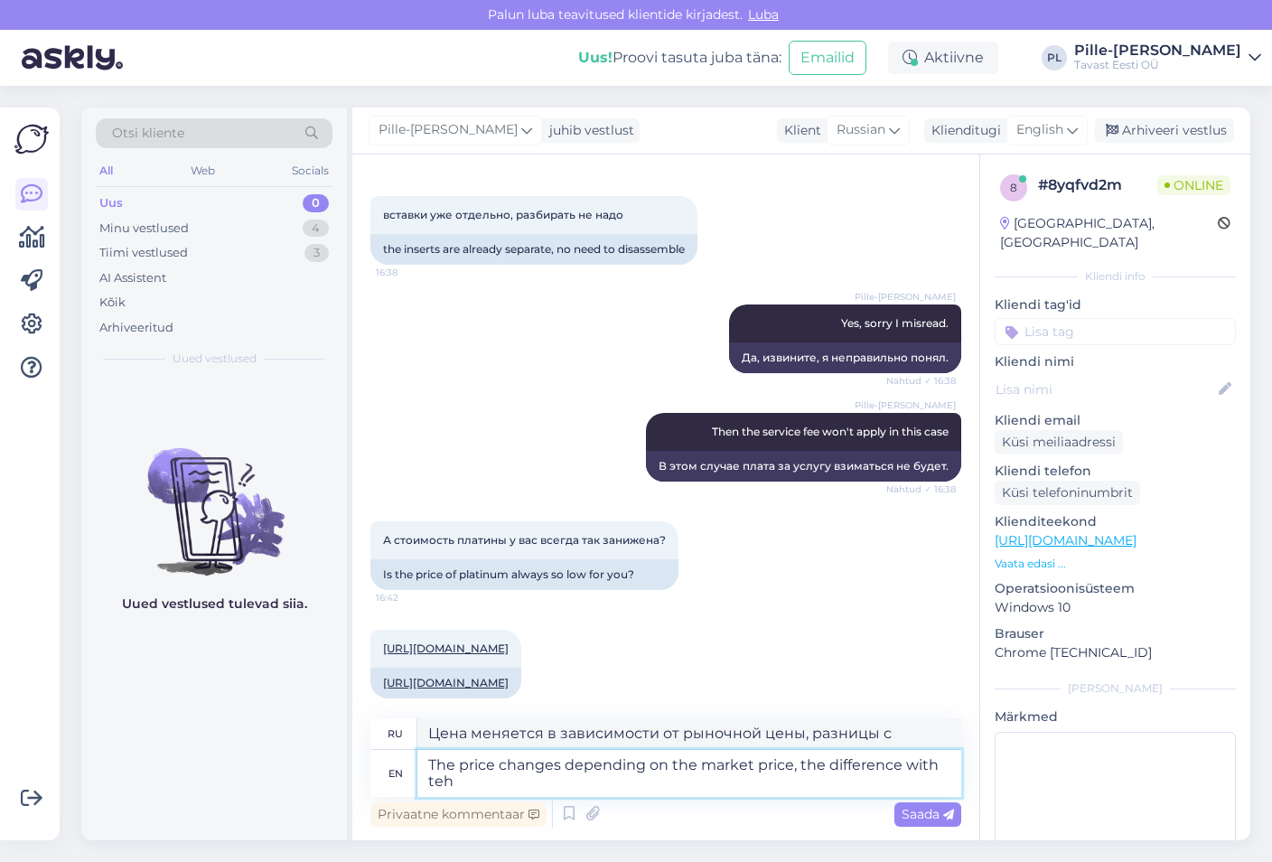
type textarea "Цена меняется в зависимости от рыночной цены, разницы с тех."
type textarea "The price changes depending on the market price, the difference with the"
type textarea "Цена меняется в зависимости от рыночной цены, разницы с"
type textarea "The price changes depending on the market price, the difference with the market"
type textarea "Цена меняется в зависимости от рыночной цены, разницы с рыночной ценой."
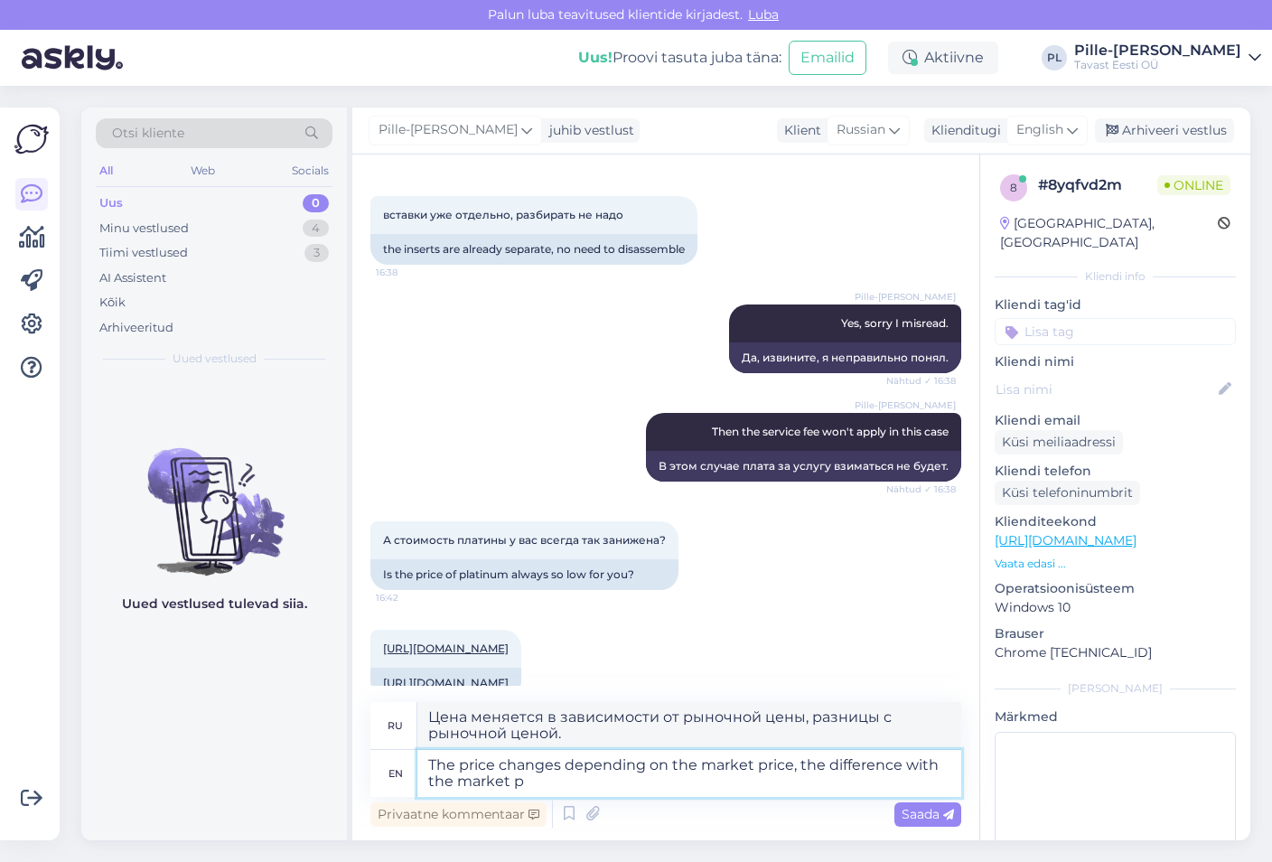
scroll to position [1121, 0]
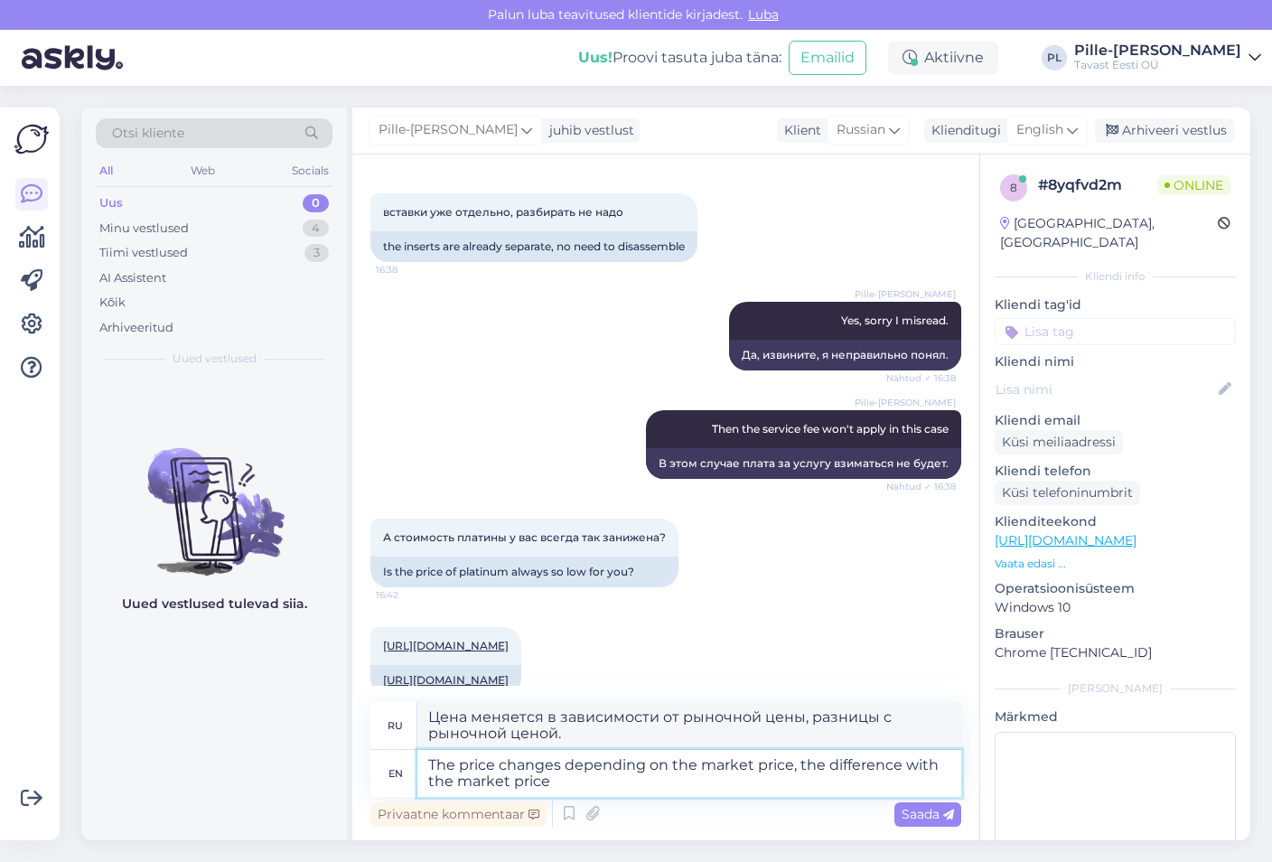
type textarea "The price changes depending on the market price, the difference with the market…"
type textarea "Цена меняется в зависимости от рыночной цены, разницы с рыночной ценой"
type textarea "The price changes depending on the market price, the difference with the market…"
type textarea "Цена меняется в зависимости от рыночной цены, разница с рыночной ценой составля…"
type textarea "The price changes depending on the market price, the difference with the market…"
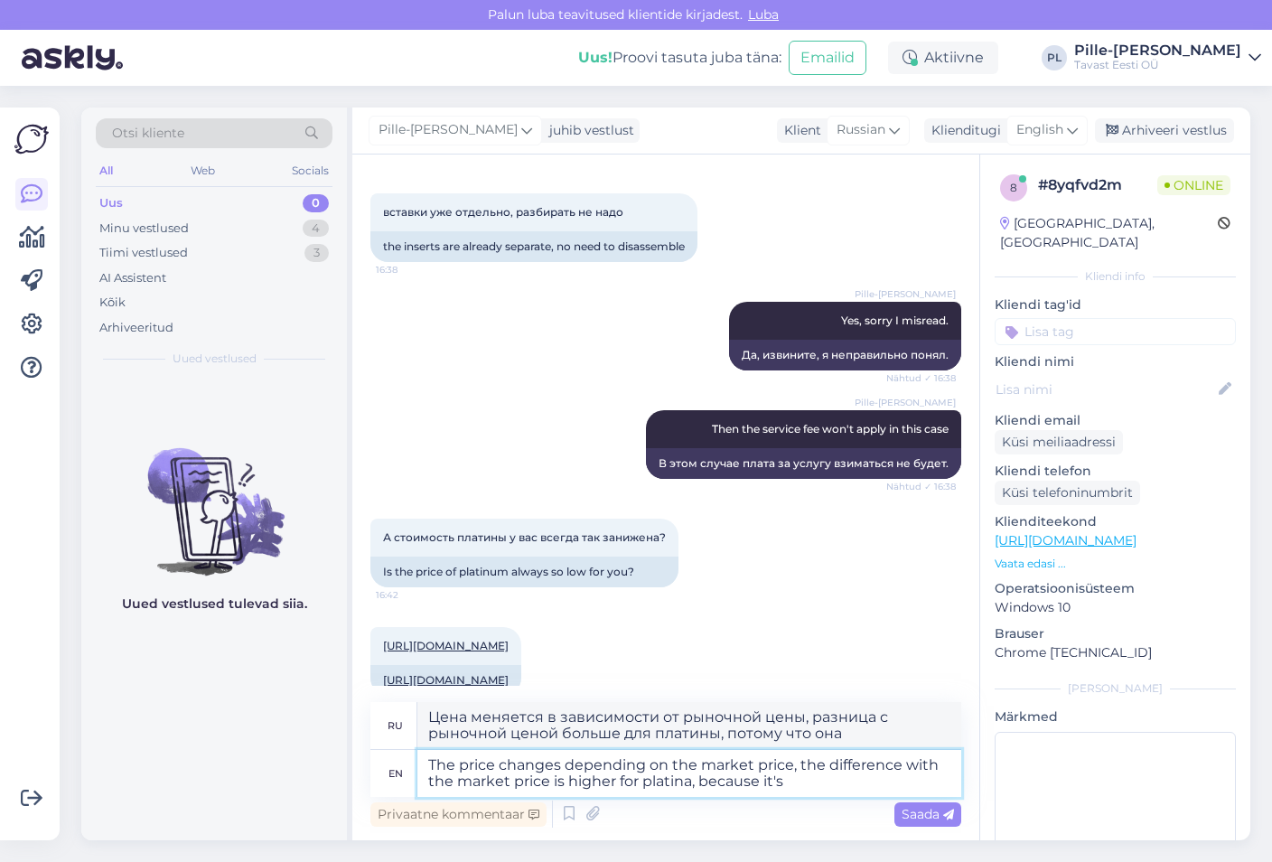
click at [846, 787] on textarea "The price changes depending on the market price, the difference with the market…" at bounding box center [689, 773] width 544 height 47
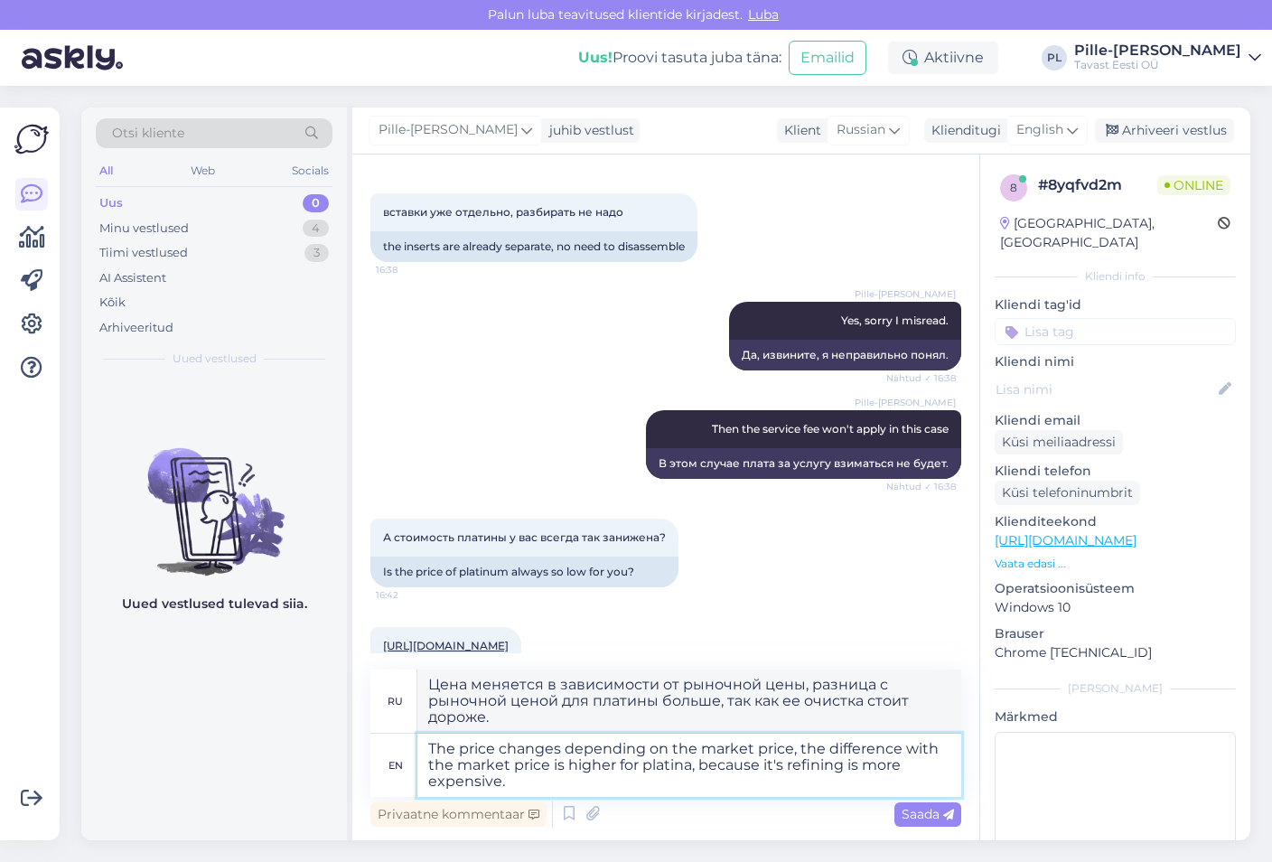
click at [777, 764] on textarea "The price changes depending on the market price, the difference with the market…" at bounding box center [689, 764] width 544 height 63
click at [821, 786] on textarea "The price changes depending on the market price, the difference with the market…" at bounding box center [689, 764] width 544 height 63
click at [920, 811] on span "Saada" at bounding box center [927, 814] width 52 height 16
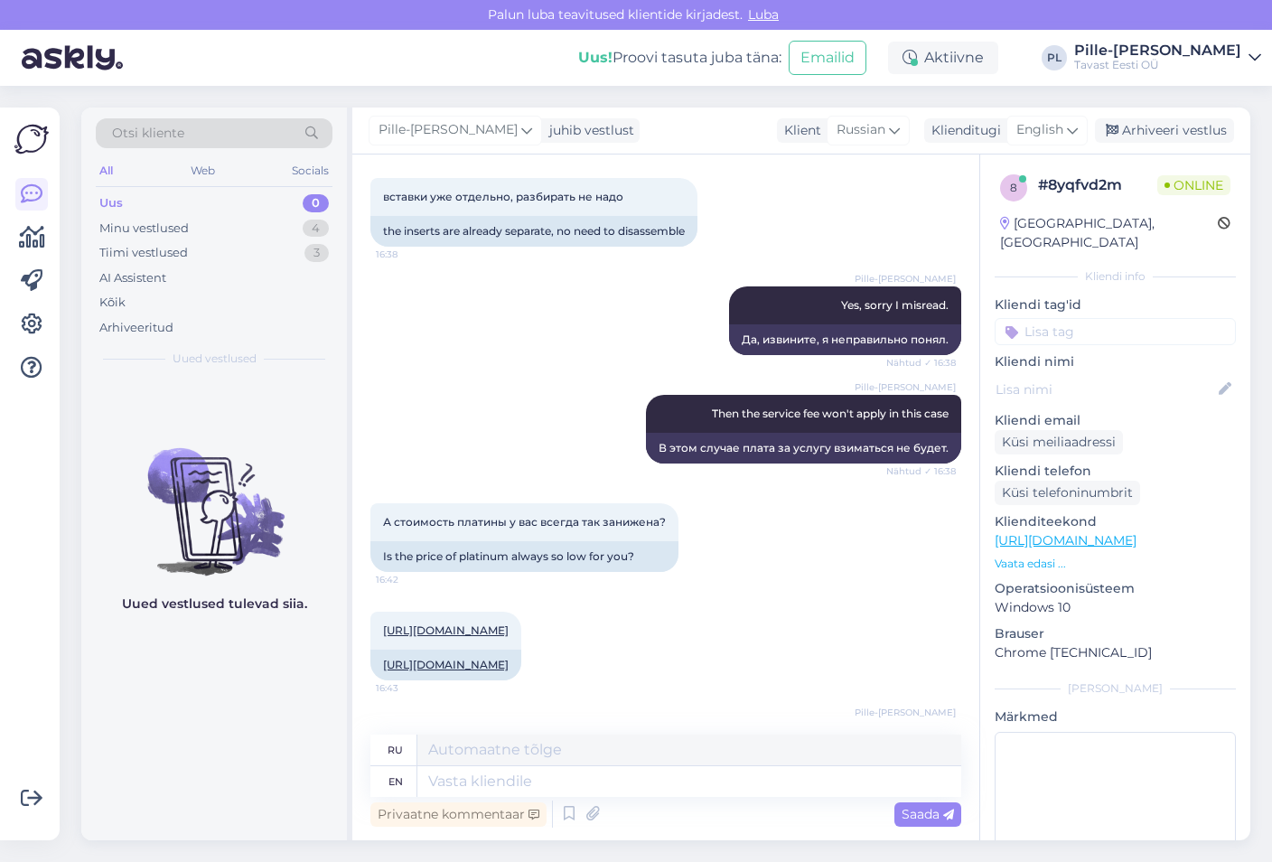
scroll to position [1275, 0]
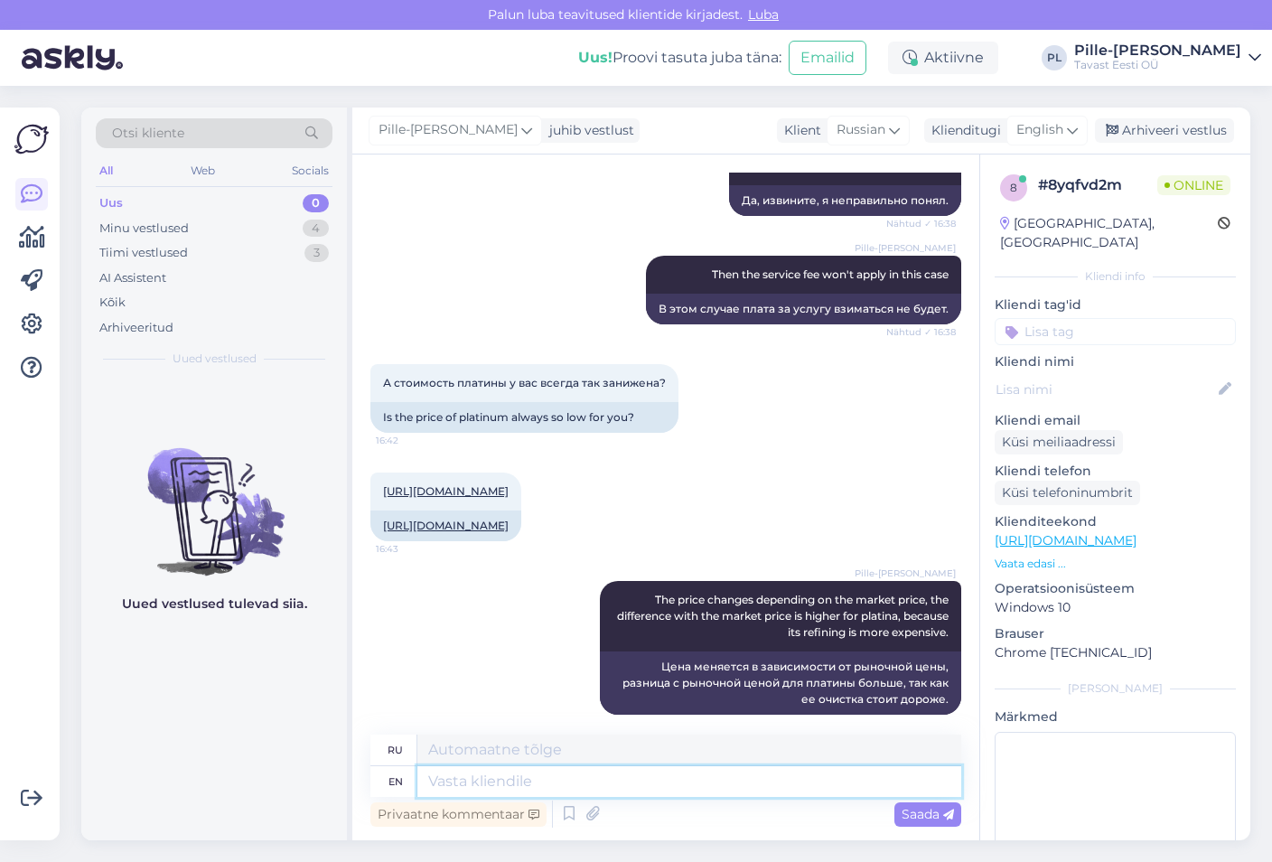
click at [668, 779] on textarea at bounding box center [689, 781] width 544 height 31
click at [422, 785] on textarea "platinum*" at bounding box center [689, 781] width 544 height 31
drag, startPoint x: 583, startPoint y: 778, endPoint x: 416, endPoint y: 772, distance: 167.2
click at [416, 772] on div "en higher for platinum*" at bounding box center [665, 781] width 591 height 31
click at [483, 620] on div "Pille-Riin Lilleorg The price changes depending on the market price, the differ…" at bounding box center [665, 647] width 591 height 173
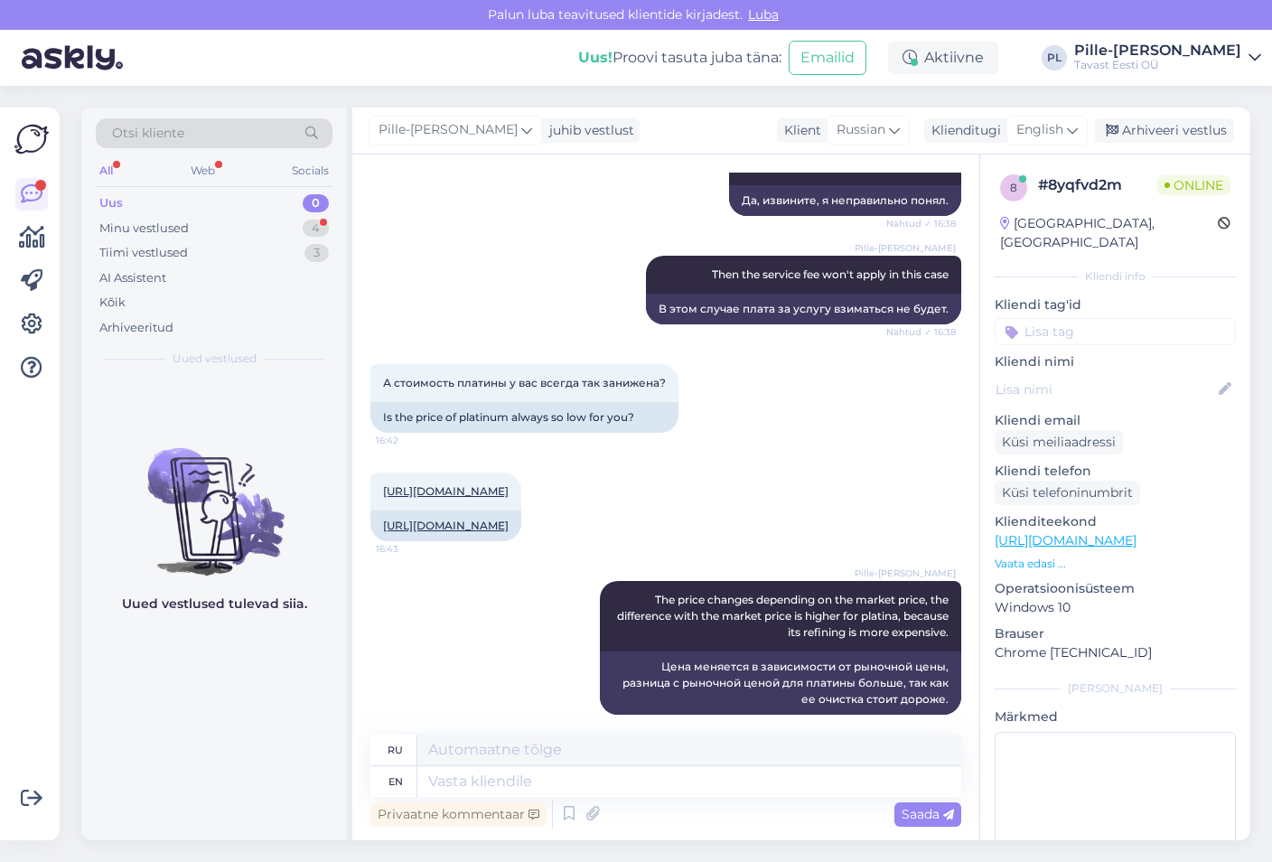
scroll to position [1465, 0]
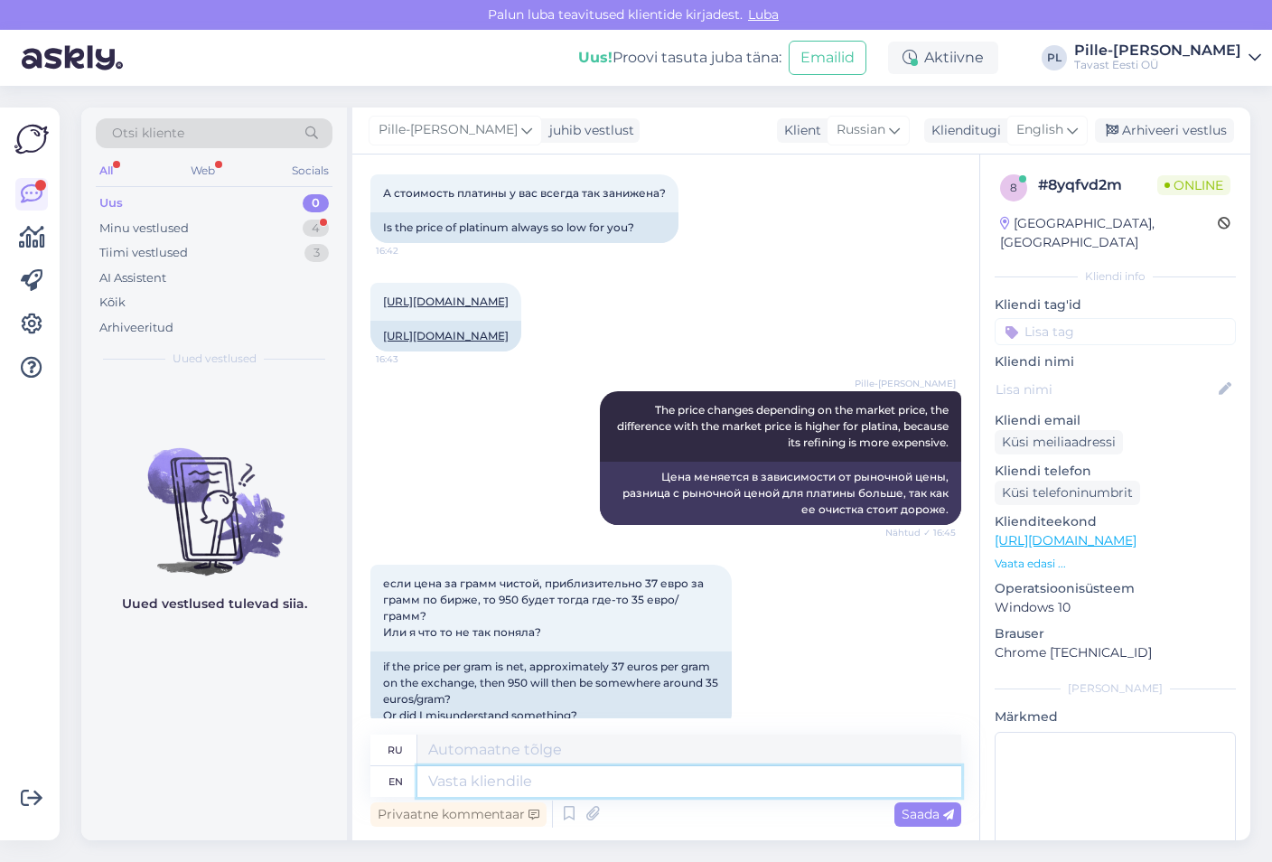
click at [600, 779] on textarea at bounding box center [689, 781] width 544 height 31
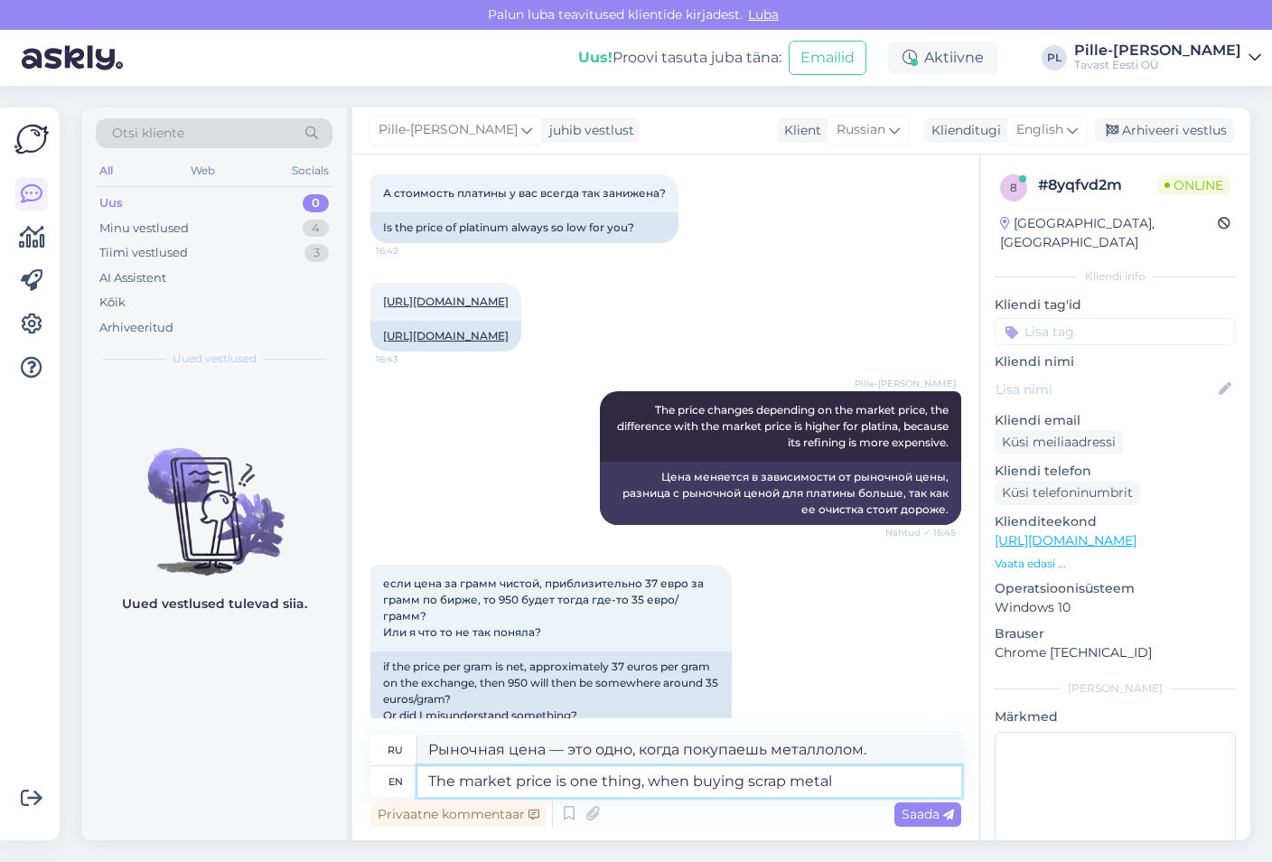
click at [646, 781] on textarea "The market price is one thing, when buying scrap metal" at bounding box center [689, 781] width 544 height 31
drag, startPoint x: 686, startPoint y: 780, endPoint x: 569, endPoint y: 789, distance: 117.8
click at [569, 789] on textarea "The market price is one thing, when buying scrap metal" at bounding box center [689, 781] width 544 height 31
click at [756, 780] on textarea "The market price is different from the buying scrap metal" at bounding box center [689, 781] width 544 height 31
drag, startPoint x: 790, startPoint y: 786, endPoint x: 758, endPoint y: 786, distance: 32.5
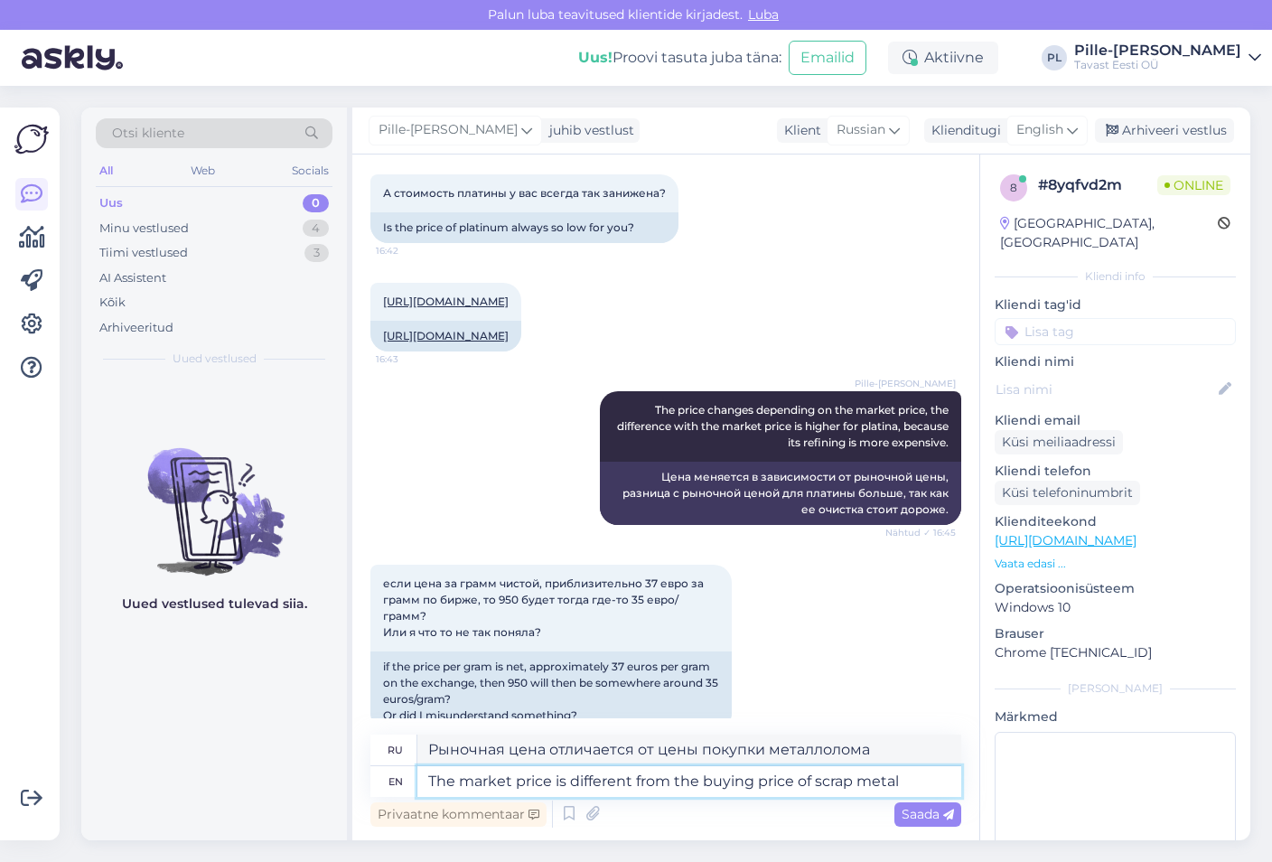
click at [758, 786] on textarea "The market price is different from the buying price of scrap metal" at bounding box center [689, 781] width 544 height 31
click at [891, 780] on textarea "The market price is different from the buying sell of scrap metal" at bounding box center [689, 781] width 544 height 31
click at [780, 784] on textarea "The market price is different from the buying sell of scrap metal" at bounding box center [689, 781] width 544 height 31
click at [748, 783] on textarea "The market price is different from the buying sell of scrap metal" at bounding box center [689, 781] width 544 height 31
drag, startPoint x: 753, startPoint y: 778, endPoint x: 696, endPoint y: 779, distance: 56.9
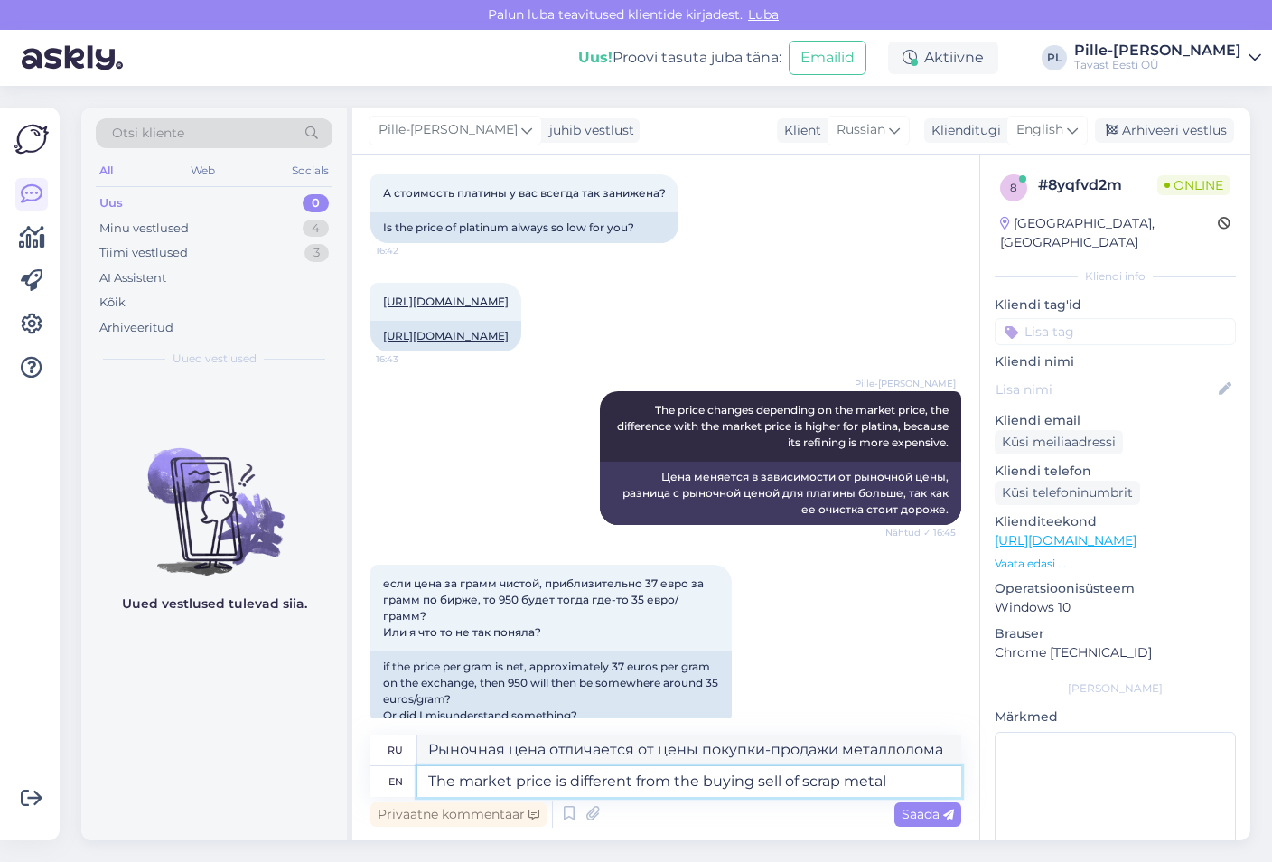
click at [696, 779] on textarea "The market price is different from the buying sell of scrap metal" at bounding box center [689, 781] width 544 height 31
click at [723, 776] on textarea "The market price is different from the sell of scrap metal" at bounding box center [689, 781] width 544 height 31
click at [729, 775] on textarea "The market price is different from the sell of scrap metal" at bounding box center [689, 781] width 544 height 31
click at [883, 778] on textarea "The market price is different from the sell price of scrap metal" at bounding box center [689, 781] width 544 height 31
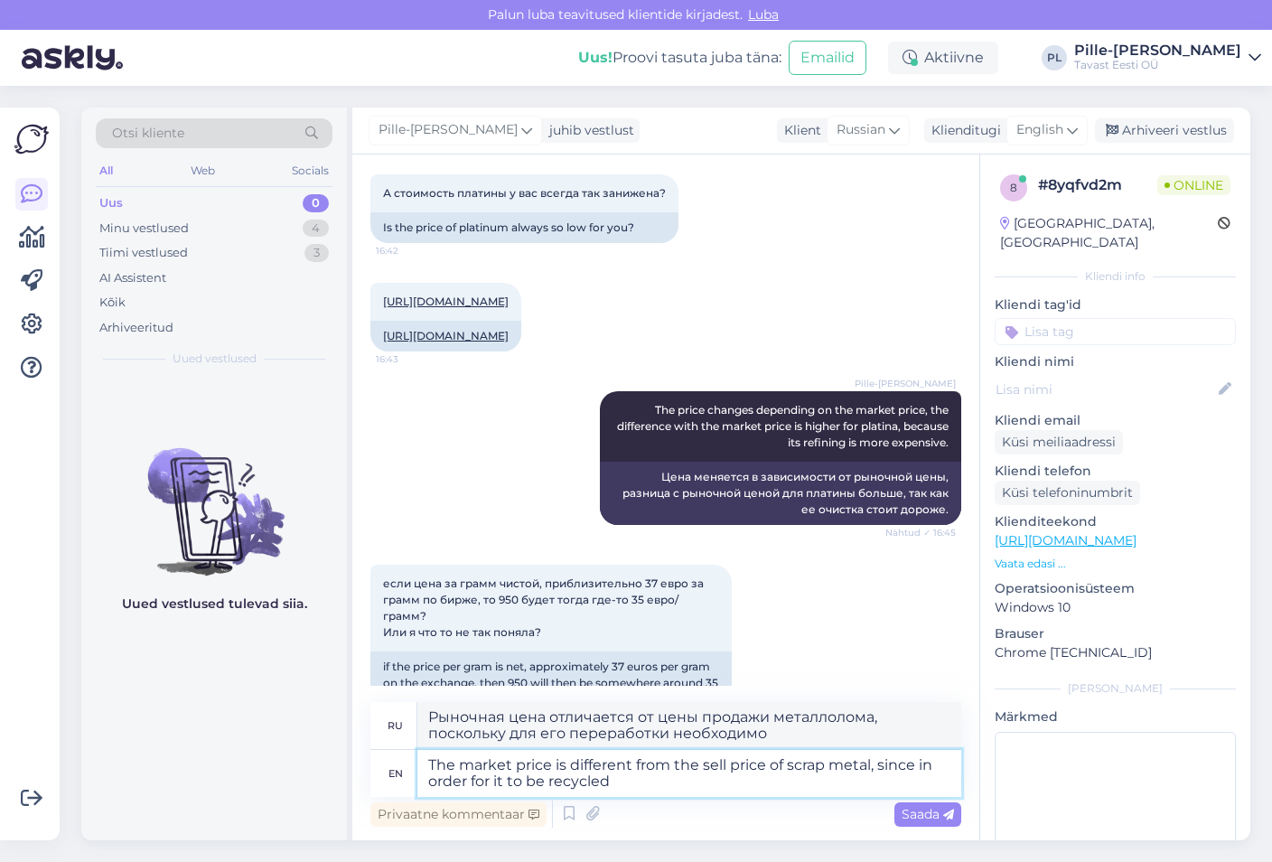
click at [943, 768] on textarea "The market price is different from the sell price of scrap metal, since in orde…" at bounding box center [689, 773] width 544 height 47
drag, startPoint x: 716, startPoint y: 778, endPoint x: 596, endPoint y: 784, distance: 120.3
click at [596, 784] on textarea "The market price is different from the sell price of scrap metal, since the pro…" at bounding box center [689, 773] width 544 height 47
click at [674, 779] on textarea "The market price is different from the sell price of scrap metal, since the pro…" at bounding box center [689, 773] width 544 height 47
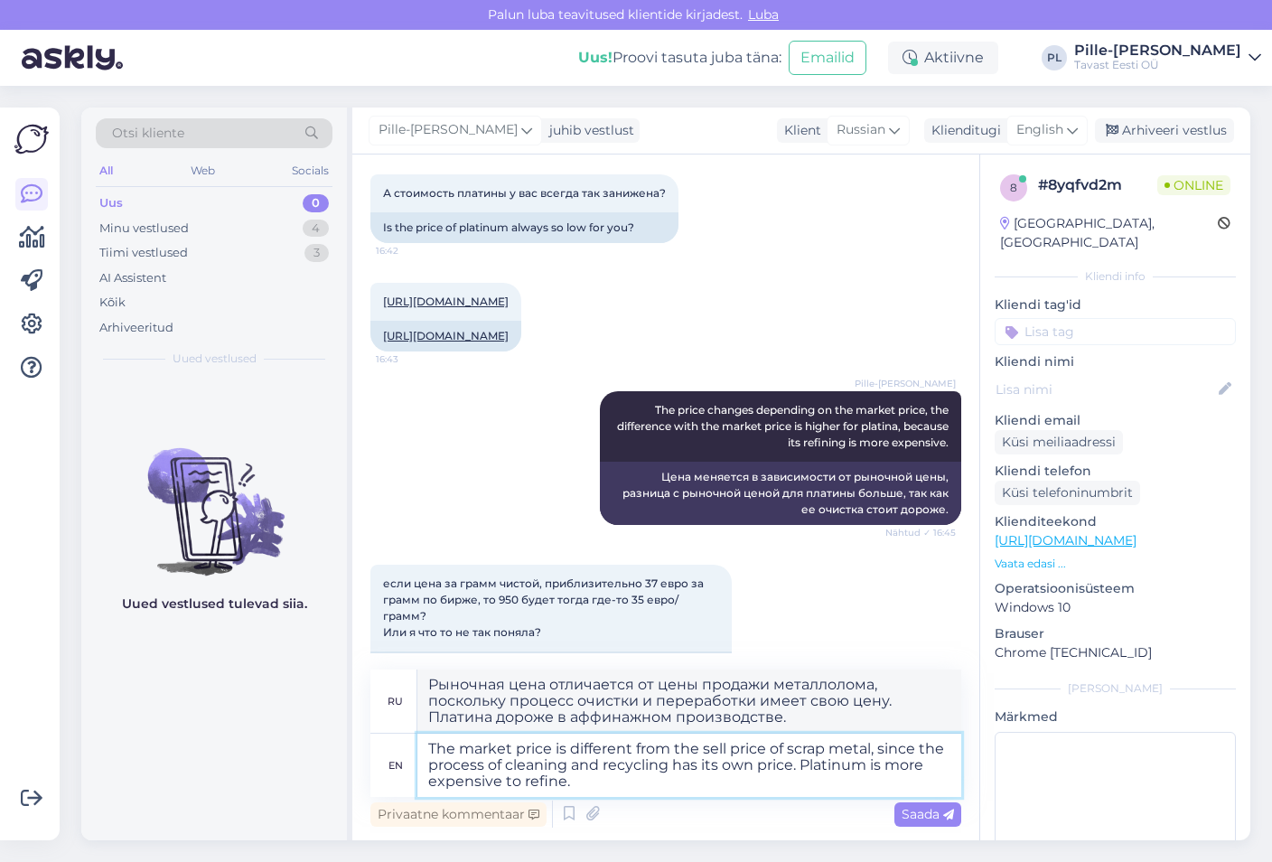
click at [676, 779] on textarea "The market price is different from the sell price of scrap metal, since the pro…" at bounding box center [689, 764] width 544 height 63
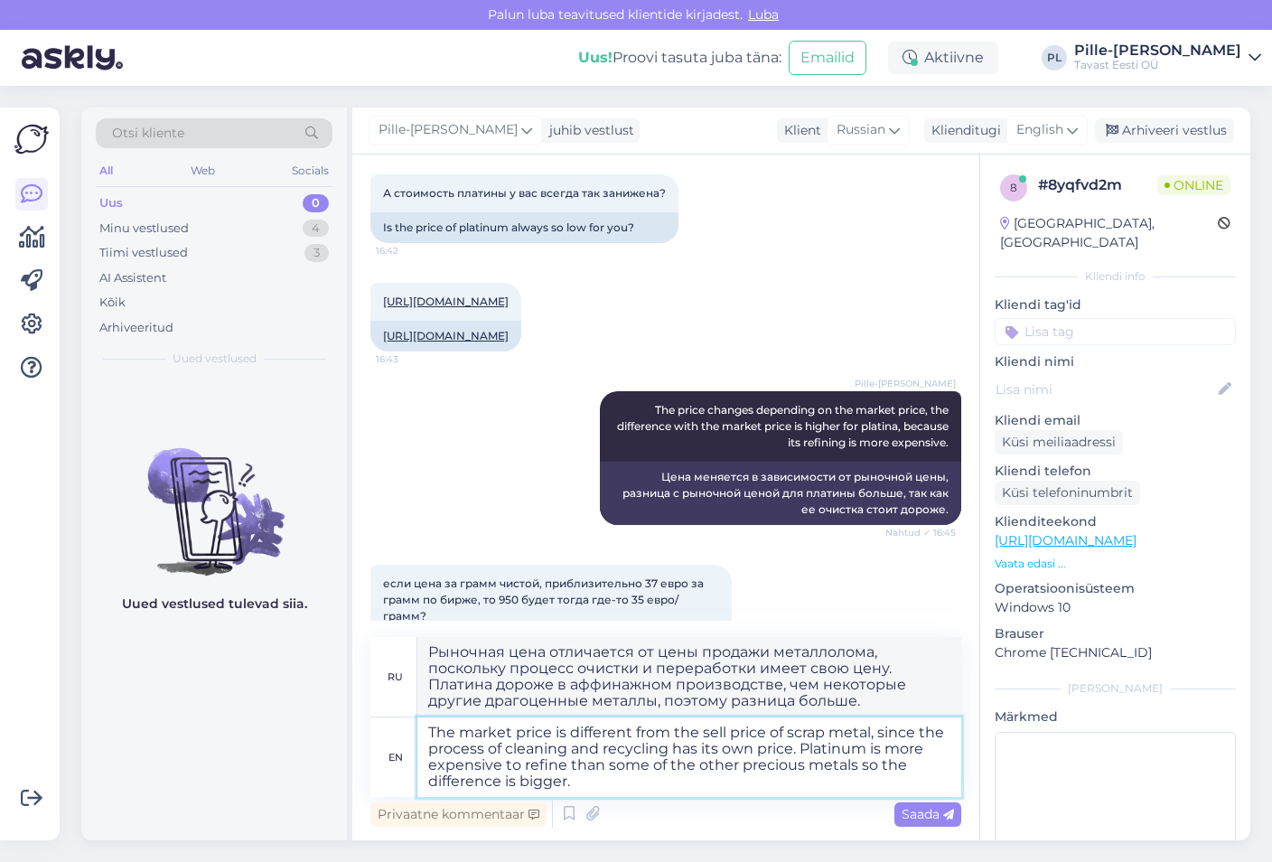
click at [584, 761] on textarea "The market price is different from the sell price of scrap metal, since the pro…" at bounding box center [689, 756] width 544 height 79
click at [568, 750] on textarea "The market price is different from the sell price of scrap metal, since the pro…" at bounding box center [689, 756] width 544 height 79
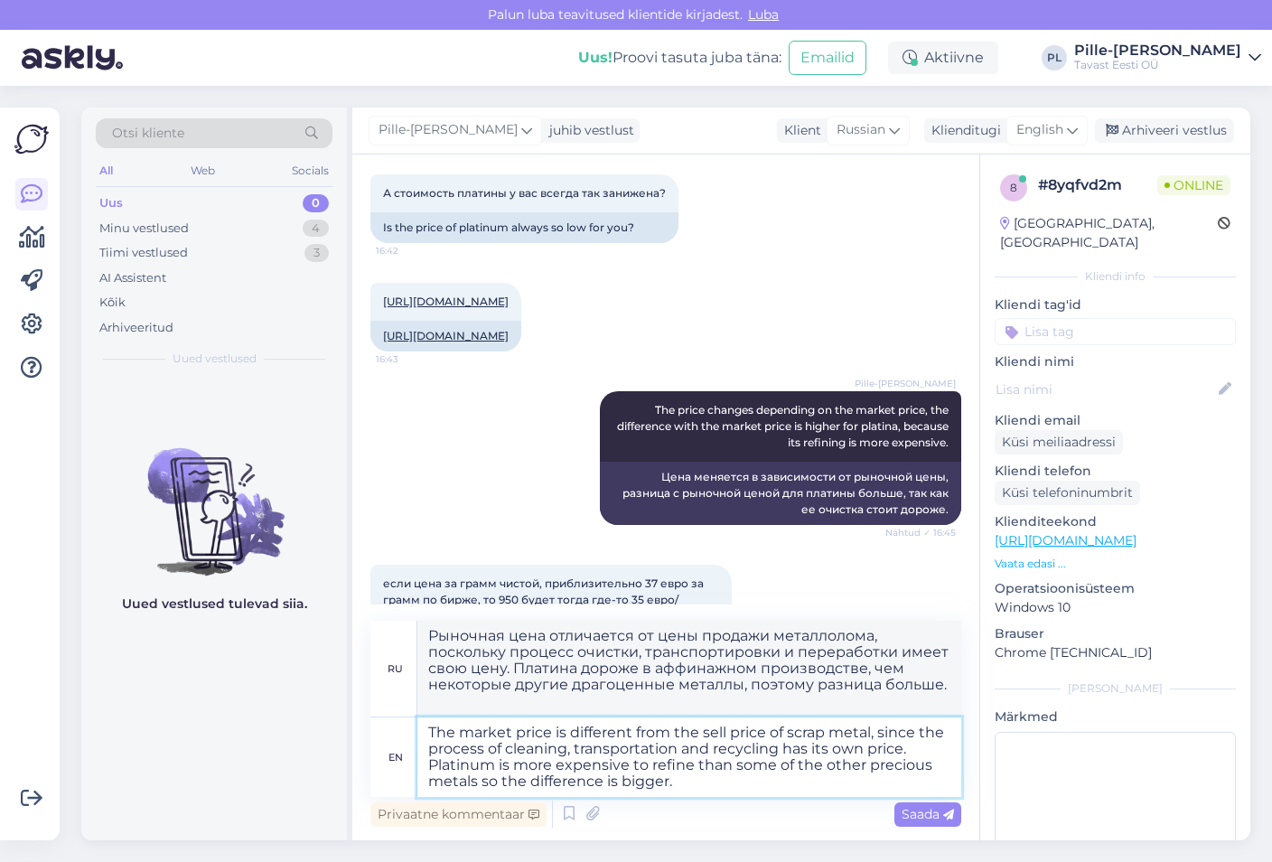
click at [709, 786] on textarea "The market price is different from the sell price of scrap metal, since the pro…" at bounding box center [689, 756] width 544 height 79
click at [929, 813] on span "Saada" at bounding box center [927, 814] width 52 height 16
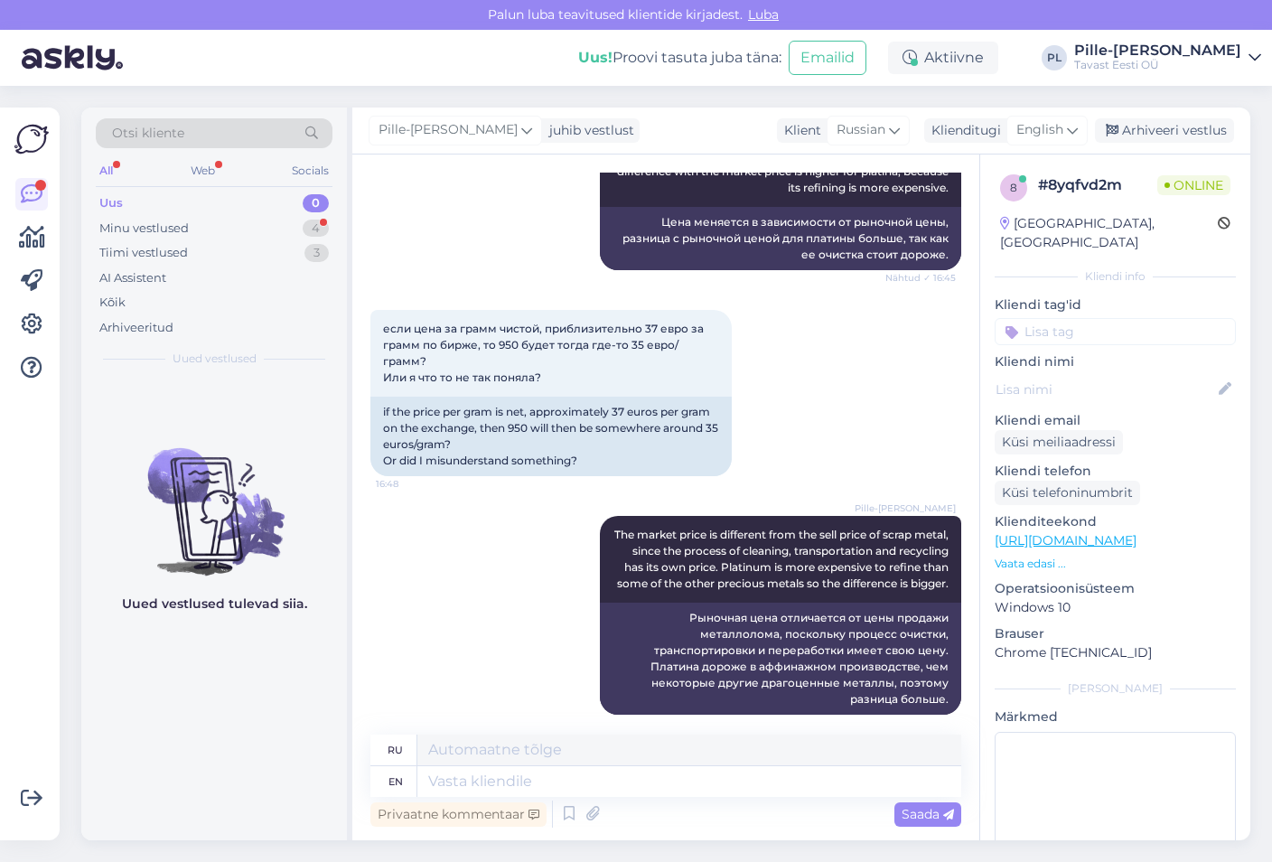
scroll to position [1893, 0]
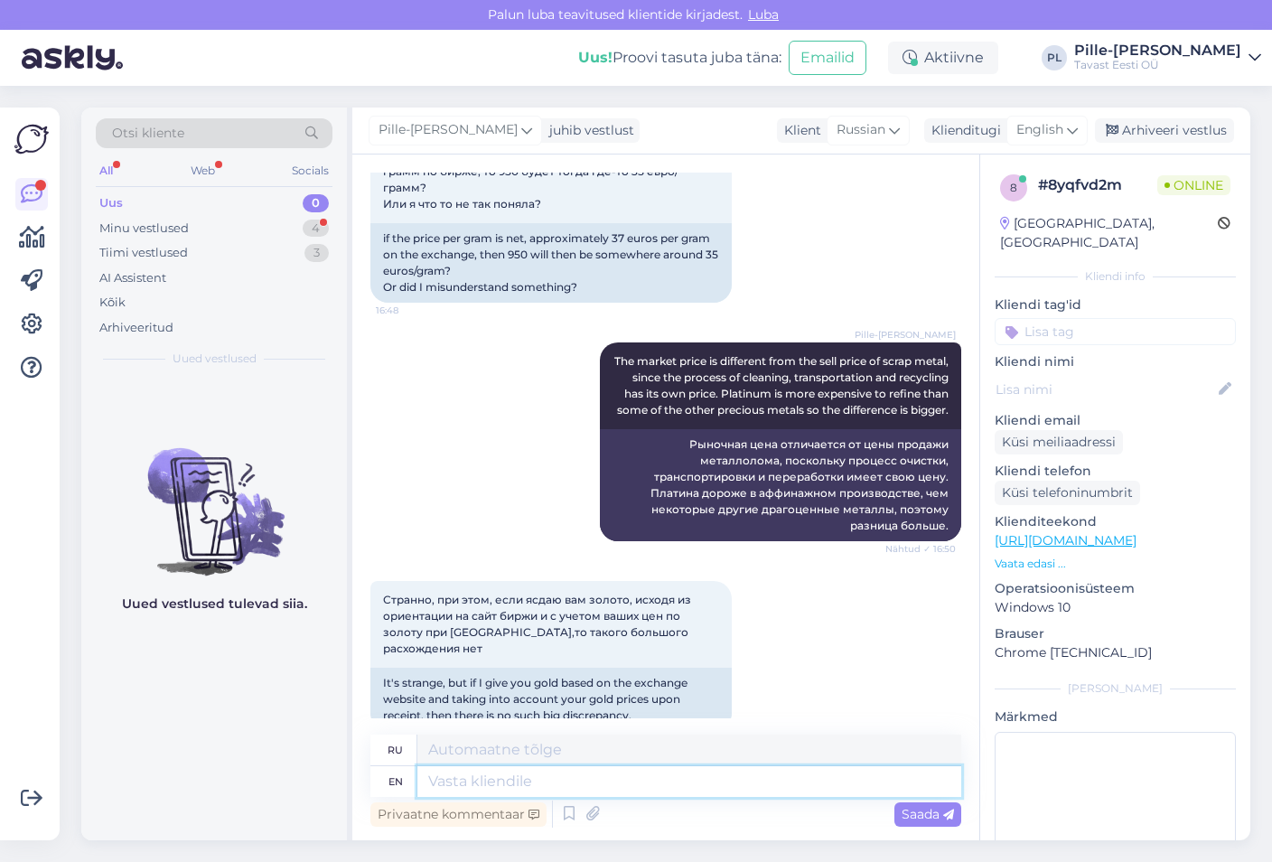
click at [580, 778] on textarea at bounding box center [689, 781] width 544 height 31
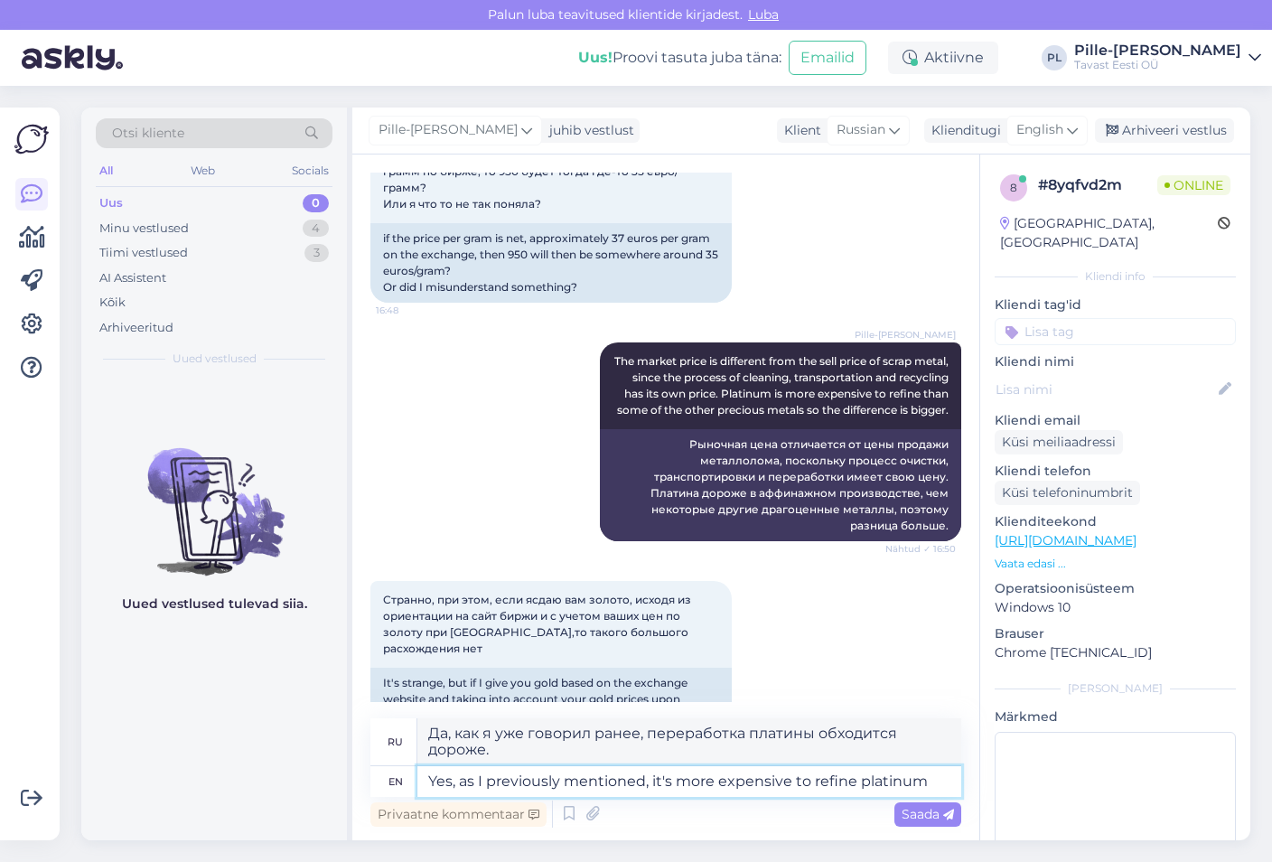
click at [809, 775] on textarea "Yes, as I previously mentioned, it's more expensive to refine platinum" at bounding box center [689, 781] width 544 height 31
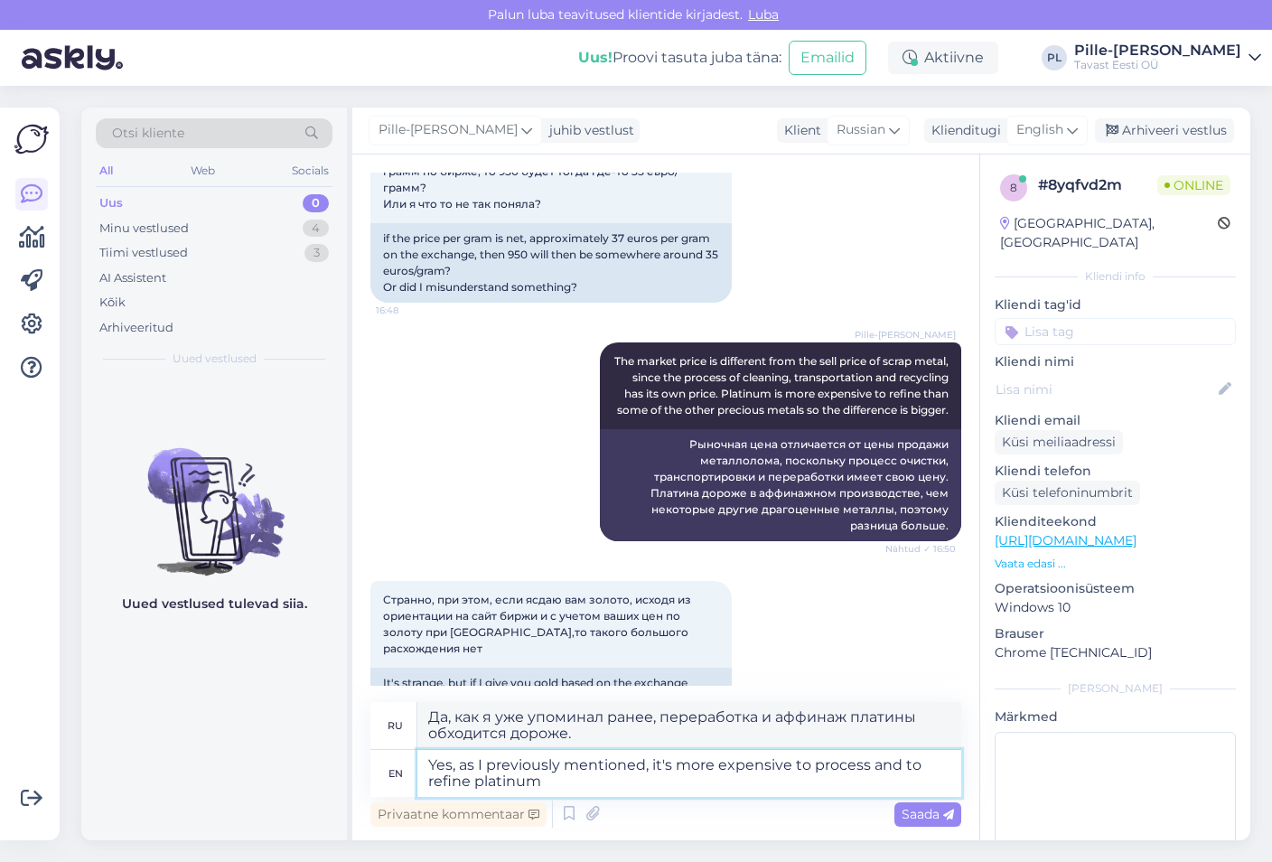
drag, startPoint x: 903, startPoint y: 768, endPoint x: 788, endPoint y: 769, distance: 114.7
click at [788, 769] on textarea "Yes, as I previously mentioned, it's more expensive to process and to refine pl…" at bounding box center [689, 773] width 544 height 47
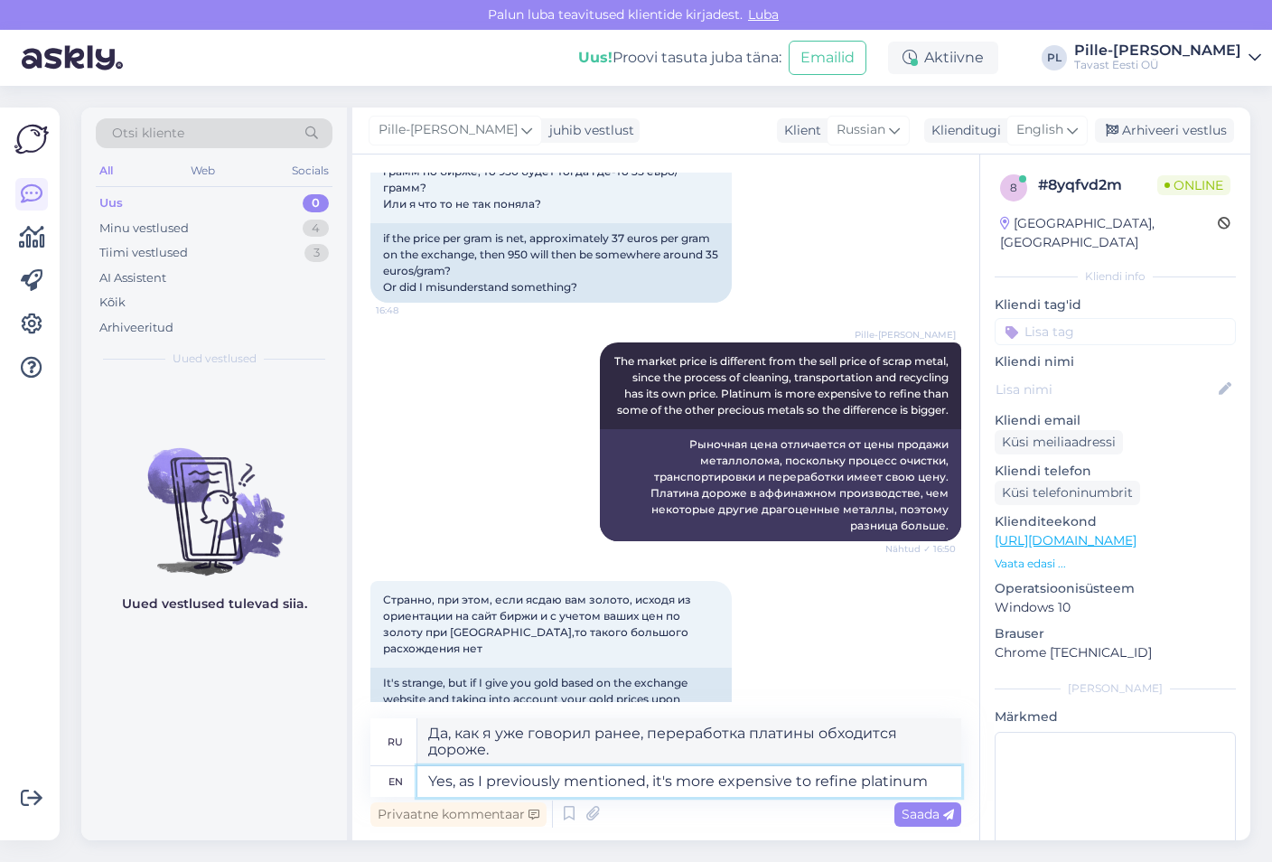
click at [674, 781] on textarea "Yes, as I previously mentioned, it's more expensive to refine platinum" at bounding box center [689, 781] width 544 height 31
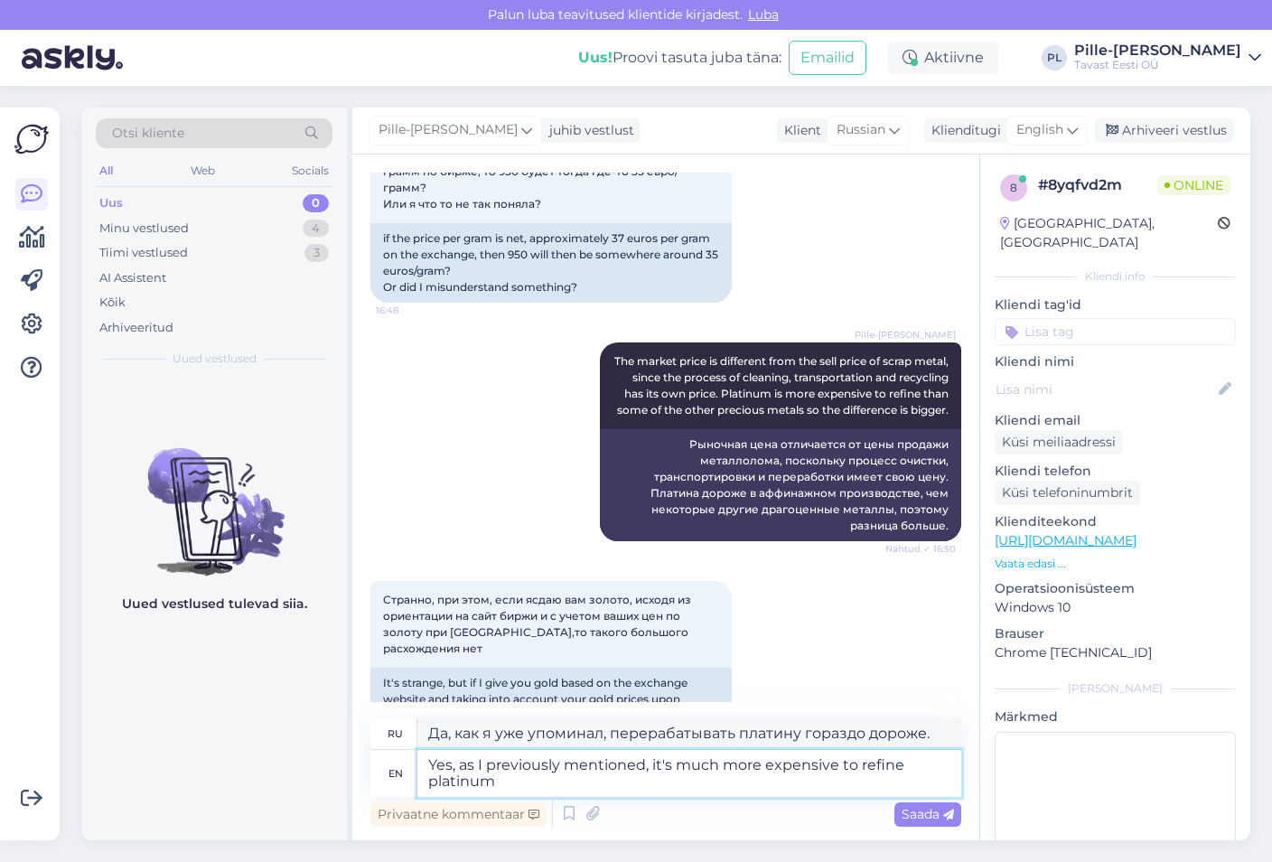
click at [676, 774] on textarea "Yes, as I previously mentioned, it's much more expensive to refine platinum" at bounding box center [689, 773] width 544 height 47
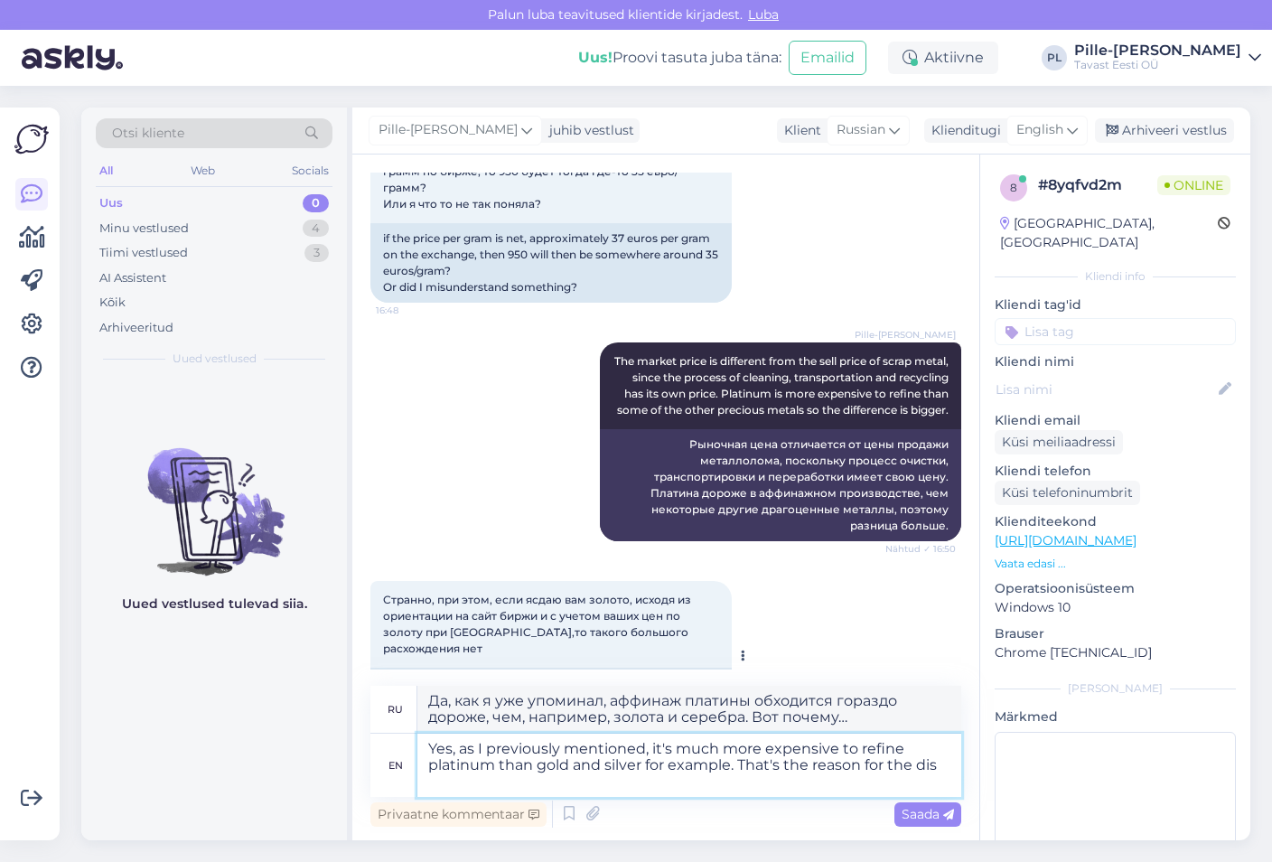
scroll to position [1942, 0]
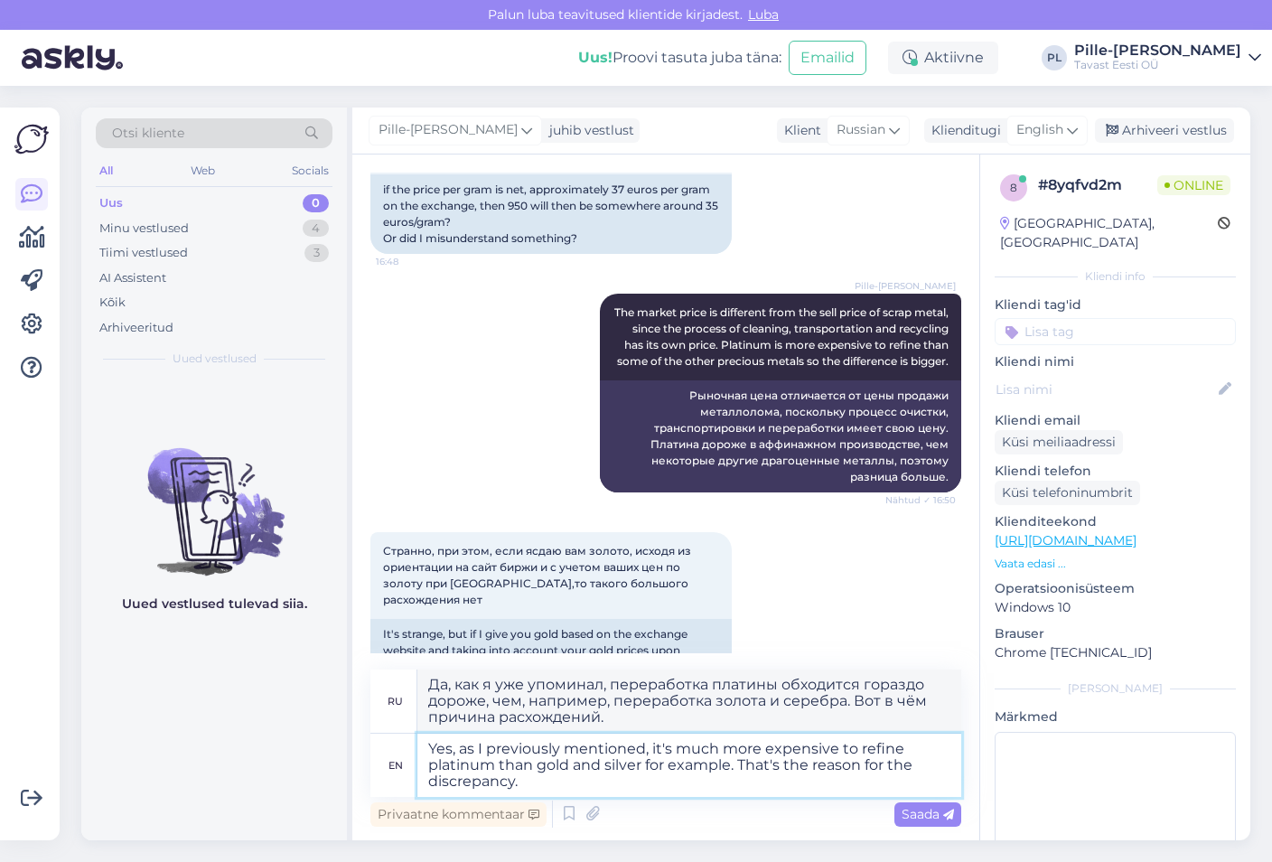
click at [501, 767] on textarea "Yes, as I previously mentioned, it's much more expensive to refine platinum tha…" at bounding box center [689, 764] width 544 height 63
click at [733, 759] on textarea "Yes, as I previously mentioned, it's much more expensive to refine platinum (th…" at bounding box center [689, 764] width 544 height 63
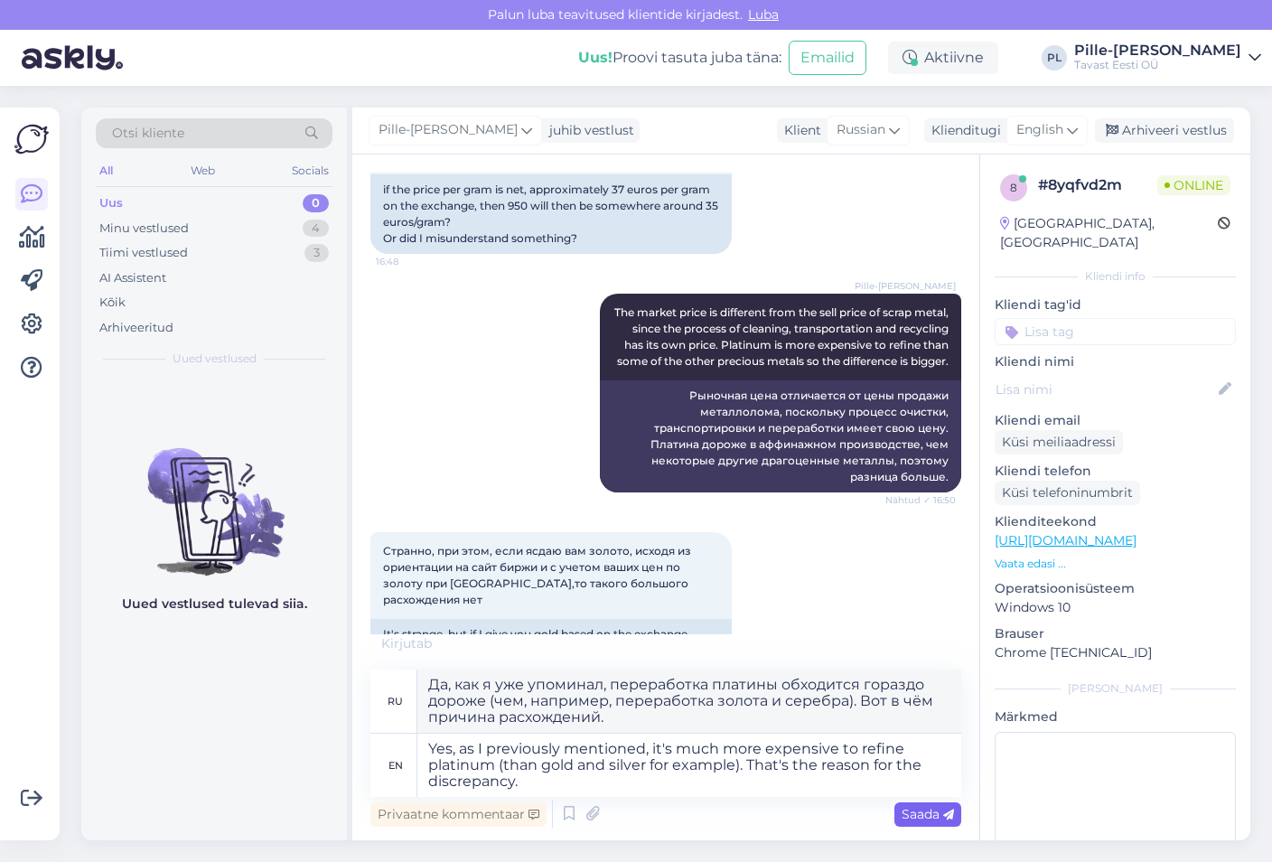
click at [916, 804] on div "Saada" at bounding box center [927, 814] width 67 height 24
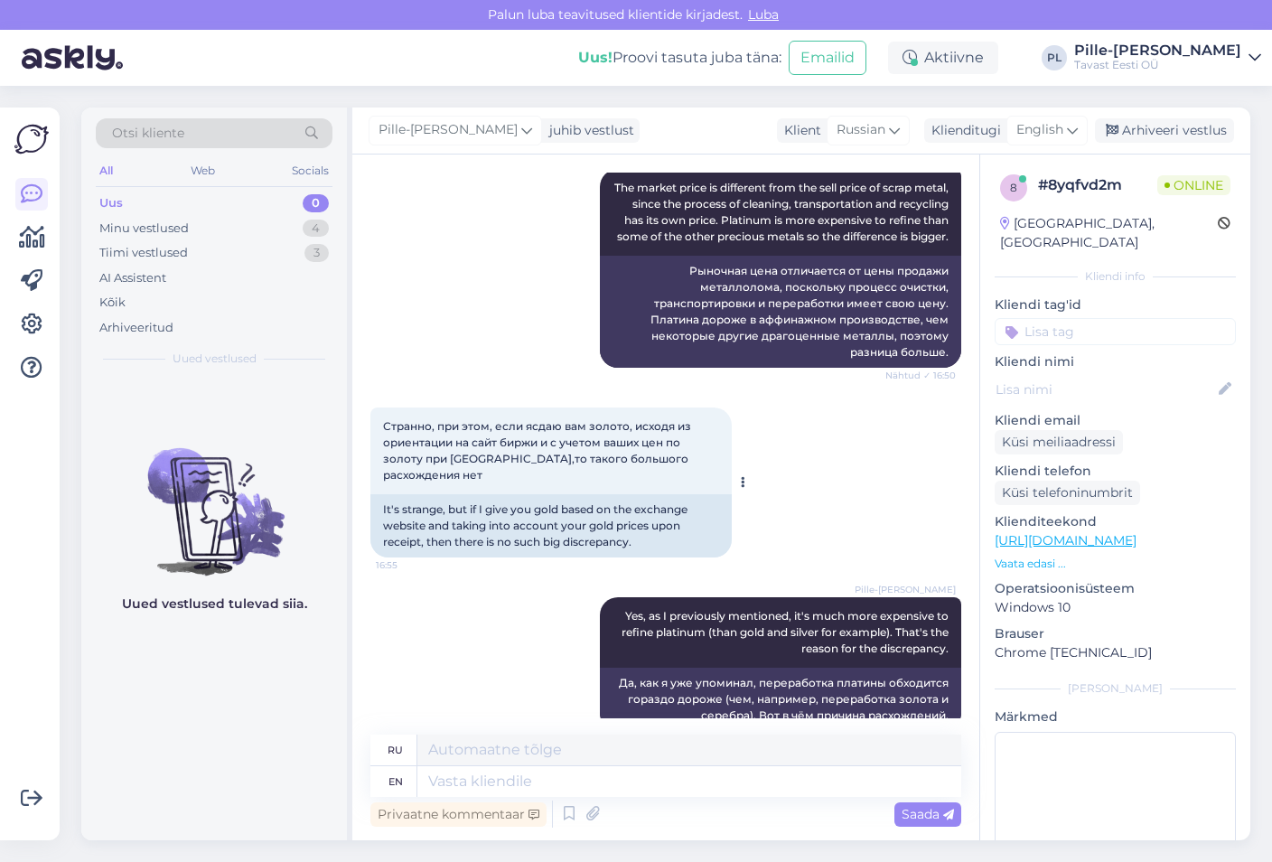
scroll to position [2191, 0]
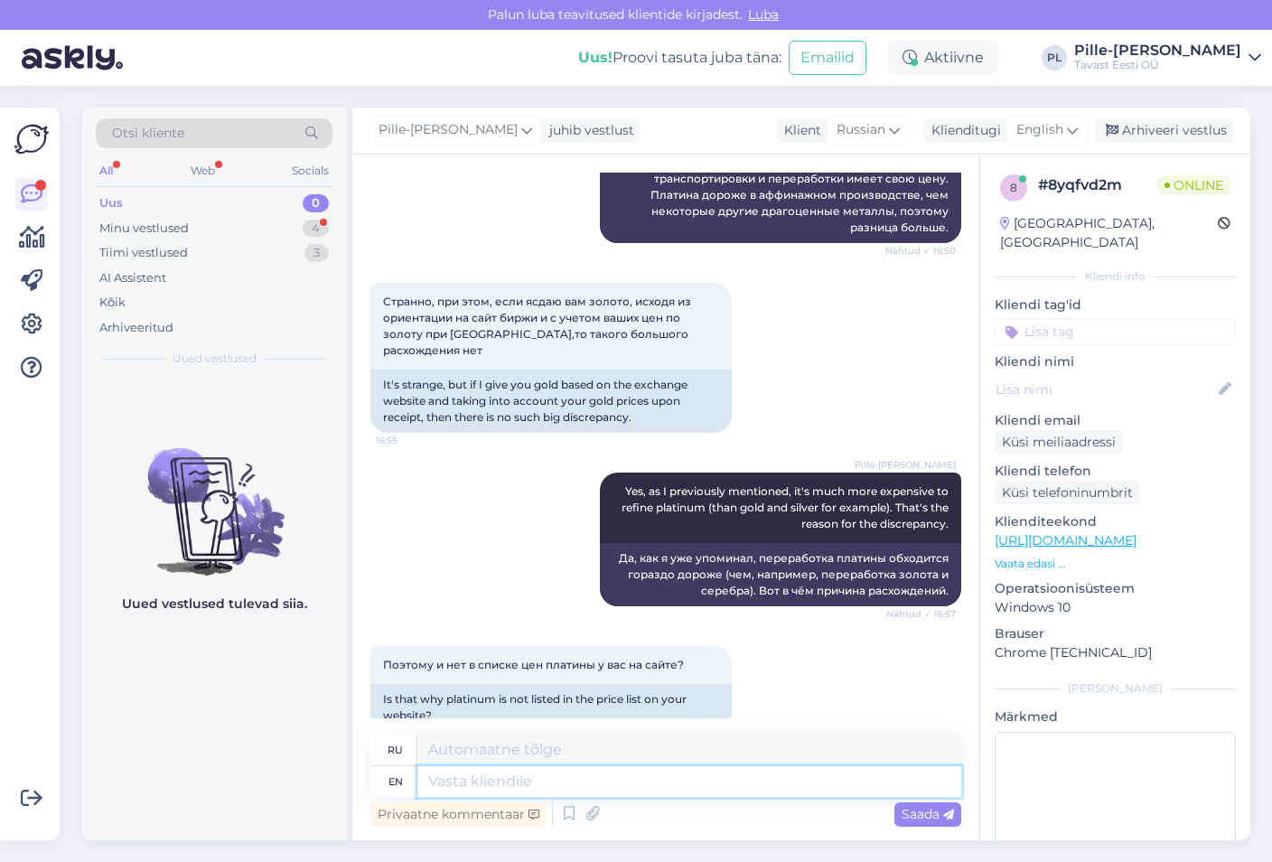
click at [476, 784] on textarea at bounding box center [689, 781] width 544 height 31
drag, startPoint x: 589, startPoint y: 779, endPoint x: 461, endPoint y: 785, distance: 128.4
click at [461, 785] on textarea "No, we just haven't yet" at bounding box center [689, 781] width 544 height 31
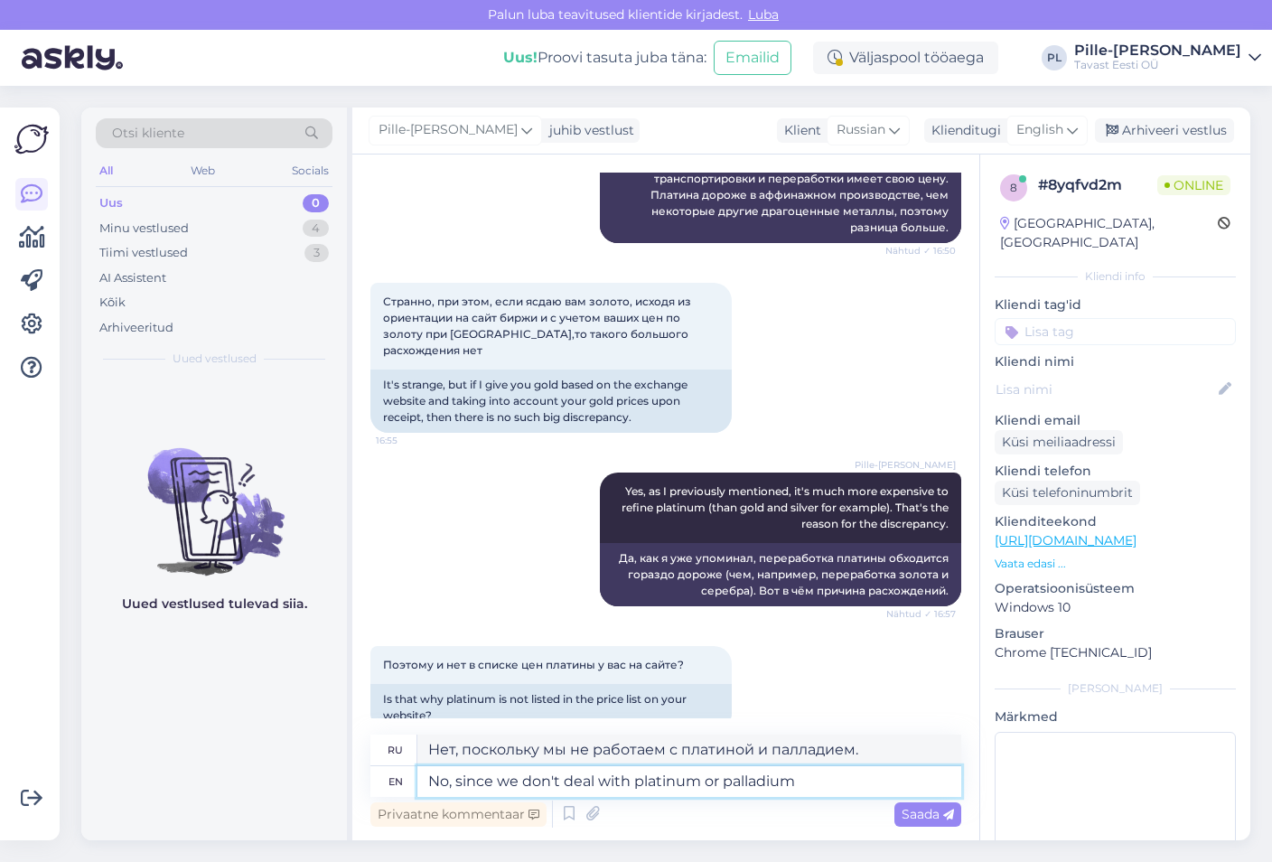
drag, startPoint x: 561, startPoint y: 778, endPoint x: 523, endPoint y: 781, distance: 38.0
click at [523, 781] on textarea "No, since we don't deal with platinum or palladium" at bounding box center [689, 781] width 544 height 31
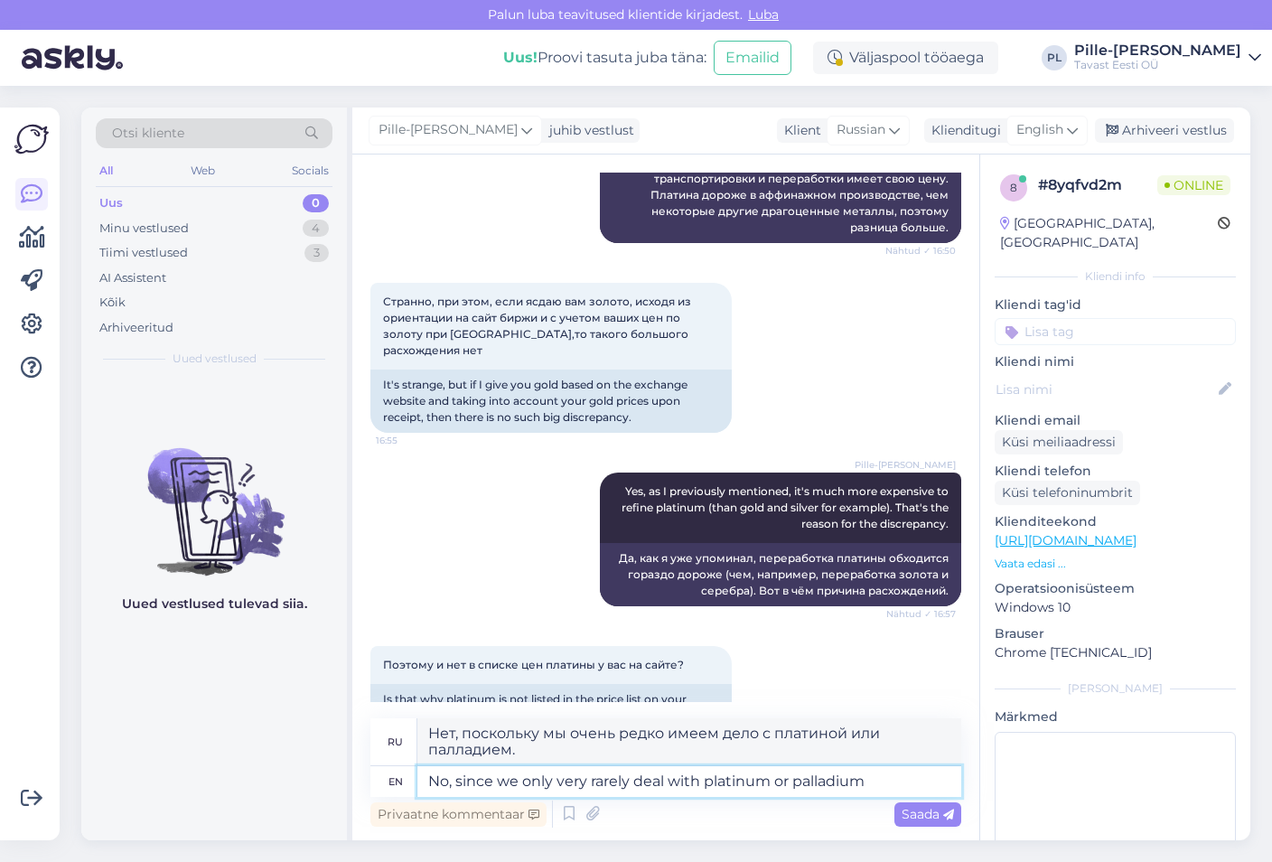
click at [874, 779] on textarea "No, since we only very rarely deal with platinum or palladium" at bounding box center [689, 781] width 544 height 31
click at [666, 780] on textarea "No, since we only very rarely deal with platinum or palladium" at bounding box center [689, 781] width 544 height 31
click at [872, 779] on textarea "No, since we only very rarely deal with platinum or palladium" at bounding box center [689, 781] width 544 height 31
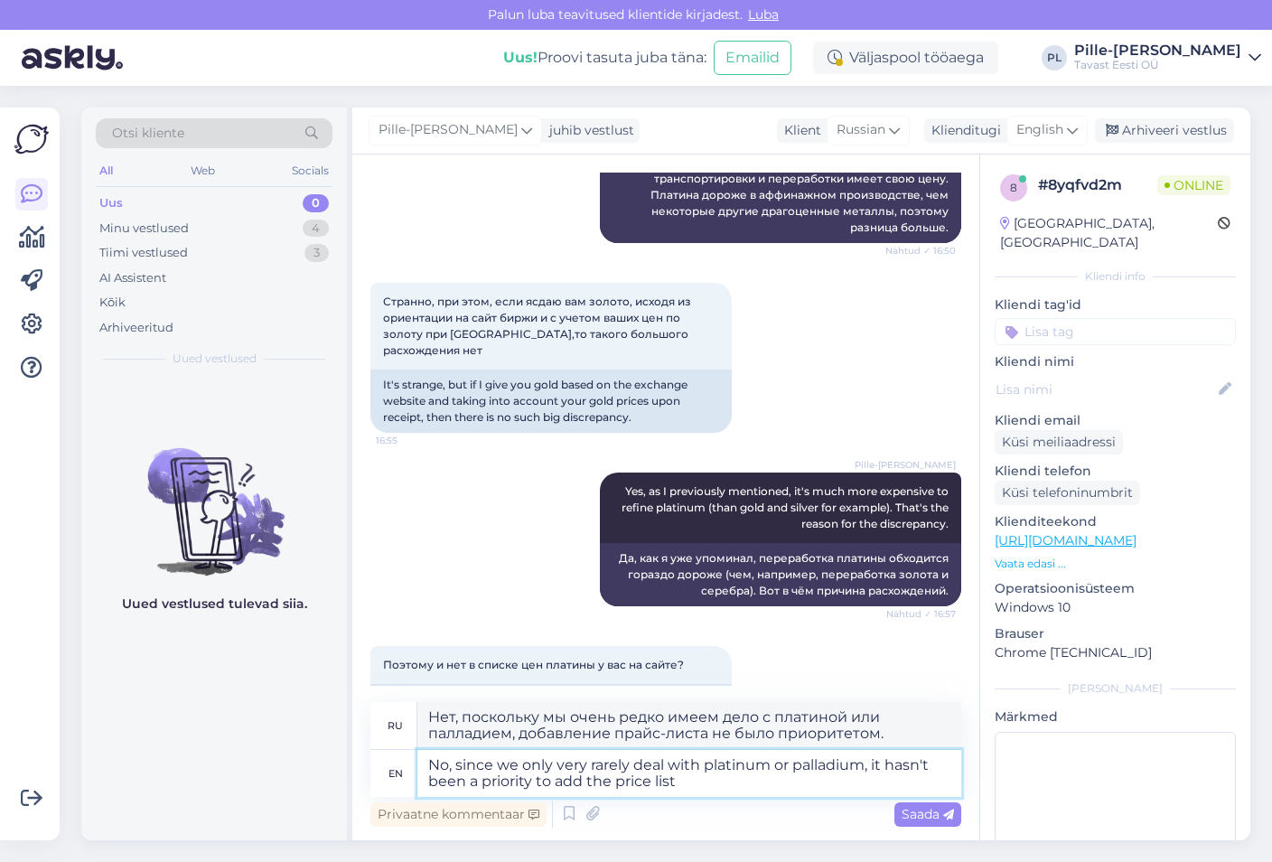
click at [610, 779] on textarea "No, since we only very rarely deal with platinum or palladium, it hasn't been a…" at bounding box center [689, 773] width 544 height 47
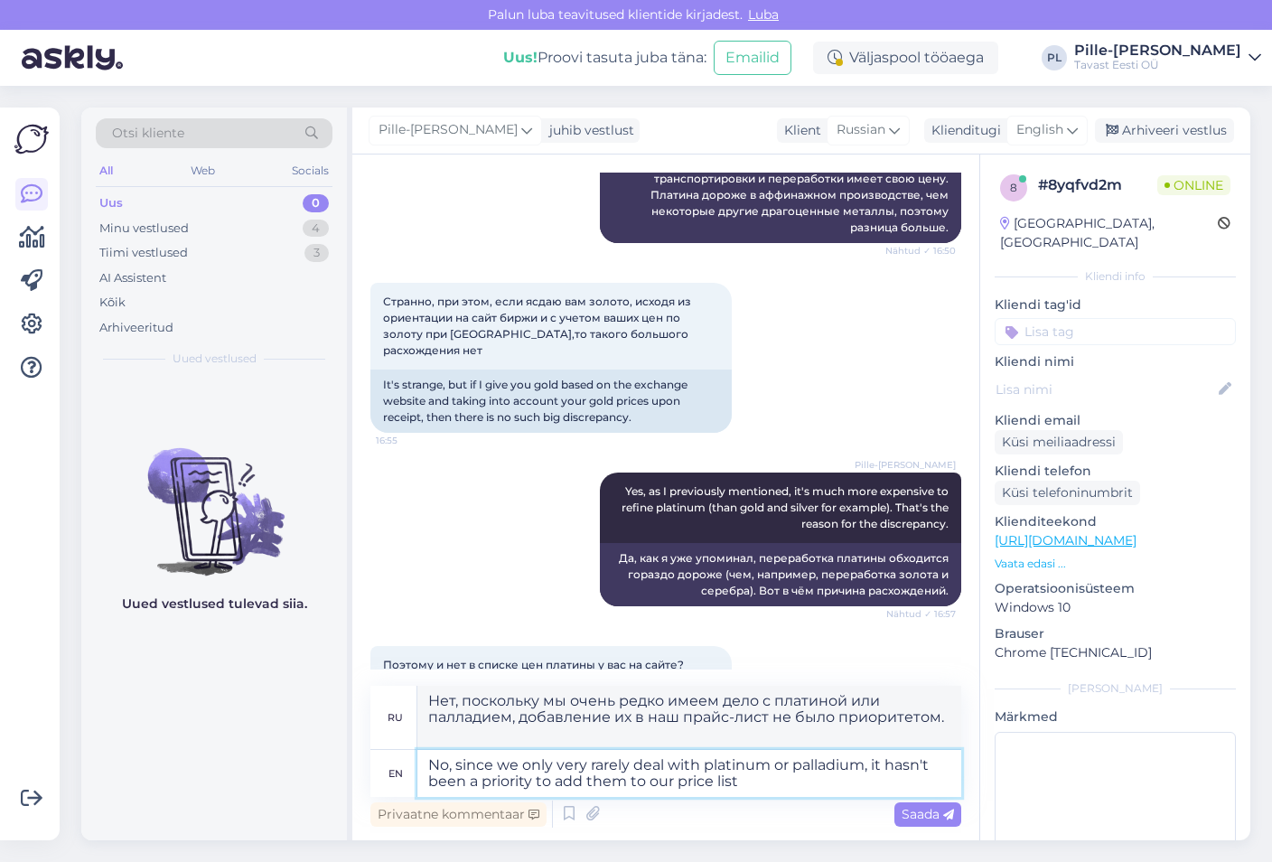
click at [736, 783] on textarea "No, since we only very rarely deal with platinum or palladium, it hasn't been a…" at bounding box center [689, 773] width 544 height 47
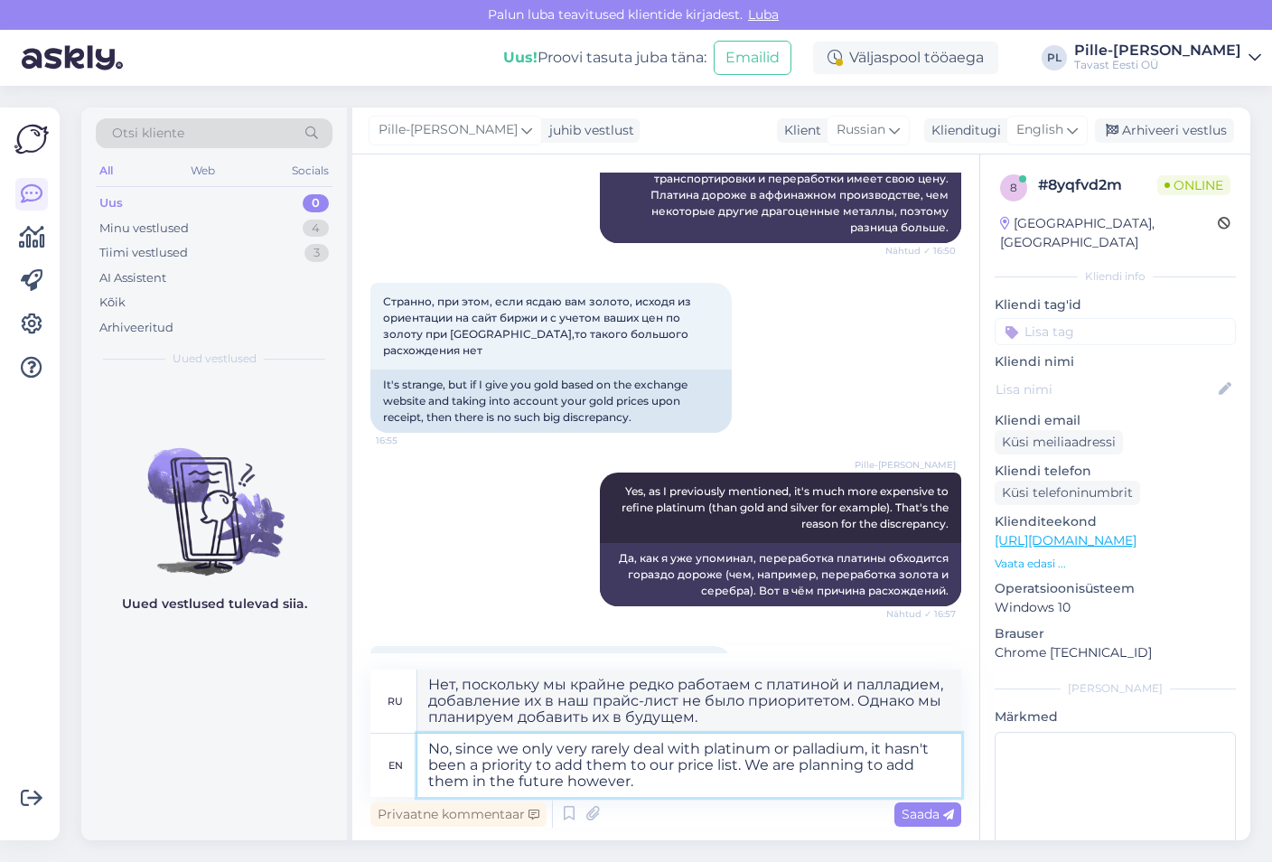
click at [765, 771] on textarea "No, since we only very rarely deal with platinum or palladium, it hasn't been a…" at bounding box center [689, 764] width 544 height 63
click at [734, 767] on textarea "No, since we only very rarely deal with platinum or palladium, it hasn't been a…" at bounding box center [689, 764] width 544 height 63
click at [738, 767] on textarea "No, since we only very rarely deal with platinum or palladium, it hasn't been a…" at bounding box center [689, 764] width 544 height 63
click at [769, 787] on textarea "No, since we only very rarely deal with platinum or palladium, it hasn't been a…" at bounding box center [689, 764] width 544 height 63
click at [924, 811] on span "Saada" at bounding box center [927, 814] width 52 height 16
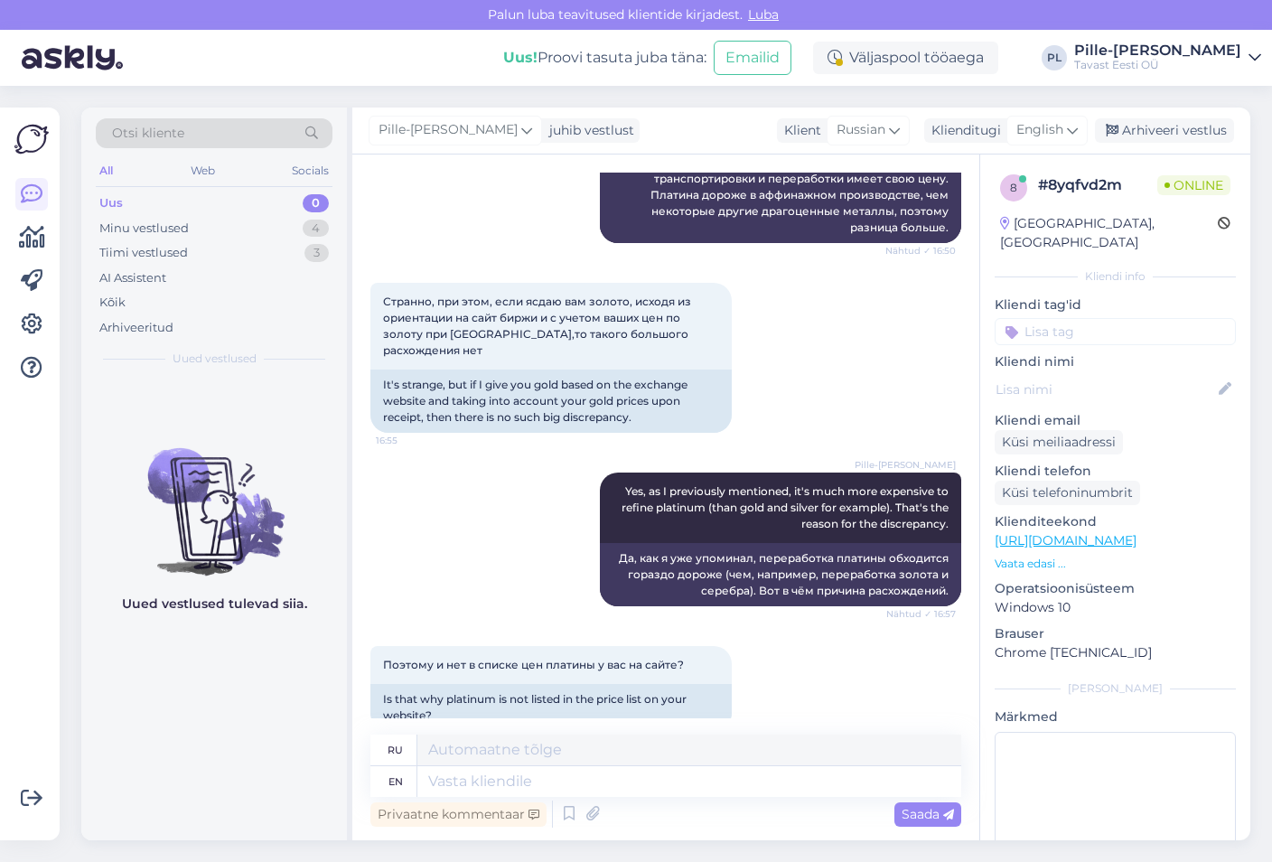
scroll to position [2381, 0]
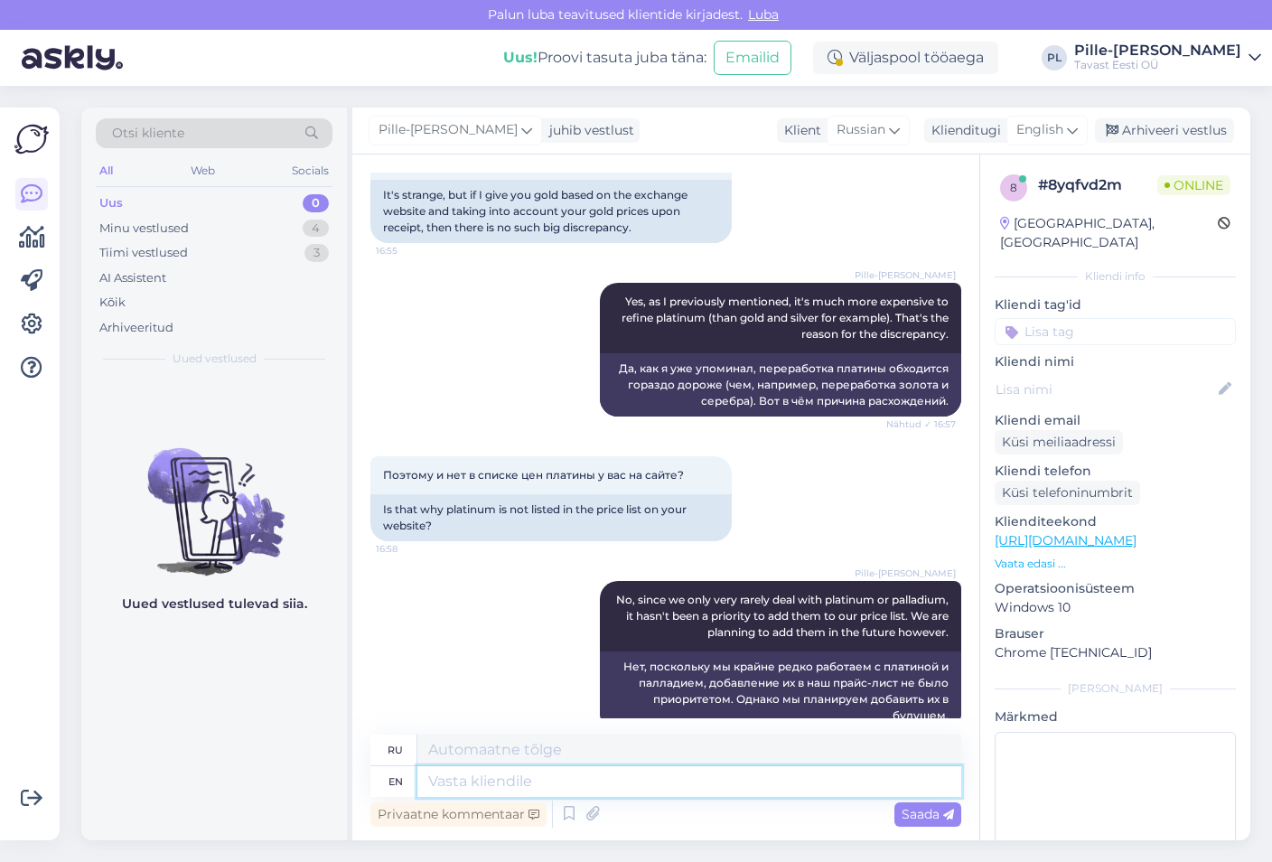
click at [747, 772] on textarea at bounding box center [689, 781] width 544 height 31
click at [867, 477] on div "Поэтому и нет в списке цен платины у вас на сайте? 16:58 Is that why platinum i…" at bounding box center [665, 498] width 591 height 125
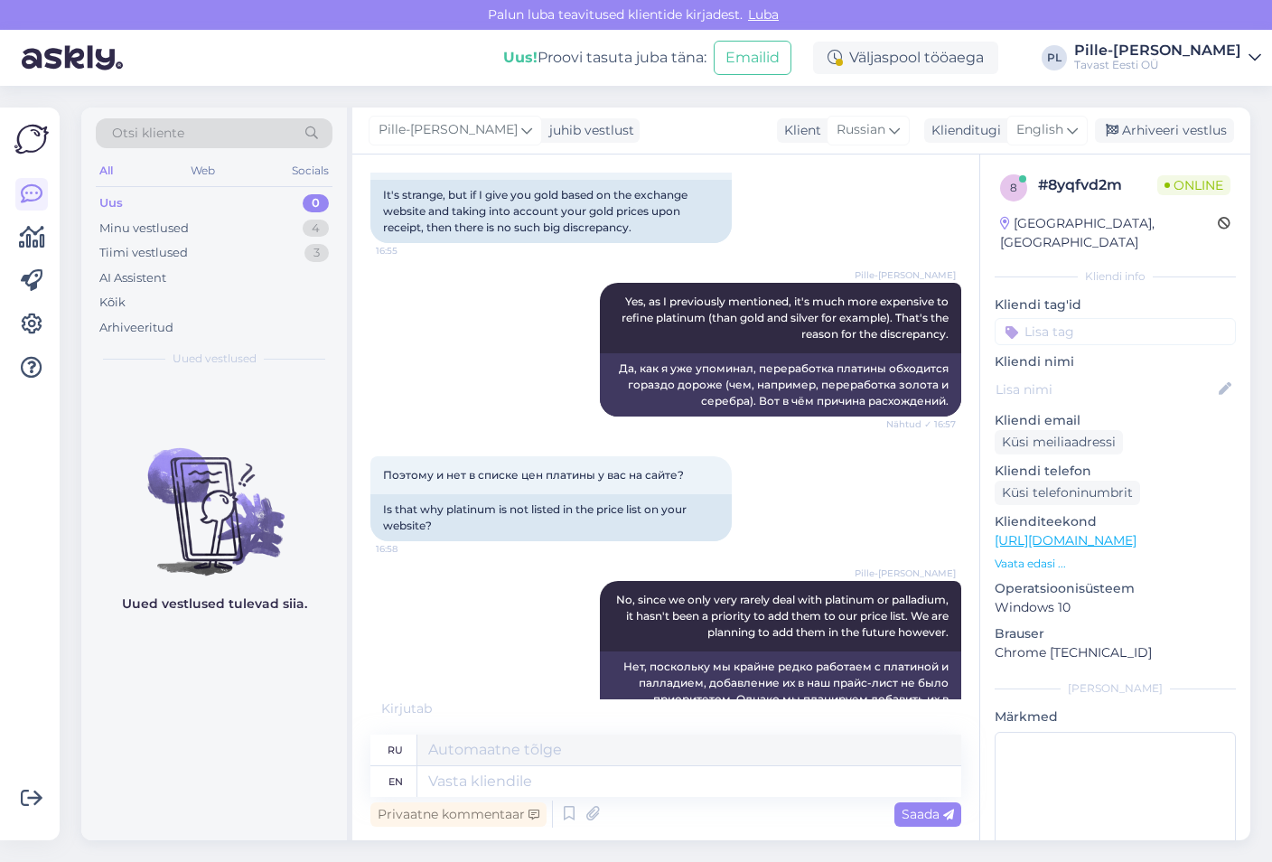
scroll to position [2489, 0]
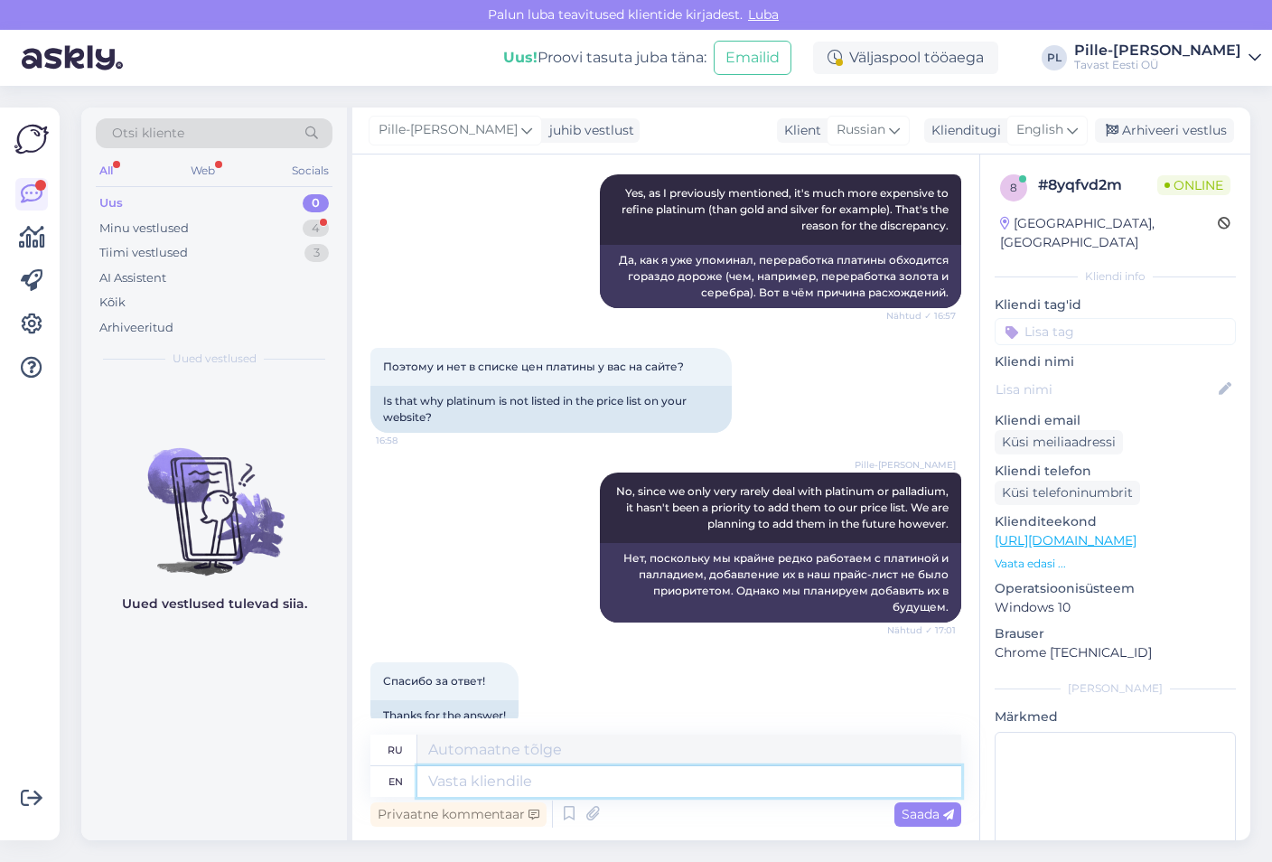
click at [706, 780] on textarea at bounding box center [689, 781] width 544 height 31
drag, startPoint x: 508, startPoint y: 783, endPoint x: 397, endPoint y: 800, distance: 112.4
click at [397, 800] on div "ru Конечно, рад помочь. en Of course, happy to help [PERSON_NAME] kommentaar [P…" at bounding box center [665, 782] width 591 height 97
click at [544, 778] on textarea "happy to help" at bounding box center [689, 781] width 544 height 31
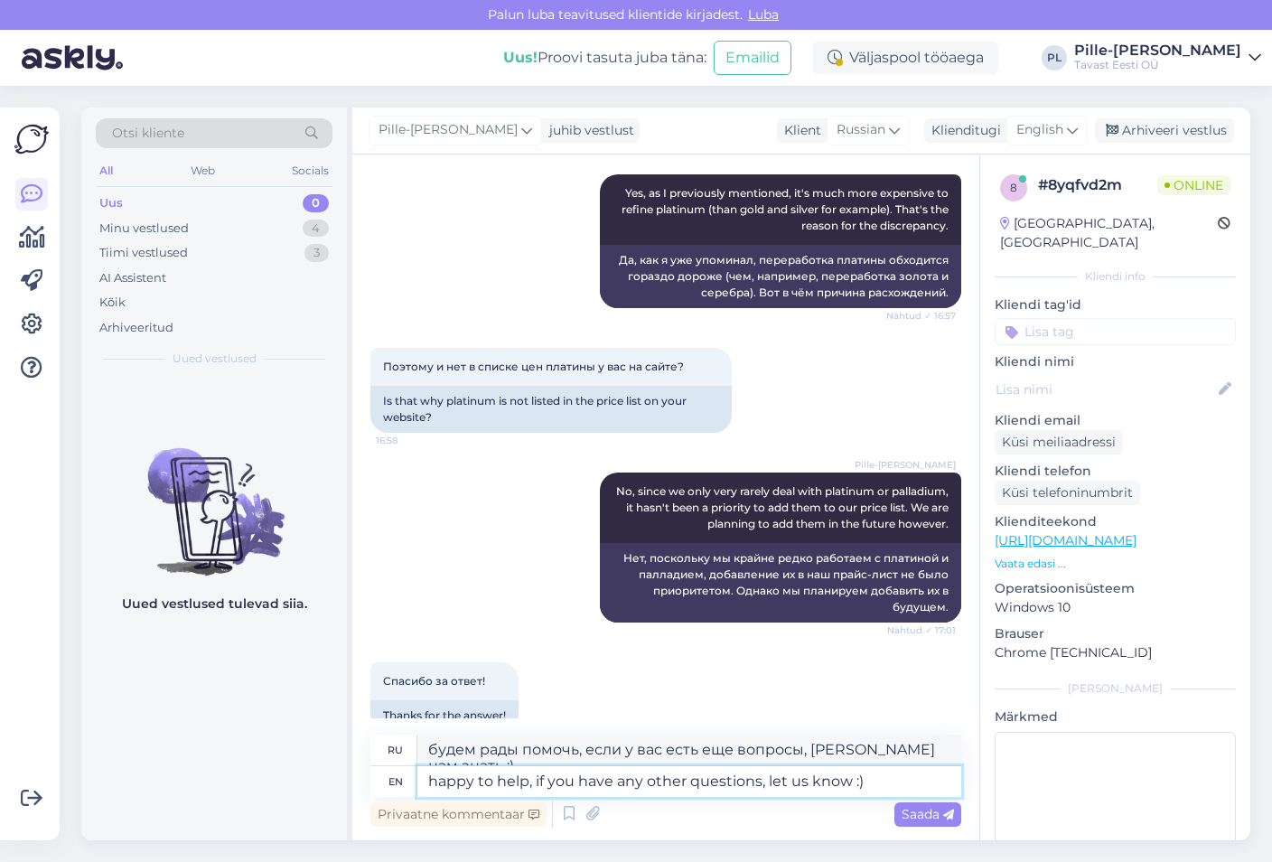
click at [438, 783] on textarea "happy to help, if you have any other questions, let us know :)" at bounding box center [689, 781] width 544 height 31
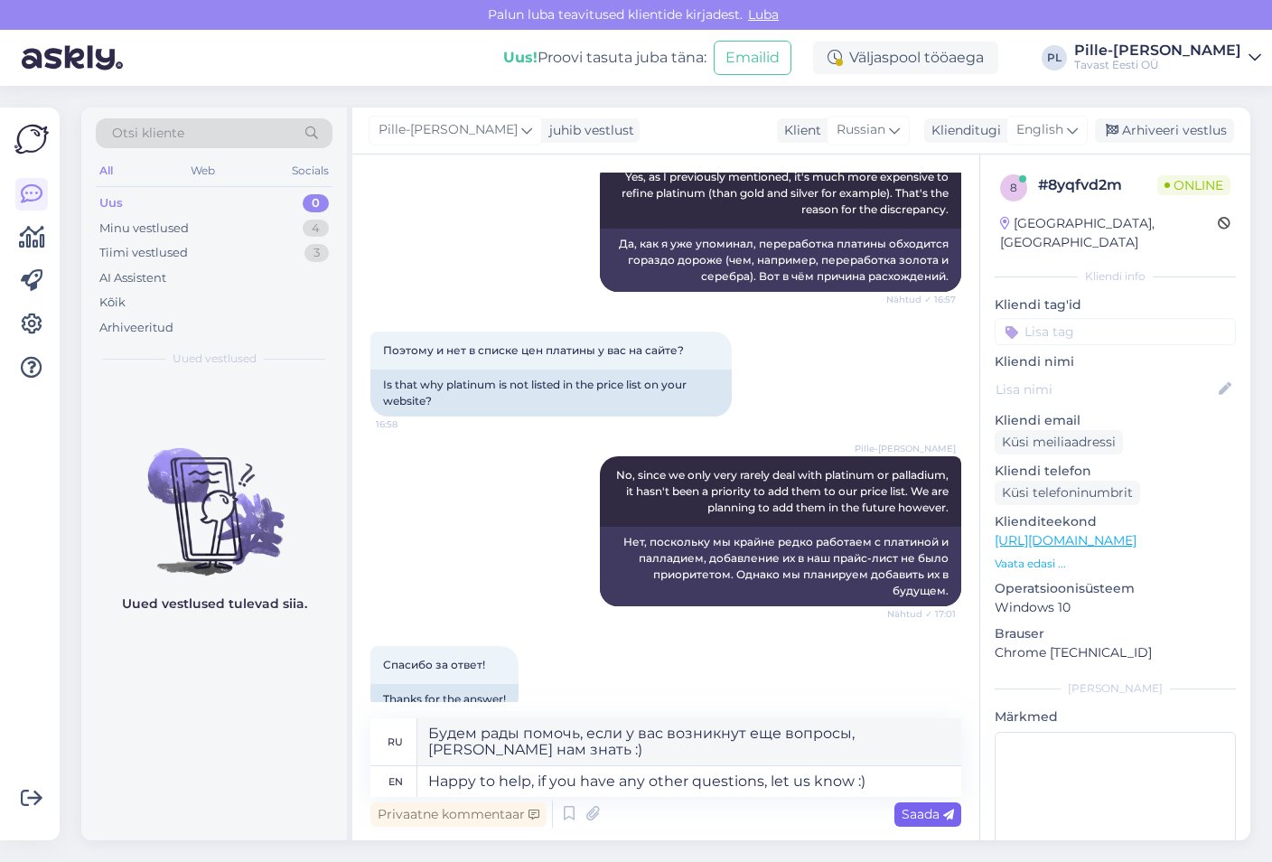
click at [919, 808] on span "Saada" at bounding box center [927, 814] width 52 height 16
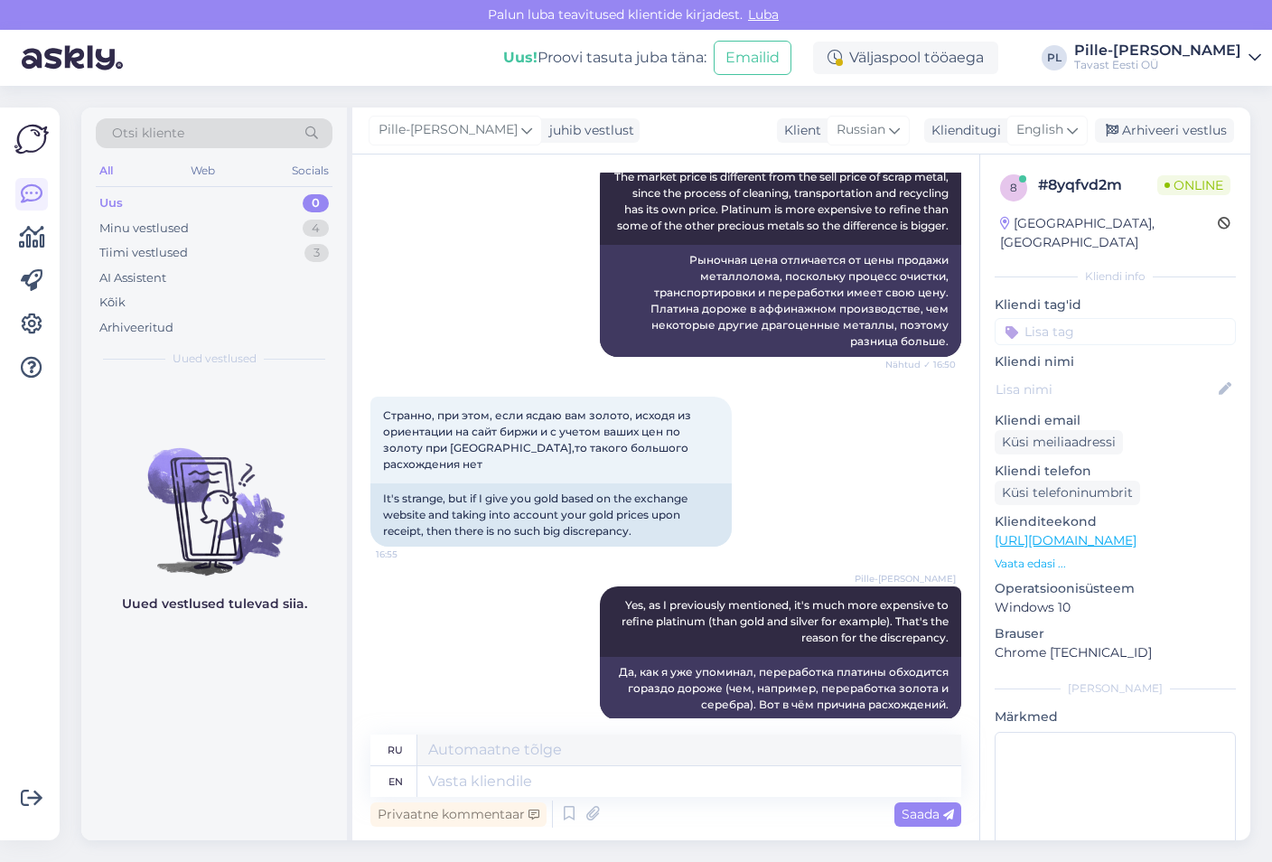
scroll to position [2614, 0]
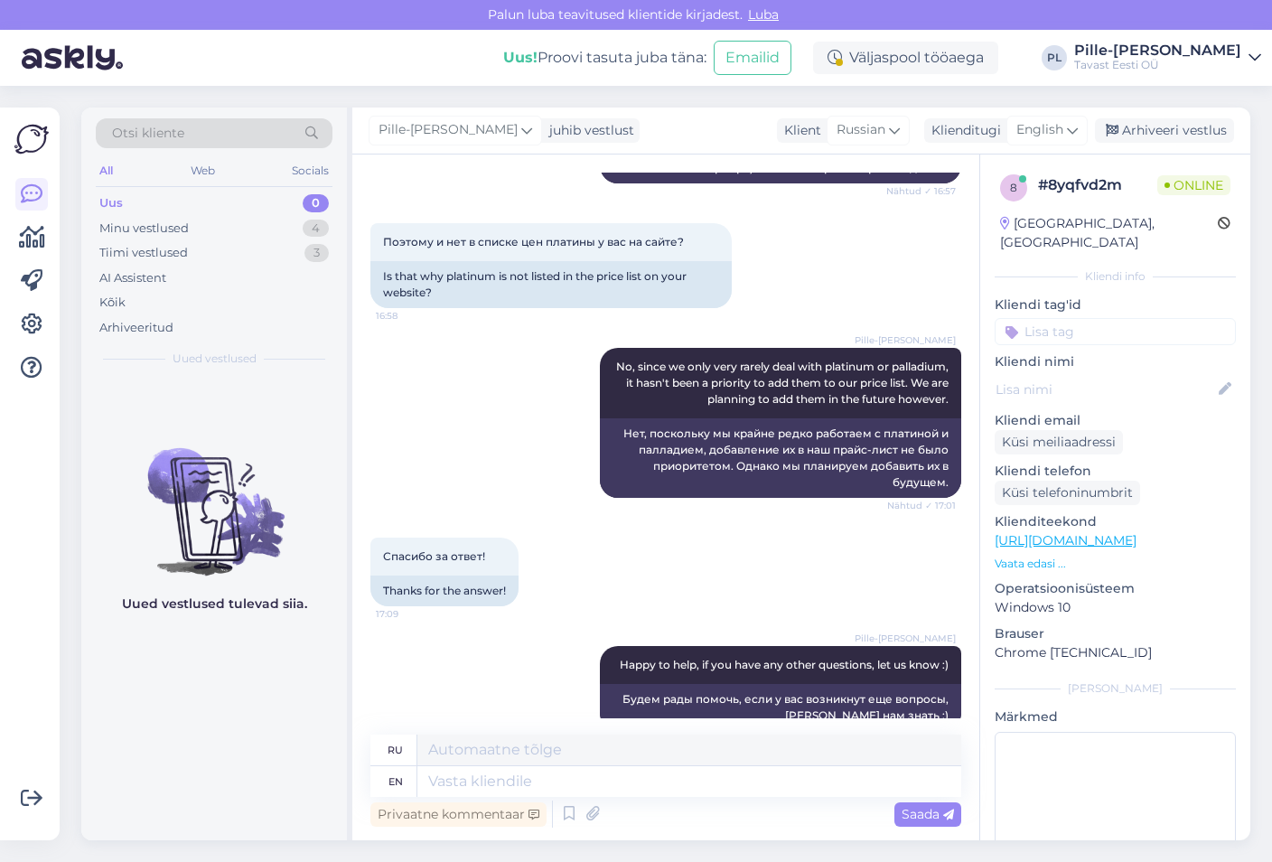
click at [301, 764] on div "Uued vestlused tulevad siia." at bounding box center [214, 609] width 266 height 462
